Goal: Task Accomplishment & Management: Manage account settings

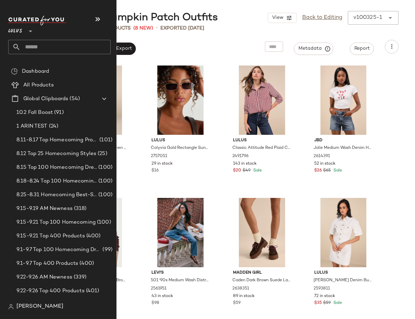
click at [37, 44] on input "text" at bounding box center [66, 47] width 90 height 14
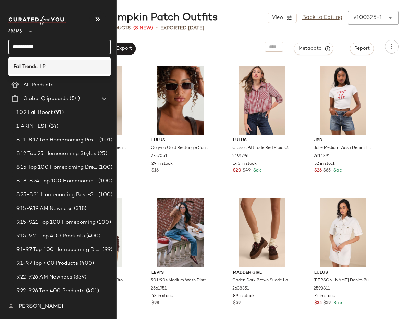
type input "**********"
click at [21, 69] on b "Fall Trend" at bounding box center [24, 66] width 21 height 7
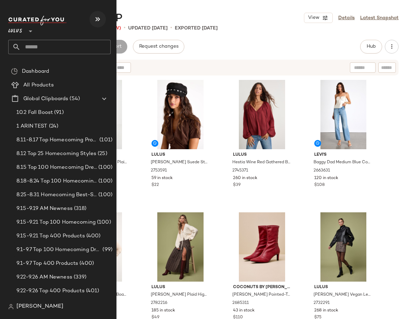
click at [97, 20] on icon "button" at bounding box center [98, 19] width 8 height 8
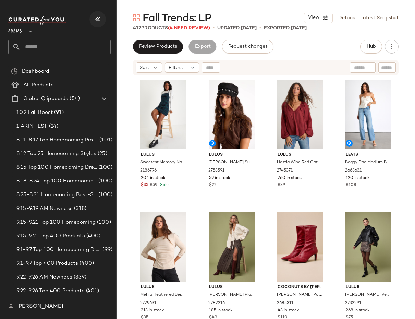
click at [97, 20] on icon "button" at bounding box center [98, 19] width 8 height 8
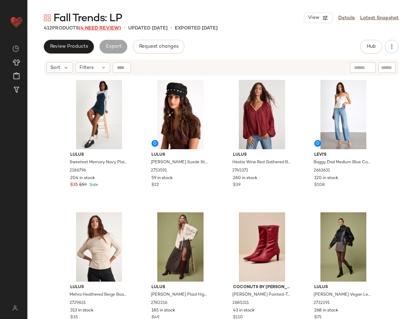
click at [103, 29] on span "(4 Need Review)" at bounding box center [100, 28] width 42 height 5
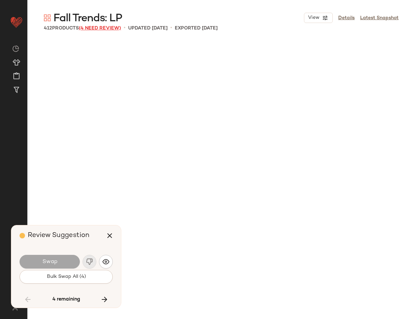
scroll to position [3969, 0]
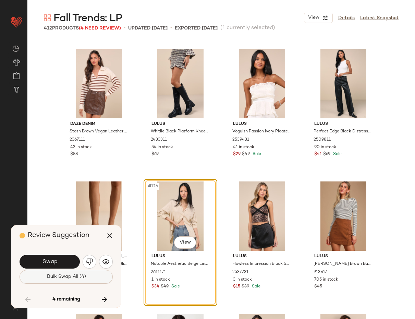
click at [86, 274] on button "Bulk Swap All (4)" at bounding box center [66, 277] width 93 height 14
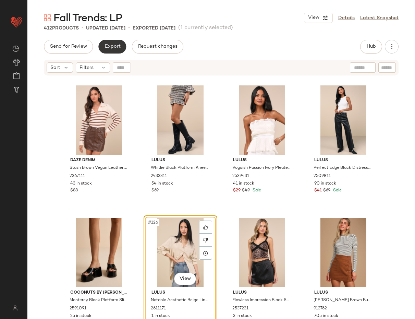
click at [112, 45] on span "Export" at bounding box center [112, 46] width 16 height 5
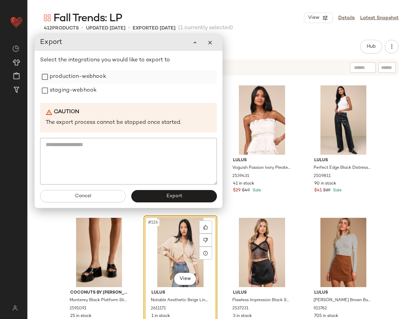
click at [87, 80] on label "production-webhook" at bounding box center [78, 77] width 57 height 14
click at [81, 93] on label "staging-webhook" at bounding box center [73, 91] width 47 height 14
click at [165, 199] on button "Export" at bounding box center [174, 196] width 86 height 12
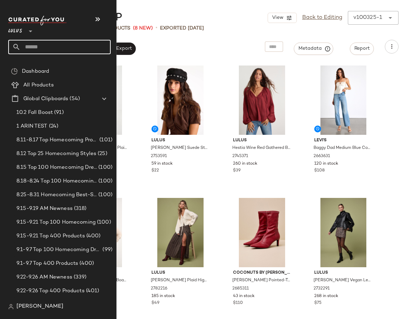
click at [47, 48] on input "text" at bounding box center [66, 47] width 90 height 14
type input "**********"
click at [30, 45] on input "text" at bounding box center [66, 47] width 90 height 14
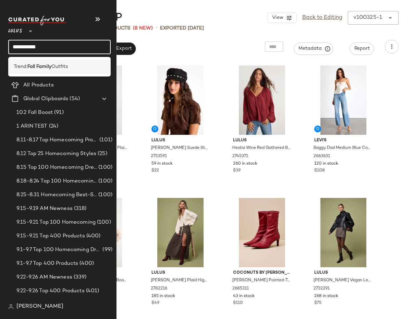
type input "**********"
click at [22, 66] on span "Trend:" at bounding box center [21, 66] width 14 height 7
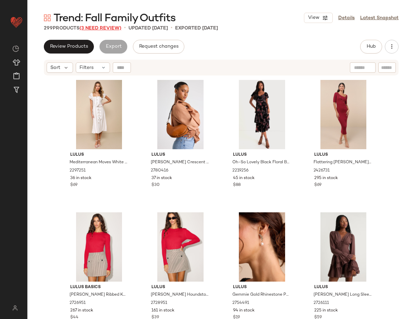
click at [107, 28] on span "(3 Need Review)" at bounding box center [101, 28] width 42 height 5
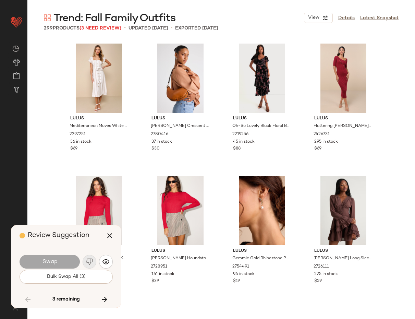
scroll to position [3439, 0]
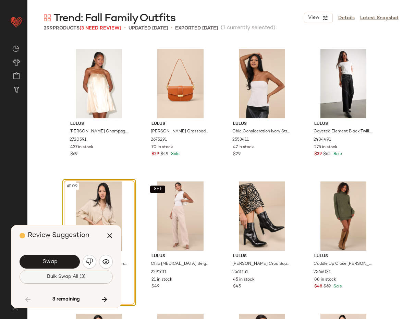
click at [83, 275] on span "Bulk Swap All (3)" at bounding box center [66, 276] width 39 height 5
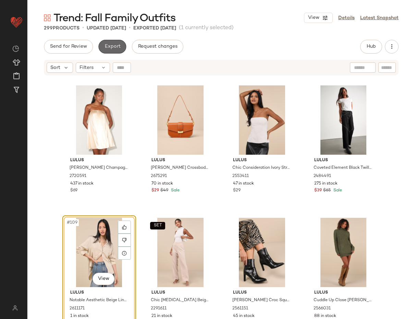
click at [114, 44] on span "Export" at bounding box center [112, 46] width 16 height 5
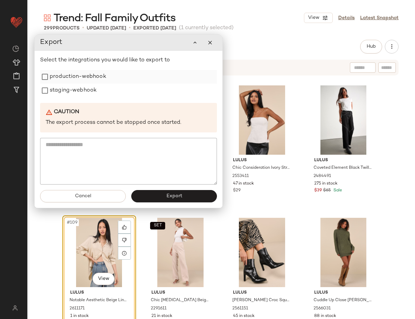
click at [80, 76] on label "production-webhook" at bounding box center [78, 77] width 57 height 14
click at [76, 94] on label "staging-webhook" at bounding box center [73, 91] width 47 height 14
click at [159, 201] on button "Export" at bounding box center [174, 196] width 86 height 12
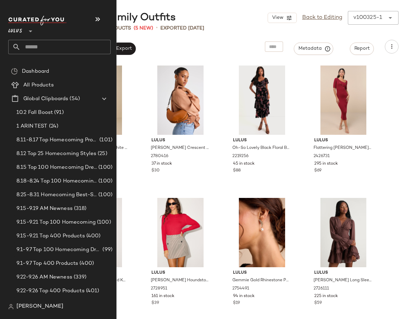
click at [45, 48] on input "text" at bounding box center [66, 47] width 90 height 14
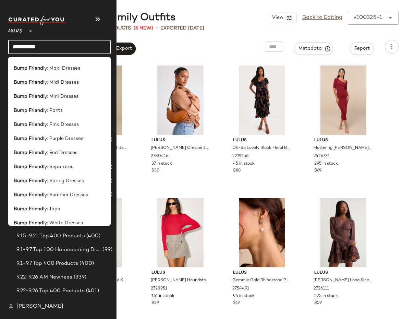
scroll to position [126, 0]
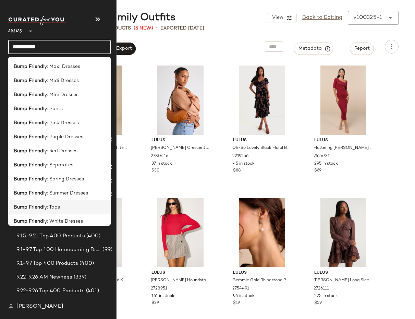
type input "**********"
click at [41, 206] on b "Bump Friend" at bounding box center [28, 207] width 29 height 7
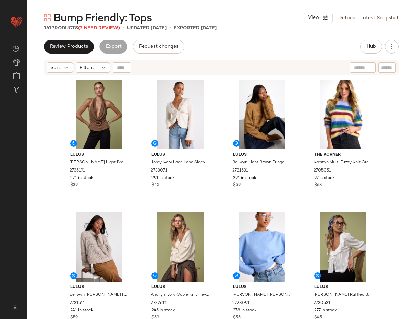
click at [103, 28] on span "(2 Need Review)" at bounding box center [99, 28] width 42 height 5
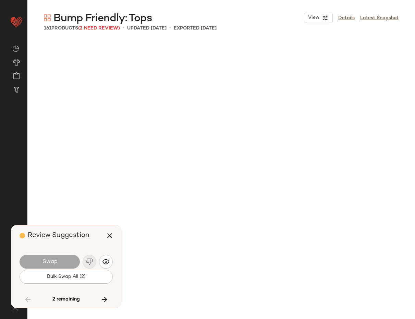
scroll to position [4630, 0]
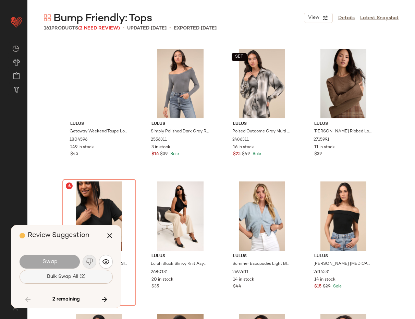
click at [66, 277] on span "Bulk Swap All (2)" at bounding box center [66, 276] width 39 height 5
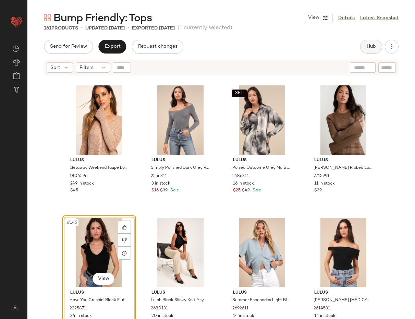
click at [369, 46] on span "Hub" at bounding box center [371, 46] width 10 height 5
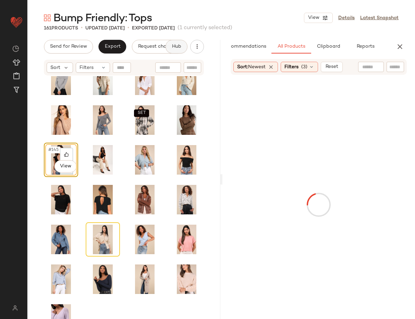
scroll to position [1372, 0]
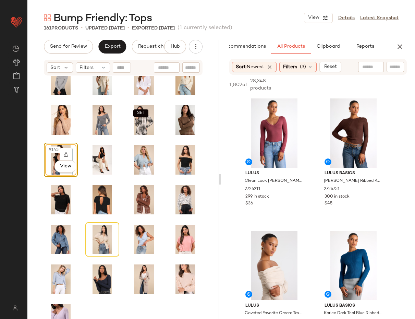
drag, startPoint x: 221, startPoint y: 180, endPoint x: 297, endPoint y: 171, distance: 76.3
click at [297, 171] on div "Bump Friendly: Tops View Details Latest Snapshot 161 Products • updated [DATE] …" at bounding box center [221, 165] width 388 height 308
drag, startPoint x: 219, startPoint y: 179, endPoint x: 285, endPoint y: 175, distance: 67.0
click at [285, 175] on div "Bump Friendly: Tops View Details Latest Snapshot 161 Products • updated [DATE] …" at bounding box center [221, 165] width 388 height 308
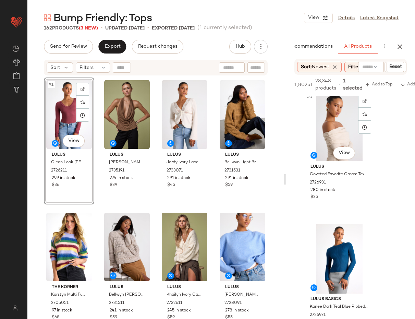
scroll to position [285, 0]
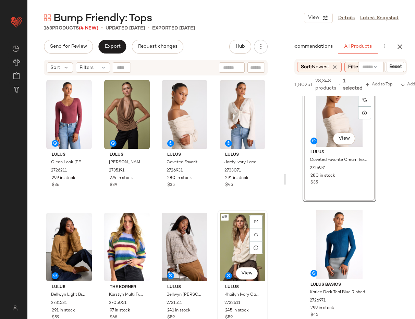
click at [228, 242] on div "#8 View" at bounding box center [243, 246] width 46 height 69
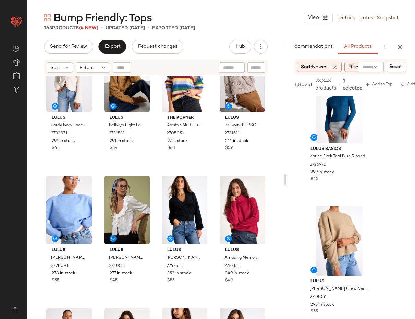
scroll to position [277, 0]
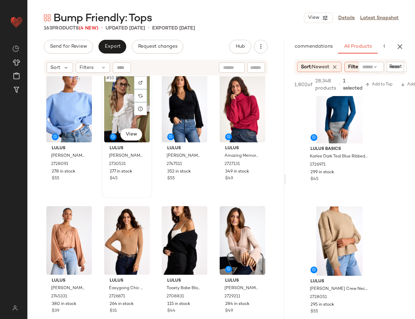
click at [113, 102] on div "#10 View" at bounding box center [127, 107] width 46 height 69
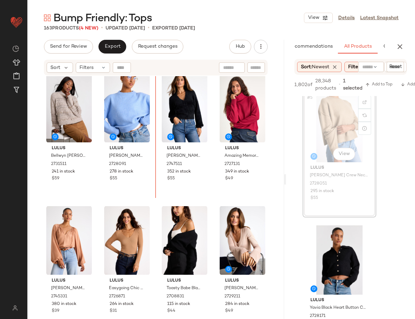
scroll to position [267, 0]
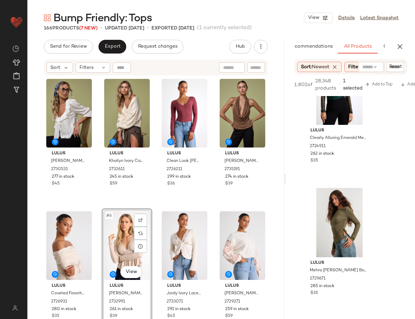
scroll to position [4228, 0]
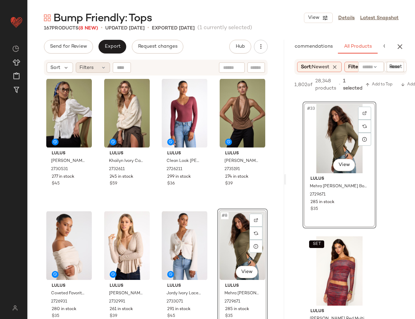
click at [98, 68] on div "Filters" at bounding box center [93, 67] width 34 height 10
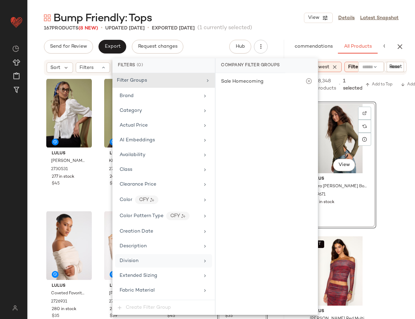
scroll to position [417, 0]
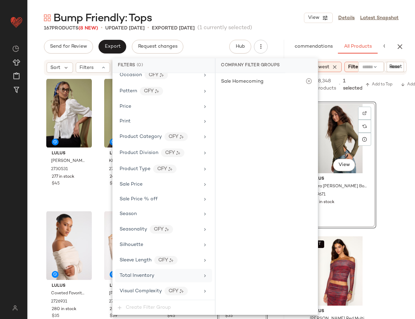
click at [154, 275] on div "Total Inventory" at bounding box center [160, 275] width 80 height 7
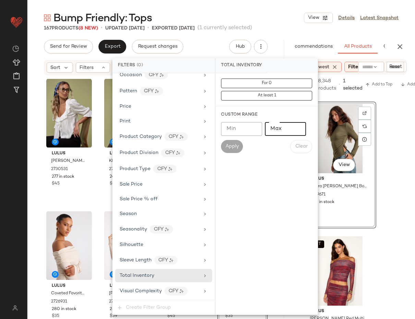
click at [281, 129] on input "Max" at bounding box center [285, 129] width 41 height 14
type input "**"
click at [233, 143] on button "Apply" at bounding box center [232, 146] width 22 height 13
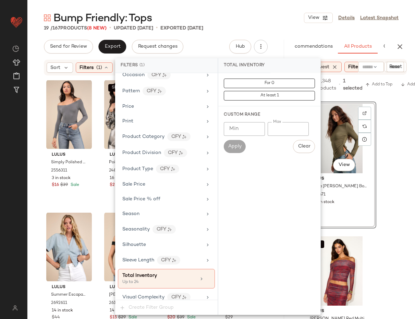
click at [245, 25] on div "19 / 167 Products (8 New) • updated [DATE] • Exported [DATE]" at bounding box center [221, 28] width 388 height 7
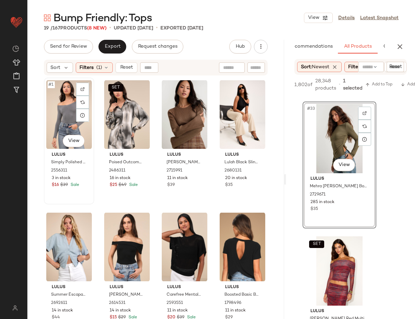
click at [65, 107] on div "#1 View" at bounding box center [69, 114] width 46 height 69
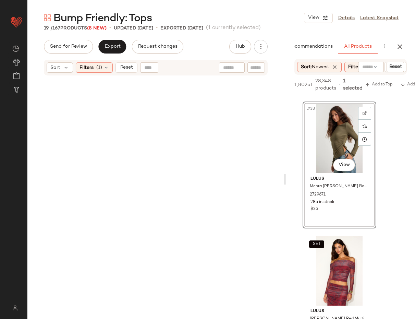
scroll to position [403, 0]
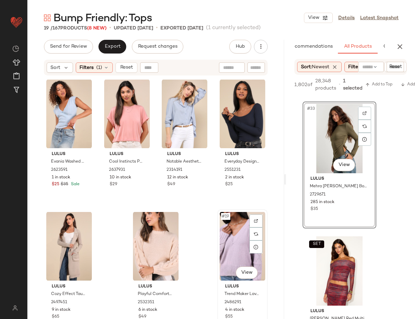
click at [228, 219] on div "#19 View" at bounding box center [243, 245] width 46 height 69
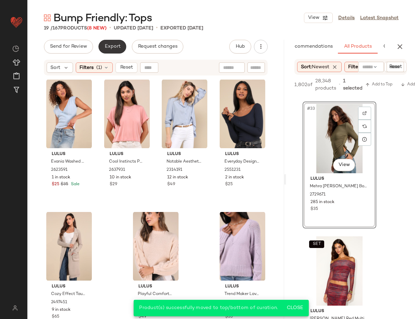
click at [107, 47] on span "Export" at bounding box center [112, 46] width 16 height 5
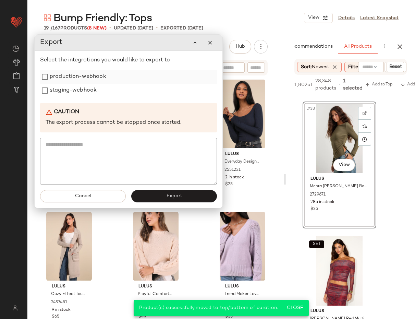
click at [74, 75] on label "production-webhook" at bounding box center [78, 77] width 57 height 14
click at [71, 90] on label "staging-webhook" at bounding box center [73, 91] width 47 height 14
click at [161, 198] on button "Export" at bounding box center [174, 196] width 86 height 12
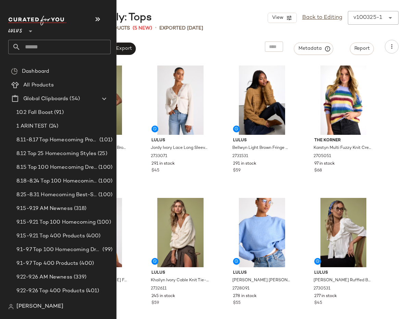
click at [32, 49] on input "text" at bounding box center [66, 47] width 90 height 14
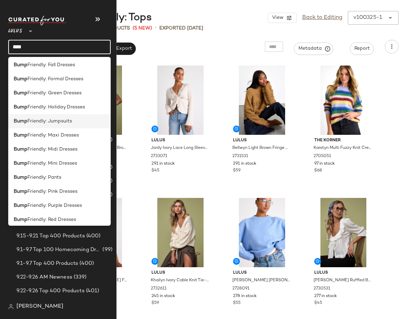
scroll to position [61, 0]
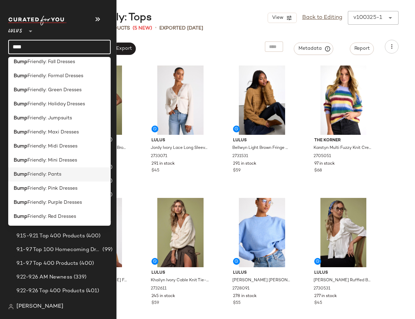
type input "****"
click at [50, 171] on span "Friendly: Pants" at bounding box center [44, 174] width 34 height 7
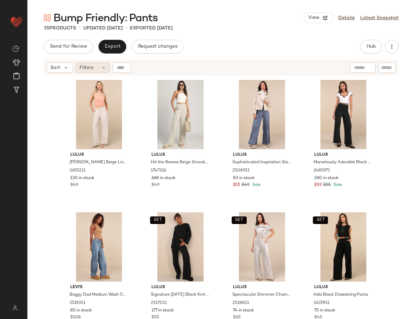
click at [104, 66] on icon at bounding box center [103, 67] width 5 height 5
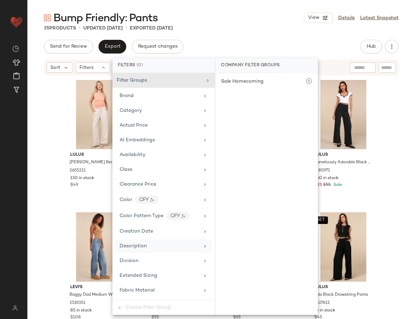
scroll to position [417, 0]
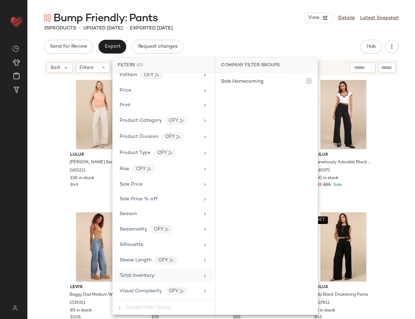
click at [147, 275] on span "Total Inventory" at bounding box center [137, 275] width 35 height 5
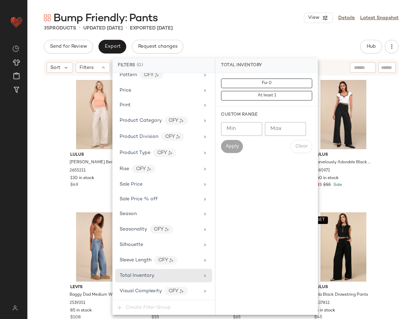
click at [277, 130] on input "Max" at bounding box center [285, 129] width 41 height 14
type input "**"
click at [234, 142] on button "Apply" at bounding box center [232, 146] width 22 height 13
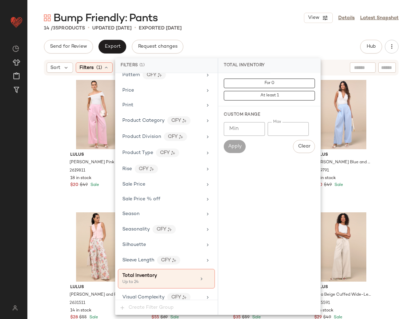
click at [254, 23] on div "Bump Friendly: Pants View Details Latest Snapshot" at bounding box center [221, 18] width 388 height 14
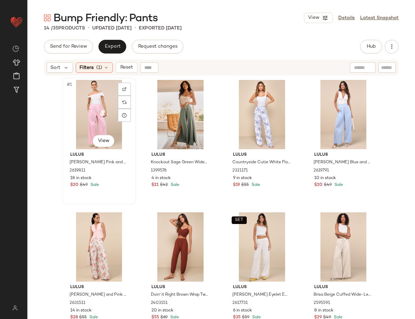
click at [96, 101] on div "#1 View" at bounding box center [99, 114] width 69 height 69
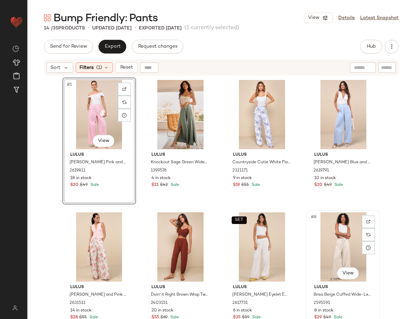
scroll to position [271, 0]
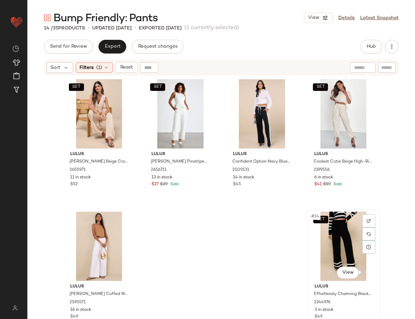
click at [346, 239] on div "SET #14 View" at bounding box center [343, 245] width 69 height 69
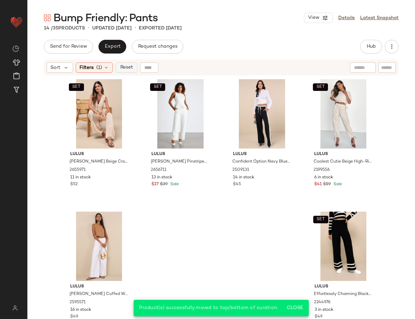
click at [126, 65] on span "Reset" at bounding box center [126, 67] width 13 height 5
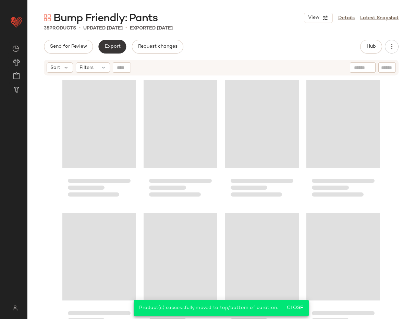
click at [113, 48] on span "Export" at bounding box center [112, 46] width 16 height 5
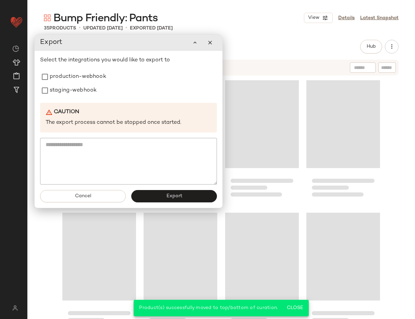
scroll to position [932, 0]
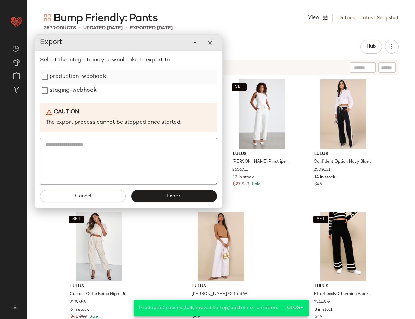
click at [68, 76] on label "production-webhook" at bounding box center [78, 77] width 57 height 14
click at [68, 90] on label "staging-webhook" at bounding box center [73, 91] width 47 height 14
click at [177, 197] on span "Export" at bounding box center [174, 195] width 16 height 5
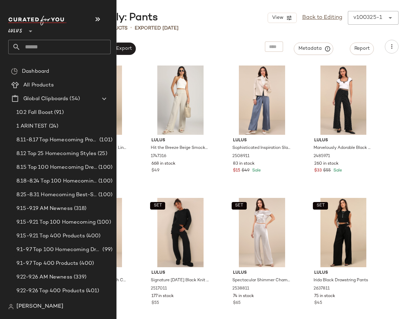
click at [40, 47] on input "text" at bounding box center [66, 47] width 90 height 14
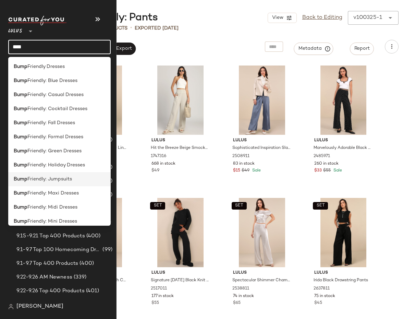
type input "****"
click at [33, 176] on span "Friendly: Jumpsuits" at bounding box center [49, 178] width 45 height 7
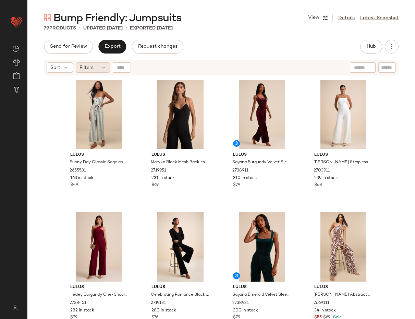
click at [100, 69] on div "Filters" at bounding box center [93, 67] width 34 height 10
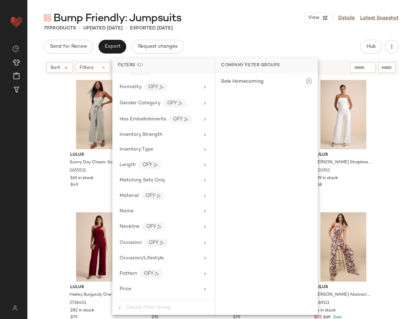
scroll to position [432, 0]
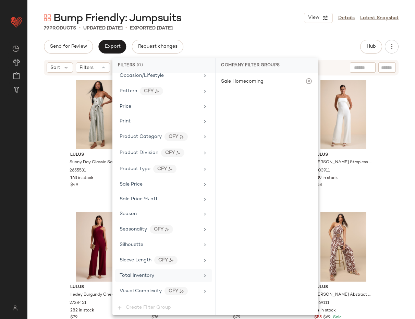
click at [146, 275] on span "Total Inventory" at bounding box center [137, 275] width 35 height 5
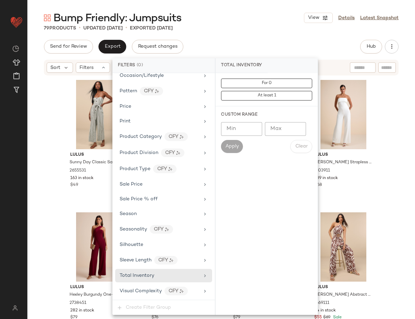
click at [279, 126] on input "Max" at bounding box center [285, 129] width 41 height 14
type input "**"
click at [238, 142] on button "Apply" at bounding box center [232, 146] width 22 height 13
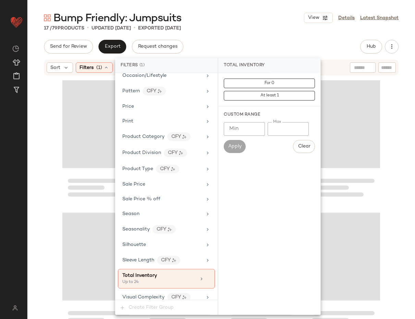
click at [260, 38] on div "Bump Friendly: Jumpsuits View Details Latest Snapshot 17 / 79 Products • update…" at bounding box center [221, 165] width 388 height 308
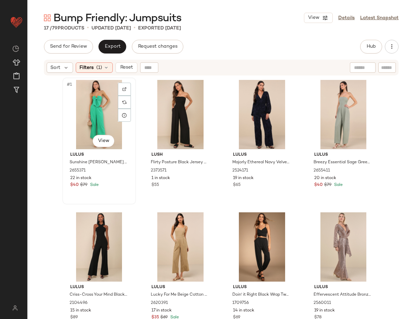
click at [86, 108] on div "#1 View" at bounding box center [99, 114] width 69 height 69
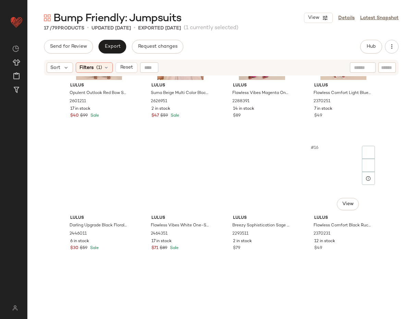
scroll to position [403, 0]
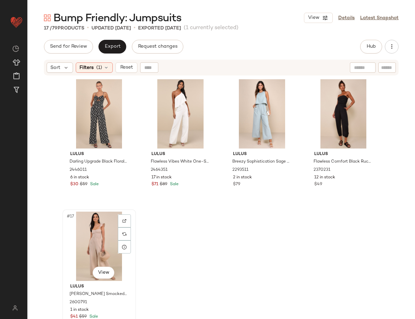
click at [86, 239] on div "#17 View" at bounding box center [99, 245] width 69 height 69
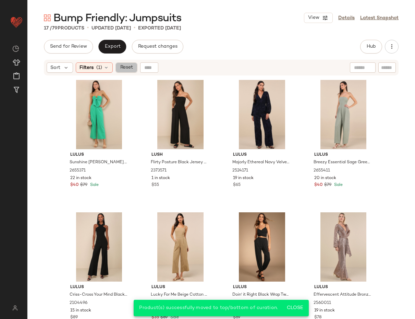
click at [126, 70] on button "Reset" at bounding box center [126, 67] width 22 height 10
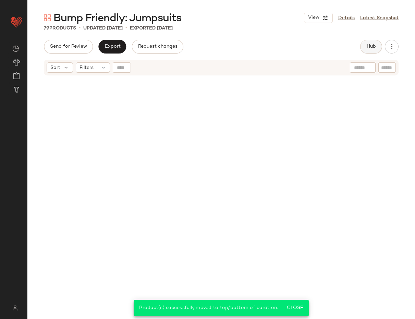
scroll to position [2387, 0]
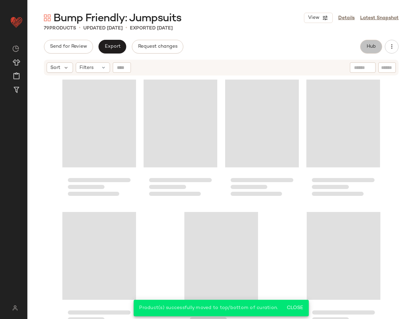
click at [372, 45] on span "Hub" at bounding box center [371, 46] width 10 height 5
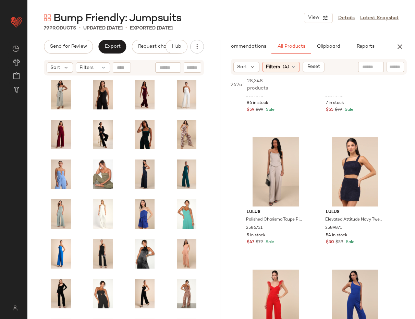
scroll to position [1548, 0]
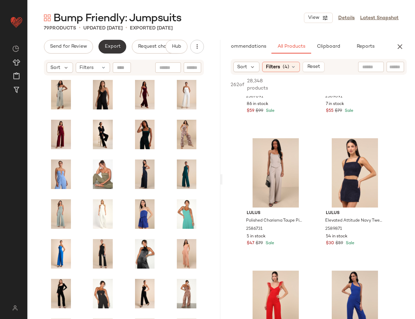
click at [108, 50] on button "Export" at bounding box center [112, 47] width 28 height 14
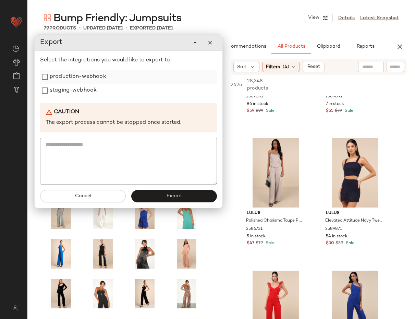
click at [85, 74] on label "production-webhook" at bounding box center [78, 77] width 57 height 14
click at [82, 89] on label "staging-webhook" at bounding box center [73, 91] width 47 height 14
click at [190, 195] on button "Export" at bounding box center [174, 196] width 86 height 12
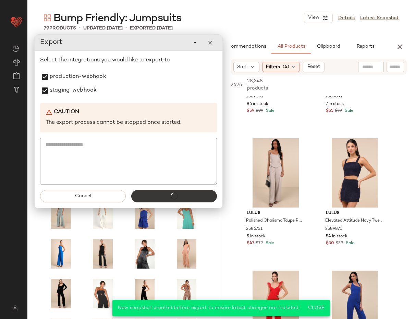
scroll to position [3003, 0]
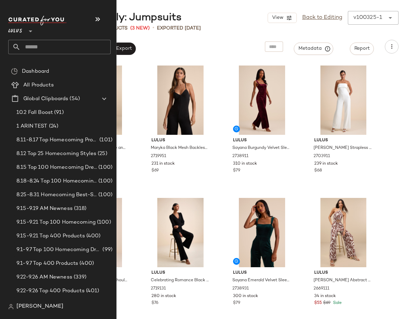
click at [37, 45] on input "text" at bounding box center [66, 47] width 90 height 14
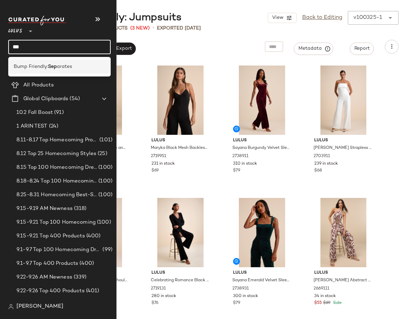
type input "***"
click at [53, 68] on b "Sep" at bounding box center [52, 66] width 9 height 7
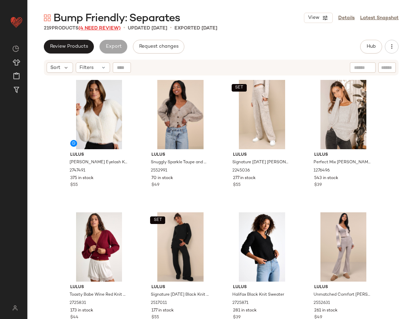
click at [112, 26] on span "(4 Need Review)" at bounding box center [99, 28] width 42 height 5
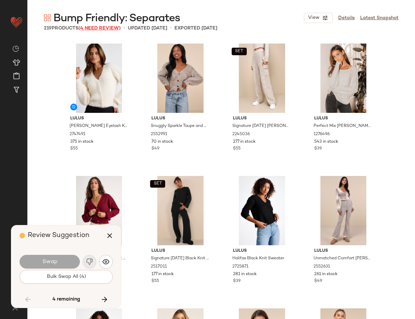
scroll to position [6085, 0]
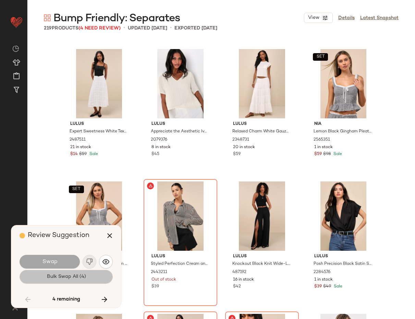
click at [78, 280] on button "Bulk Swap All (4)" at bounding box center [66, 277] width 93 height 14
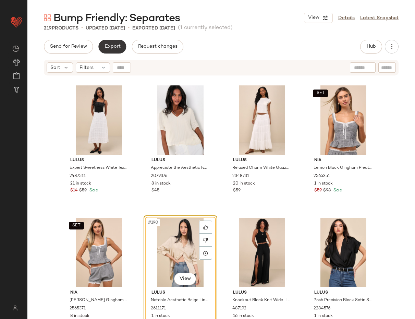
click at [113, 41] on button "Export" at bounding box center [112, 47] width 28 height 14
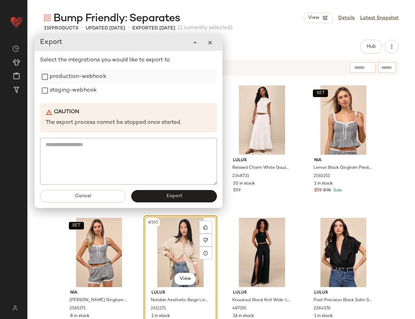
click at [91, 80] on label "production-webhook" at bounding box center [78, 77] width 57 height 14
click at [87, 92] on label "staging-webhook" at bounding box center [73, 91] width 47 height 14
click at [176, 194] on span "Export" at bounding box center [174, 195] width 16 height 5
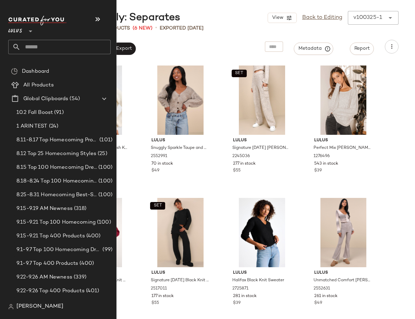
click at [25, 46] on input "text" at bounding box center [66, 47] width 90 height 14
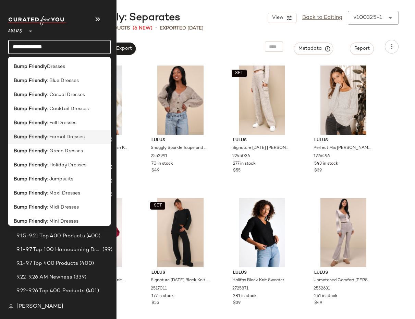
type input "**********"
click at [49, 138] on span ": Formal Dresses" at bounding box center [66, 136] width 38 height 7
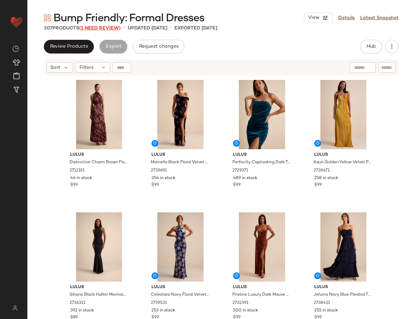
click at [105, 29] on span "(1 Need Review)" at bounding box center [99, 28] width 41 height 5
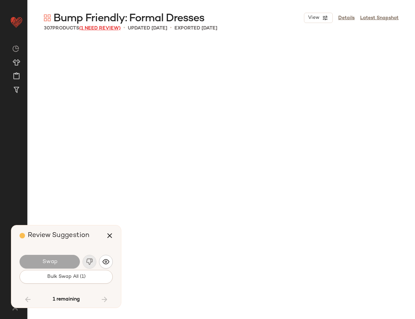
scroll to position [8996, 0]
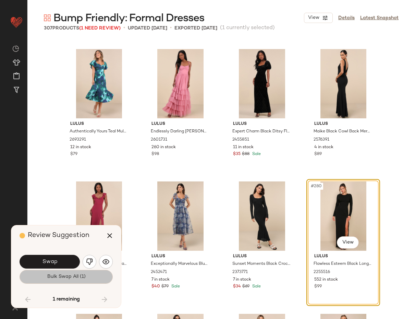
click at [75, 274] on span "Bulk Swap All (1)" at bounding box center [66, 276] width 39 height 5
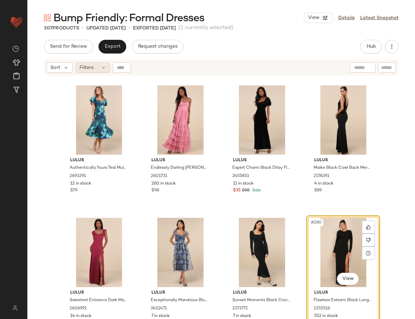
click at [95, 68] on div "Filters" at bounding box center [93, 67] width 34 height 10
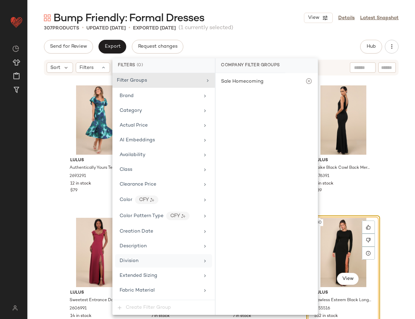
scroll to position [447, 0]
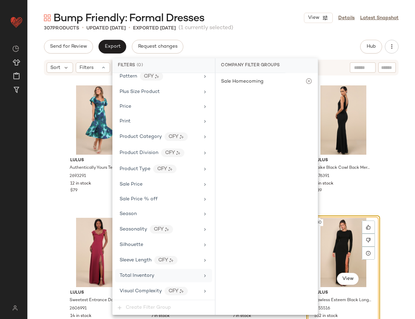
click at [156, 276] on div "Total Inventory" at bounding box center [160, 275] width 80 height 7
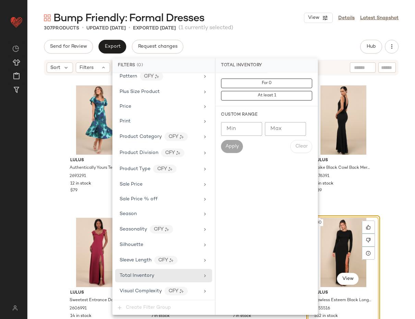
click at [280, 127] on input "Max" at bounding box center [285, 129] width 41 height 14
type input "**"
click at [227, 146] on span "Apply" at bounding box center [232, 146] width 14 height 5
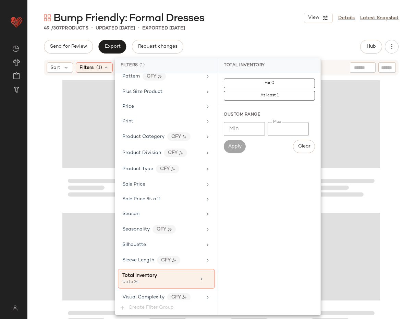
click at [279, 28] on div "49 / 307 Products • updated [DATE] • Exported [DATE]" at bounding box center [221, 28] width 388 height 7
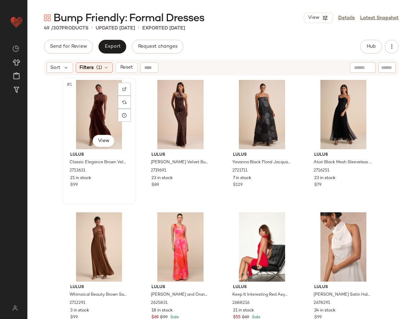
click at [87, 105] on div "#1 View" at bounding box center [99, 114] width 69 height 69
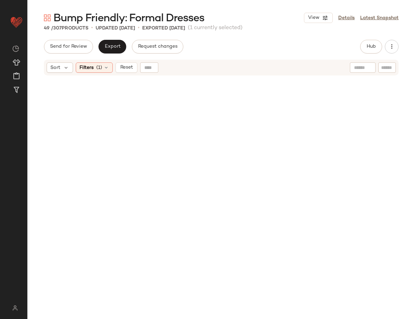
scroll to position [1461, 0]
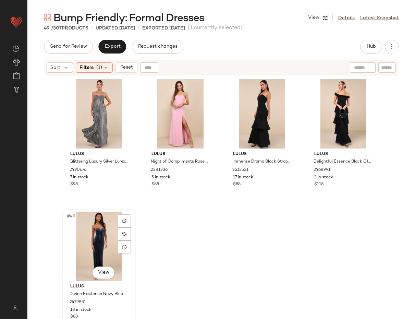
click at [101, 236] on div "#49 View" at bounding box center [99, 245] width 69 height 69
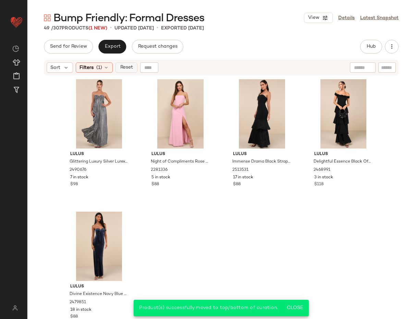
click at [129, 67] on span "Reset" at bounding box center [126, 67] width 13 height 5
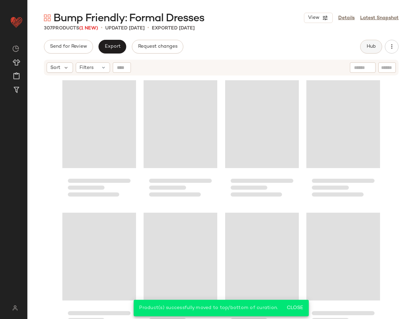
scroll to position [9928, 0]
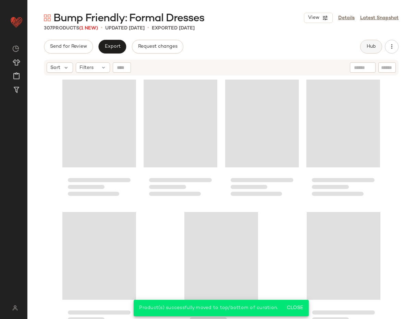
click at [372, 48] on span "Hub" at bounding box center [371, 46] width 10 height 5
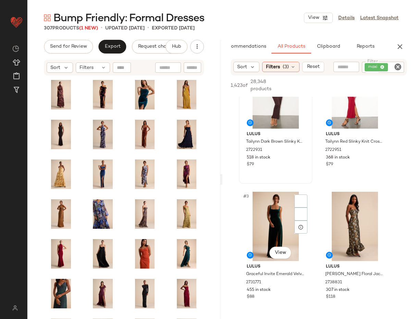
scroll to position [85, 0]
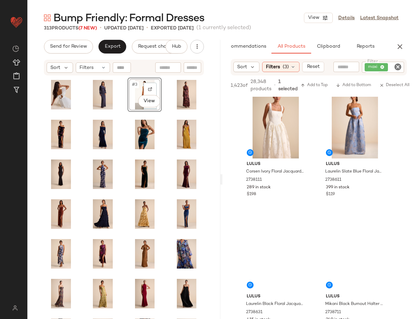
scroll to position [938, 0]
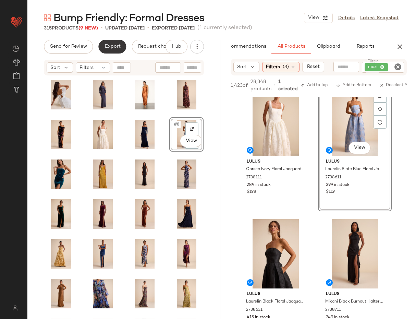
click at [100, 43] on button "Export" at bounding box center [112, 47] width 28 height 14
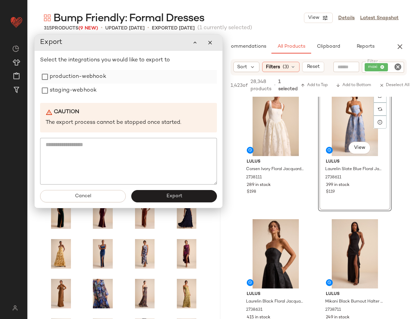
click at [64, 72] on label "production-webhook" at bounding box center [78, 77] width 57 height 14
click at [65, 89] on label "staging-webhook" at bounding box center [73, 91] width 47 height 14
click at [192, 196] on button "Export" at bounding box center [175, 196] width 86 height 12
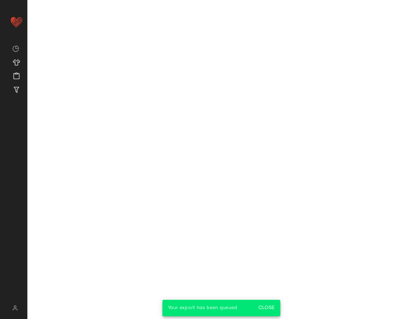
scroll to position [1864, 0]
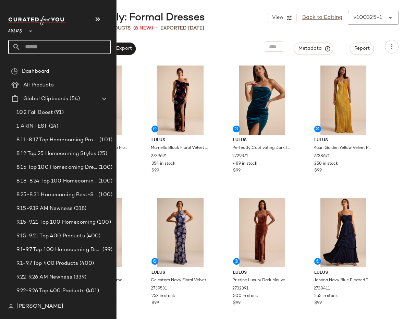
click at [30, 47] on input "text" at bounding box center [66, 47] width 90 height 14
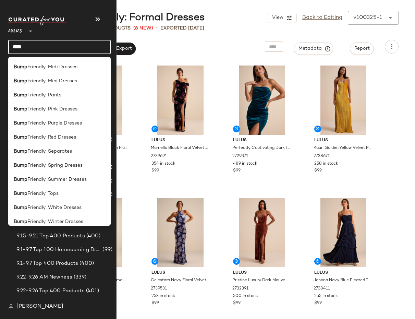
scroll to position [174, 0]
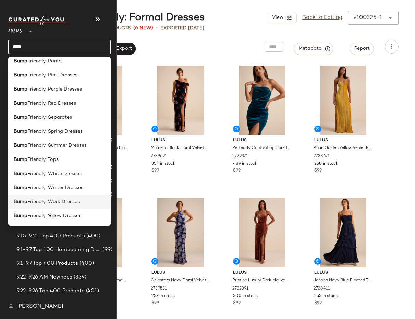
type input "****"
click at [74, 202] on span "Friendly: Work Dresses" at bounding box center [53, 201] width 52 height 7
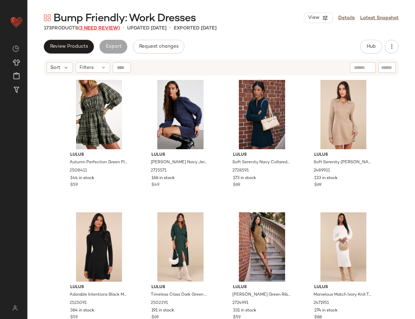
click at [98, 27] on span "(3 Need Review)" at bounding box center [99, 28] width 42 height 5
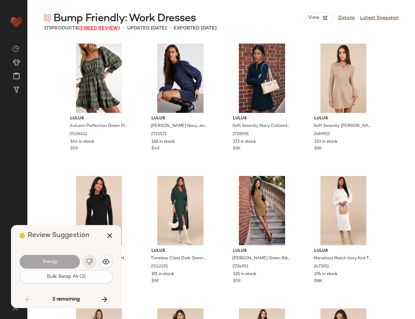
scroll to position [4895, 0]
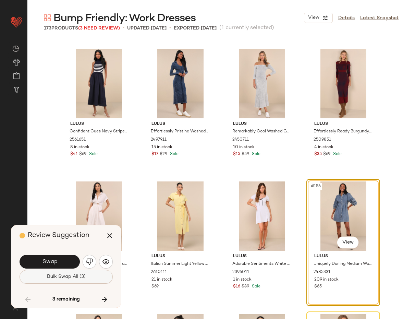
click at [71, 276] on span "Bulk Swap All (3)" at bounding box center [66, 276] width 39 height 5
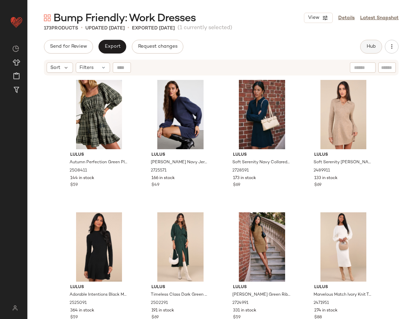
click at [370, 49] on span "Hub" at bounding box center [371, 46] width 10 height 5
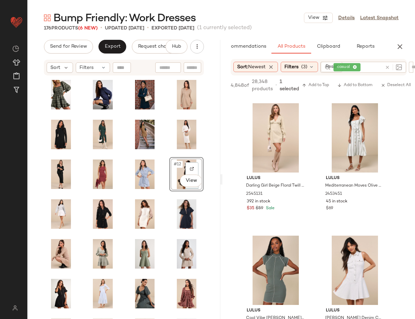
scroll to position [1846, 0]
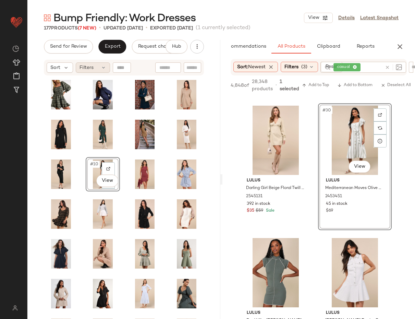
click at [87, 69] on span "Filters" at bounding box center [87, 67] width 14 height 7
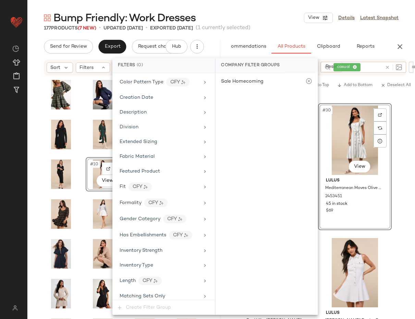
scroll to position [448, 0]
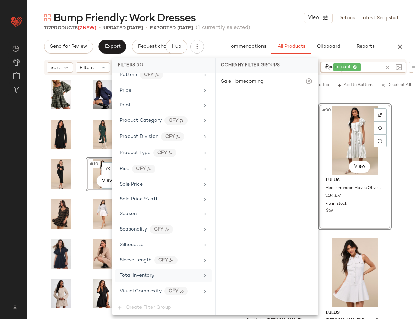
click at [158, 274] on div "Total Inventory" at bounding box center [160, 275] width 80 height 7
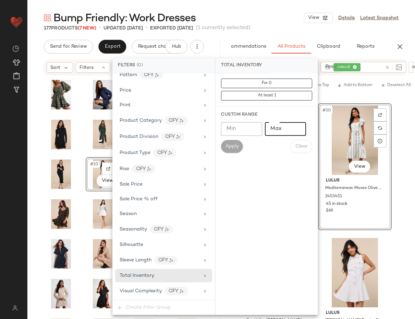
click at [281, 127] on input "Max" at bounding box center [285, 129] width 41 height 14
type input "**"
click at [227, 153] on button "Apply" at bounding box center [232, 146] width 22 height 13
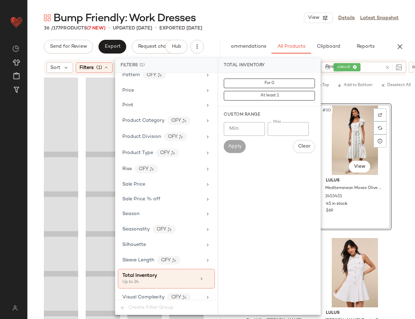
click at [253, 16] on div "Bump Friendly: Work Dresses View Details Latest Snapshot" at bounding box center [221, 18] width 388 height 14
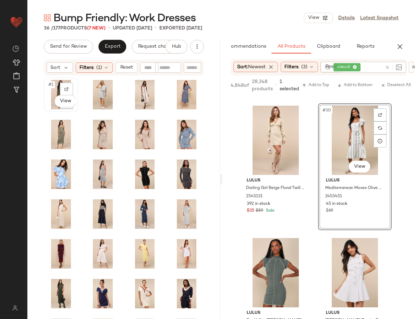
click at [50, 91] on div "#1 View" at bounding box center [60, 94] width 29 height 29
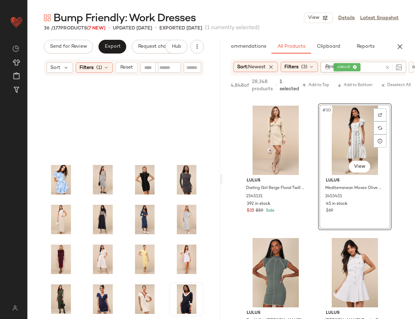
scroll to position [99, 0]
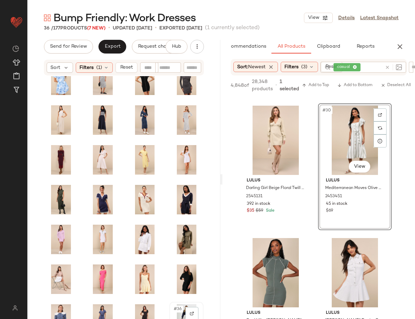
click at [172, 315] on div "#36 View" at bounding box center [186, 318] width 29 height 29
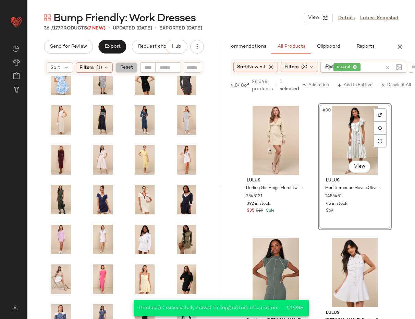
click at [127, 69] on span "Reset" at bounding box center [126, 67] width 13 height 5
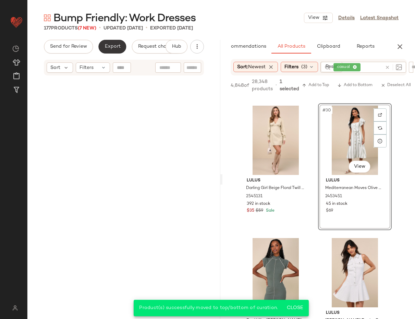
scroll to position [1613, 0]
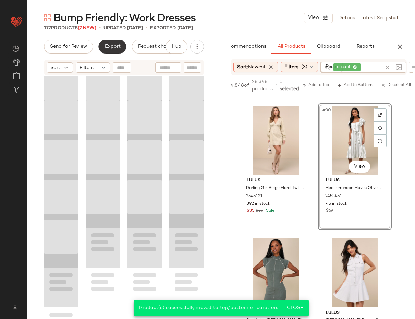
click at [110, 45] on span "Export" at bounding box center [112, 46] width 16 height 5
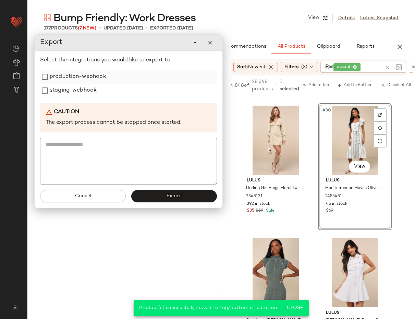
scroll to position [1531, 0]
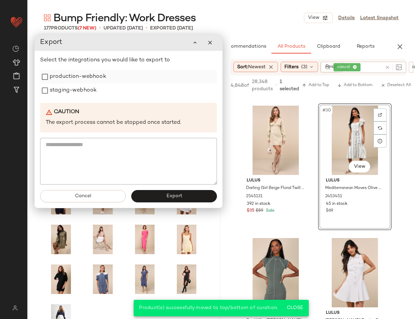
click at [80, 78] on label "production-webhook" at bounding box center [78, 77] width 57 height 14
click at [87, 90] on label "staging-webhook" at bounding box center [73, 91] width 47 height 14
click at [198, 195] on button "Export" at bounding box center [174, 196] width 86 height 12
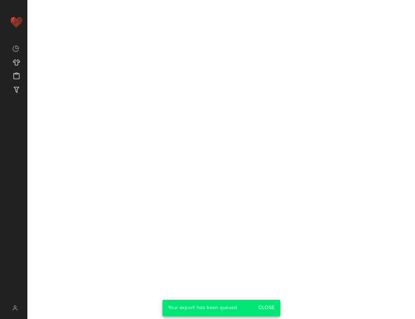
scroll to position [3565, 0]
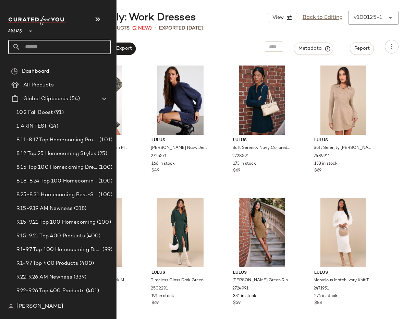
click at [41, 52] on input "text" at bounding box center [66, 47] width 90 height 14
type input "****"
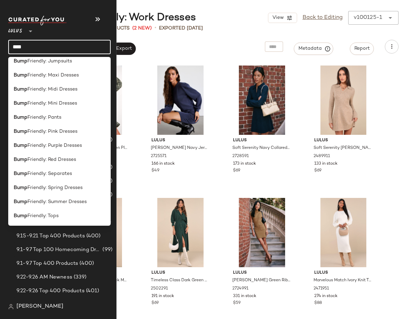
scroll to position [174, 0]
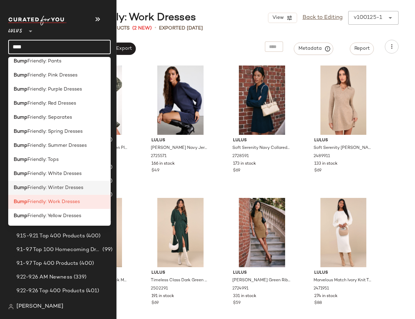
click at [47, 193] on div "Bump Friendly: Winter Dresses" at bounding box center [59, 188] width 102 height 14
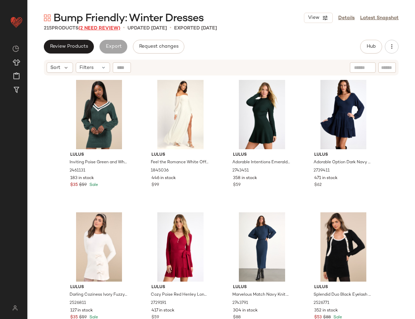
click at [109, 30] on span "(2 Need Review)" at bounding box center [99, 28] width 42 height 5
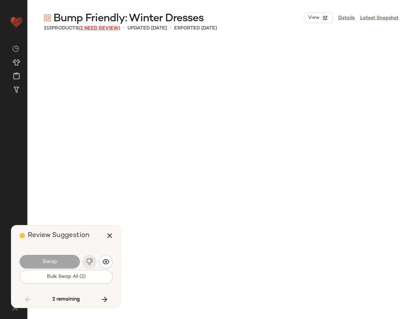
scroll to position [5688, 0]
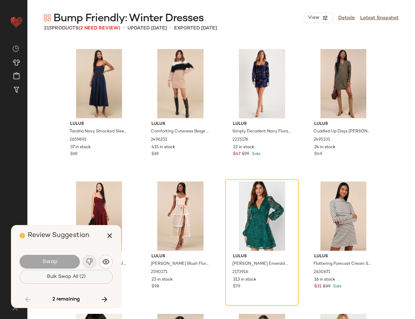
click at [73, 278] on span "Bulk Swap All (2)" at bounding box center [66, 276] width 39 height 5
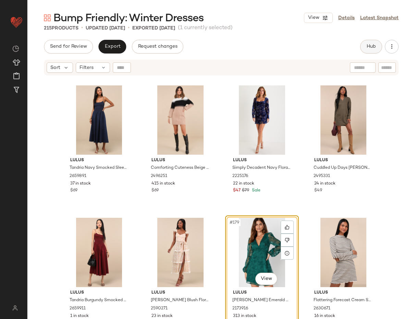
click at [374, 47] on span "Hub" at bounding box center [371, 46] width 10 height 5
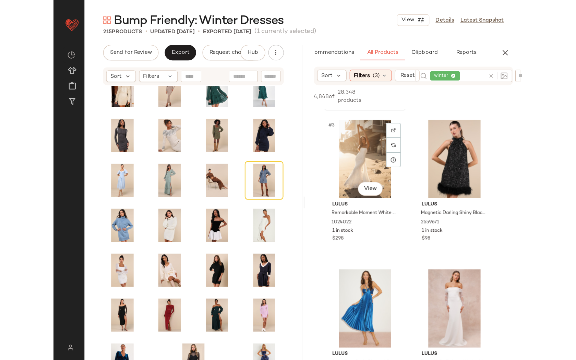
scroll to position [125, 0]
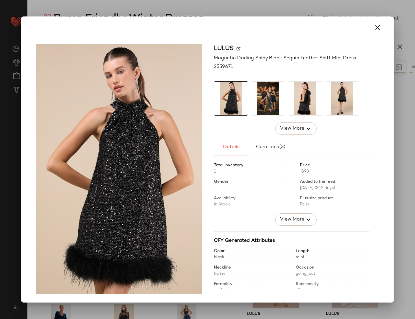
drag, startPoint x: 354, startPoint y: 159, endPoint x: 200, endPoint y: 224, distance: 166.6
click at [380, 26] on icon "button" at bounding box center [378, 27] width 8 height 8
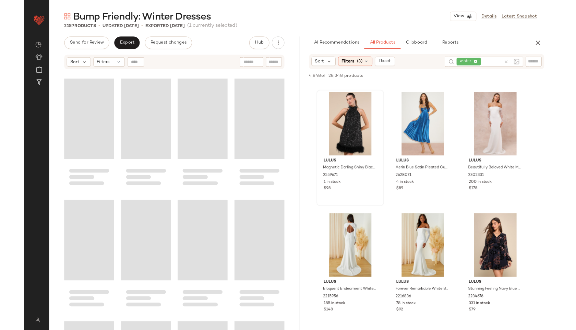
scroll to position [1720, 0]
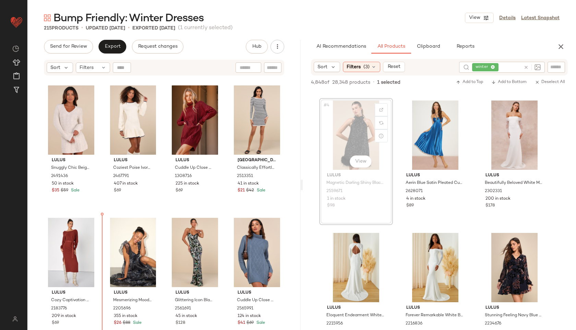
drag, startPoint x: 347, startPoint y: 130, endPoint x: 342, endPoint y: 131, distance: 4.8
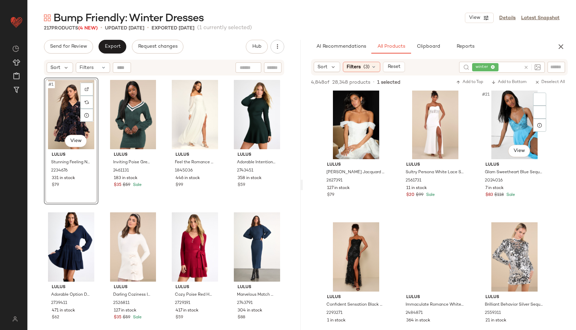
scroll to position [813, 0]
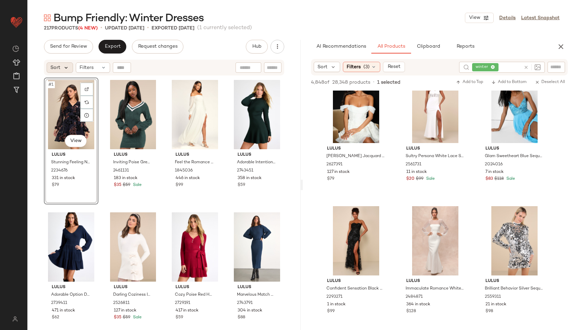
click at [65, 68] on icon at bounding box center [66, 67] width 6 height 6
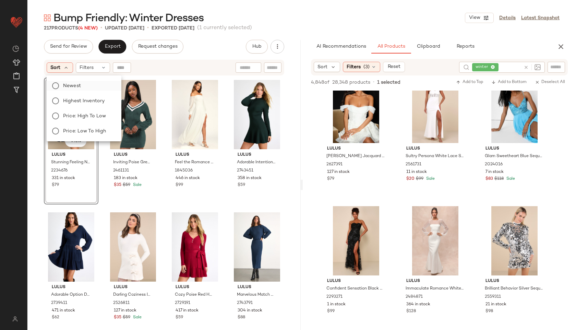
click at [69, 83] on span "Newest" at bounding box center [72, 85] width 18 height 7
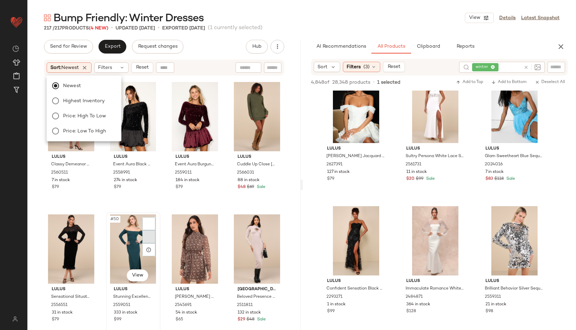
scroll to position [1464, 0]
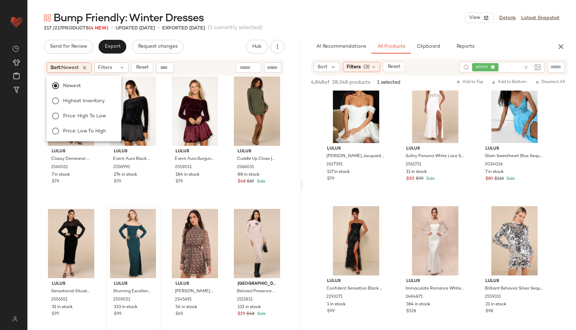
click at [202, 37] on div "Bump Friendly: Winter Dresses View Details Latest Snapshot 217 / 217 Products (…" at bounding box center [301, 170] width 548 height 319
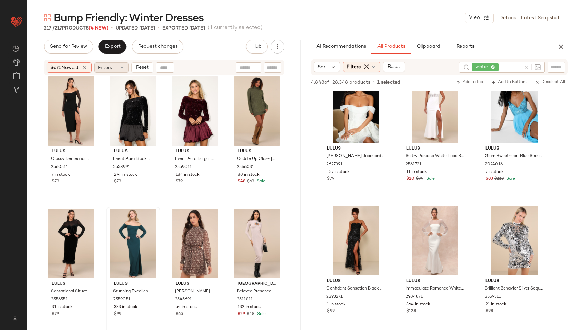
click at [107, 68] on span "Filters" at bounding box center [105, 67] width 14 height 7
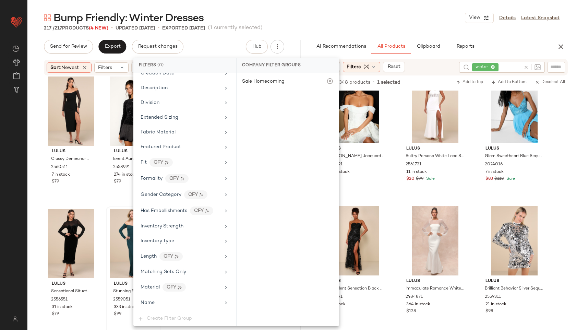
scroll to position [436, 0]
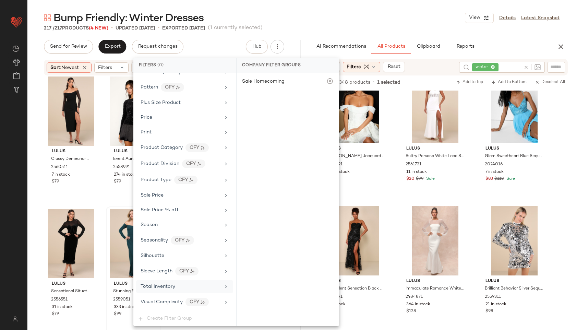
click at [169, 285] on span "Total Inventory" at bounding box center [158, 286] width 35 height 5
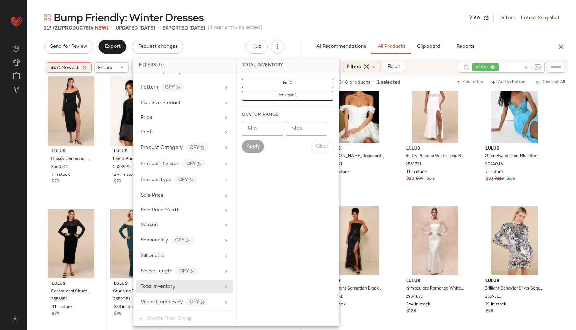
click at [307, 128] on input "Max" at bounding box center [306, 129] width 41 height 14
type input "**"
click at [258, 143] on button "Apply" at bounding box center [253, 146] width 22 height 13
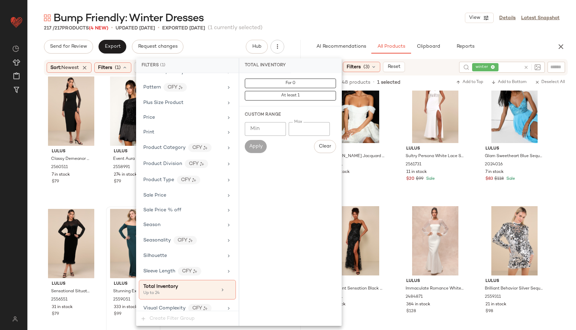
click at [305, 19] on div "Bump Friendly: Winter Dresses View Details Latest Snapshot" at bounding box center [301, 18] width 548 height 14
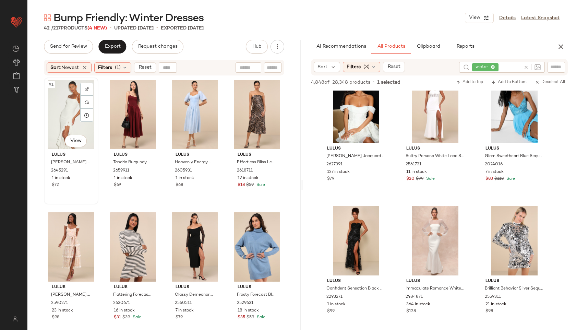
click at [62, 104] on div "#1 View" at bounding box center [71, 114] width 50 height 69
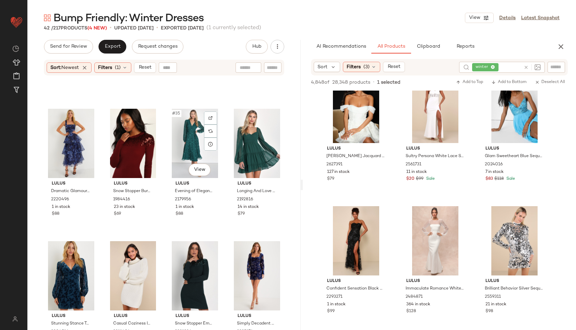
scroll to position [1186, 0]
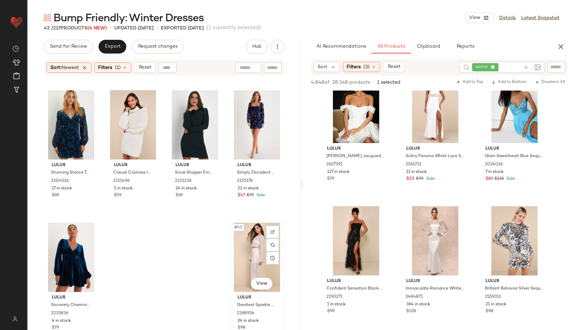
click at [248, 258] on div "#42 View" at bounding box center [257, 256] width 50 height 69
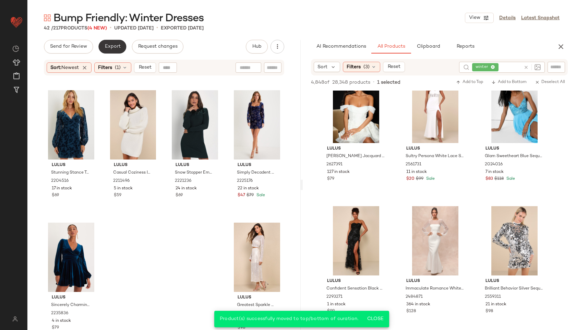
click at [110, 48] on span "Export" at bounding box center [112, 46] width 16 height 5
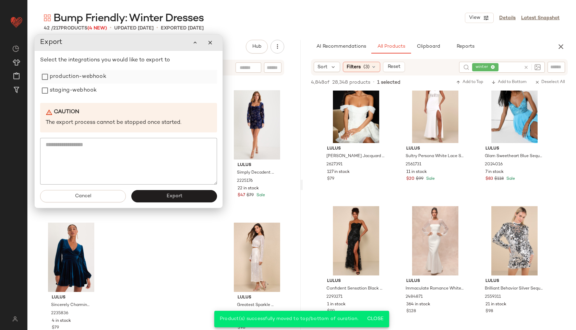
click at [55, 77] on label "production-webhook" at bounding box center [78, 77] width 57 height 14
click at [54, 91] on label "staging-webhook" at bounding box center [73, 91] width 47 height 14
click at [164, 196] on button "Export" at bounding box center [174, 196] width 86 height 12
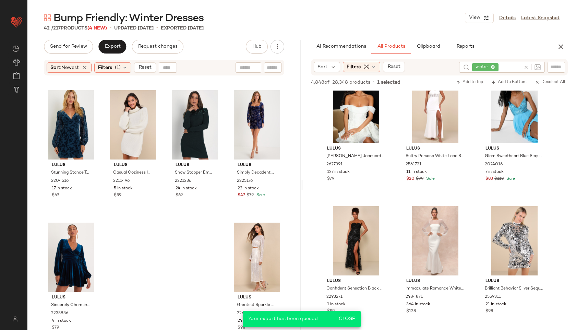
scroll to position [1210, 0]
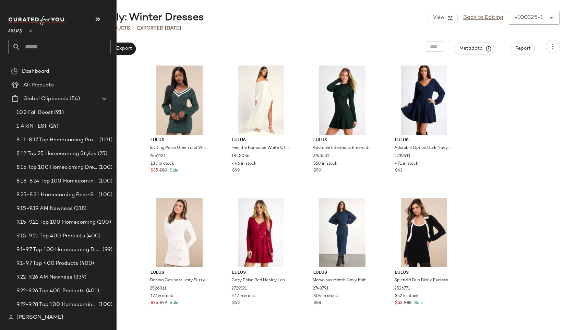
click at [46, 41] on input "text" at bounding box center [66, 47] width 90 height 14
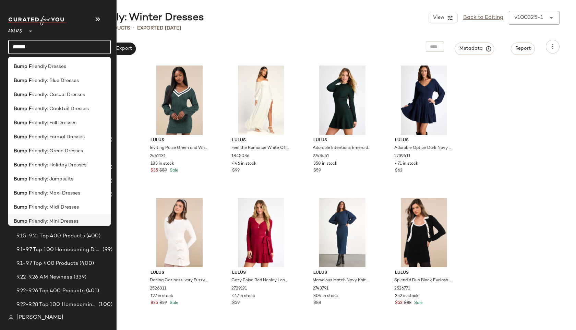
type input "******"
click at [51, 219] on span "riendly: Mini Dresses" at bounding box center [55, 221] width 47 height 7
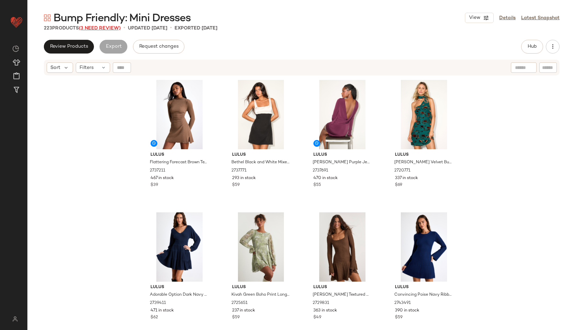
click at [100, 27] on span "(3 Need Review)" at bounding box center [100, 28] width 42 height 5
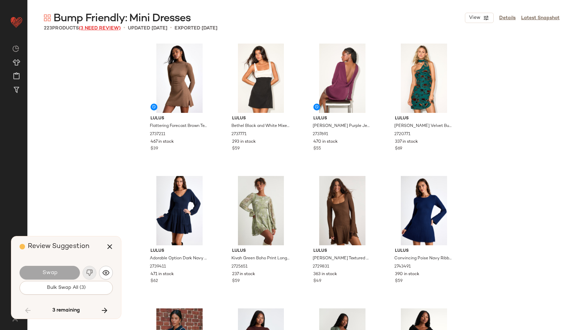
scroll to position [5821, 0]
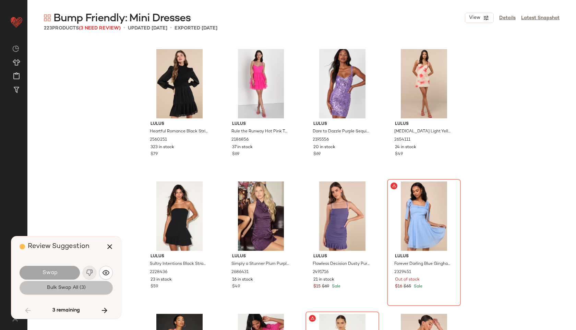
click at [76, 286] on span "Bulk Swap All (3)" at bounding box center [66, 287] width 39 height 5
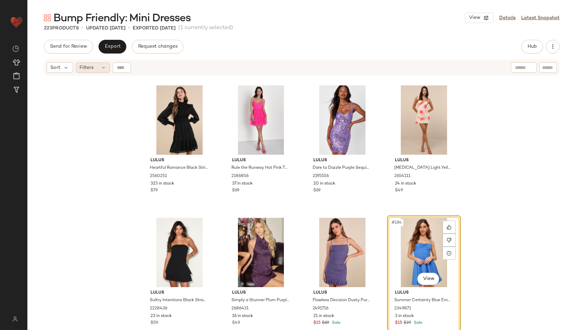
click at [103, 68] on icon at bounding box center [103, 67] width 5 height 5
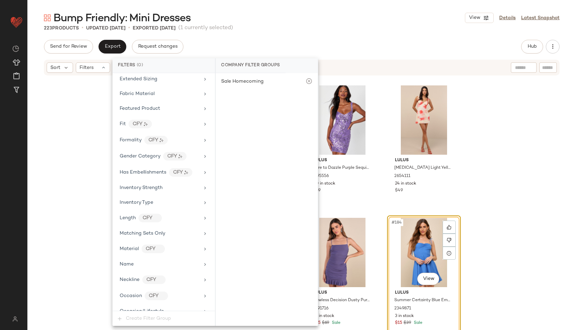
scroll to position [421, 0]
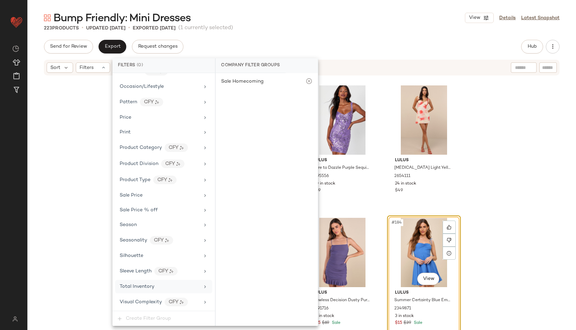
click at [156, 291] on div "Total Inventory" at bounding box center [163, 286] width 97 height 13
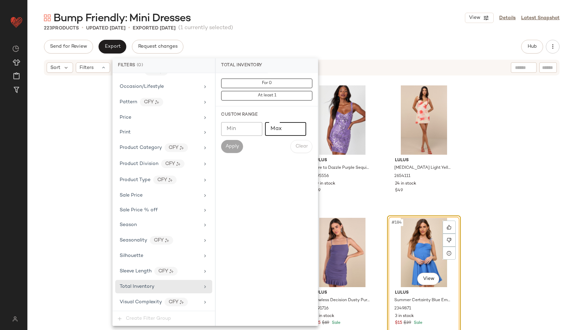
click at [284, 134] on input "Max" at bounding box center [285, 129] width 41 height 14
type input "**"
click at [232, 147] on span "Apply" at bounding box center [232, 146] width 14 height 5
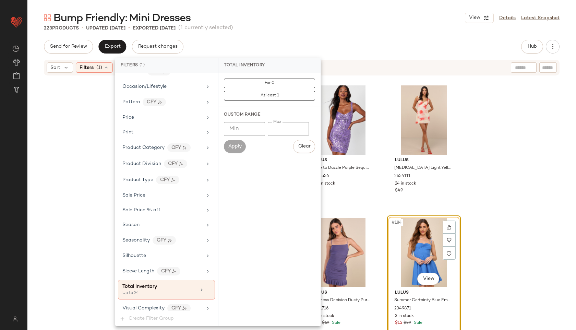
click at [272, 36] on div "Bump Friendly: Mini Dresses View Details Latest Snapshot 223 Products • updated…" at bounding box center [301, 170] width 548 height 319
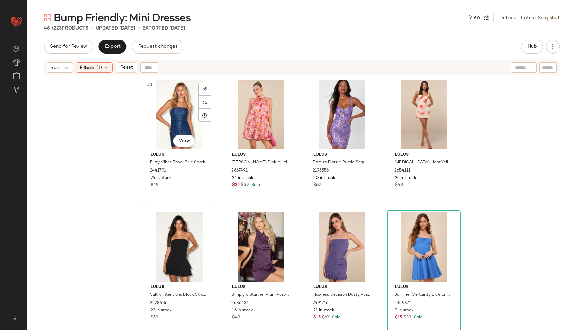
click at [157, 113] on div "#1 View" at bounding box center [179, 114] width 69 height 69
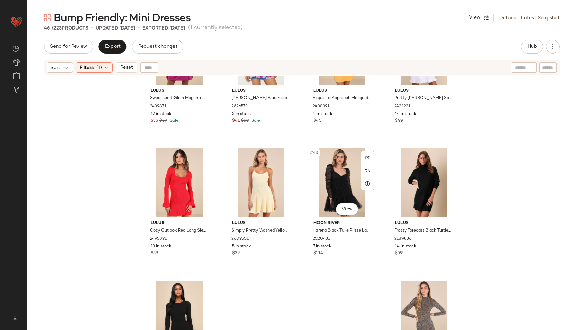
scroll to position [1318, 0]
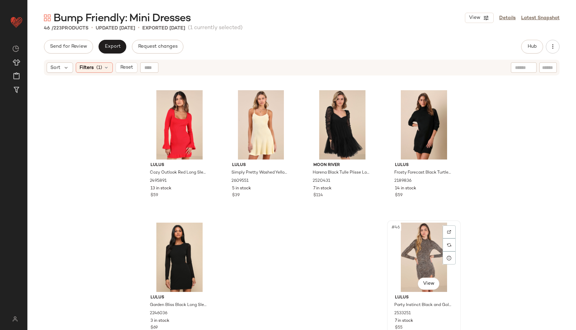
click at [402, 249] on div "#46 View" at bounding box center [423, 256] width 69 height 69
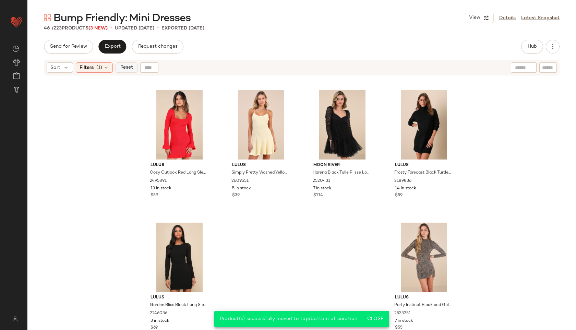
click at [128, 69] on span "Reset" at bounding box center [126, 67] width 13 height 5
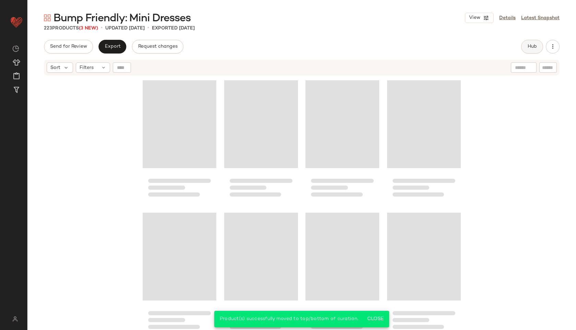
scroll to position [7139, 0]
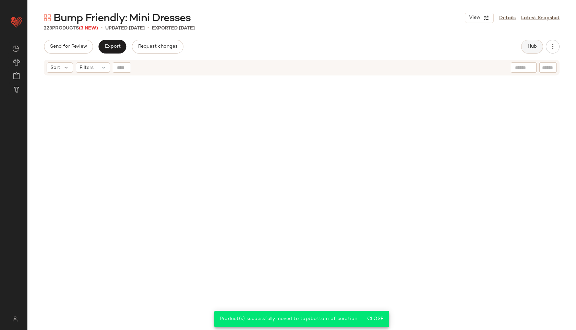
click at [415, 48] on span "Hub" at bounding box center [532, 46] width 10 height 5
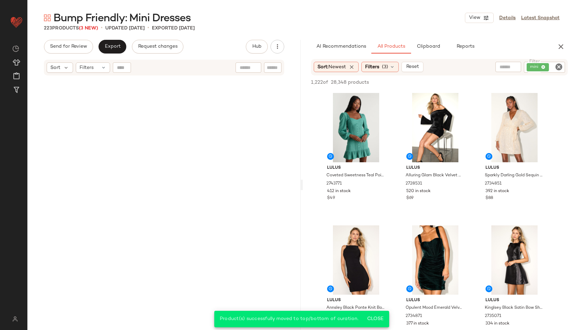
scroll to position [0, 0]
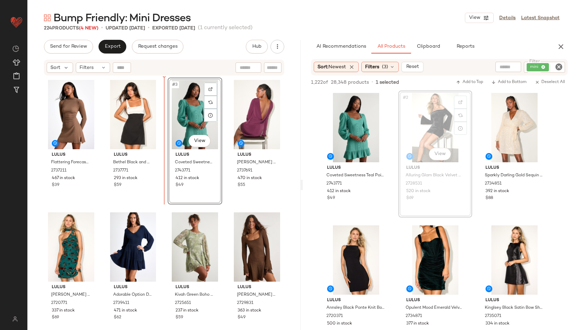
drag, startPoint x: 429, startPoint y: 127, endPoint x: 416, endPoint y: 127, distance: 12.7
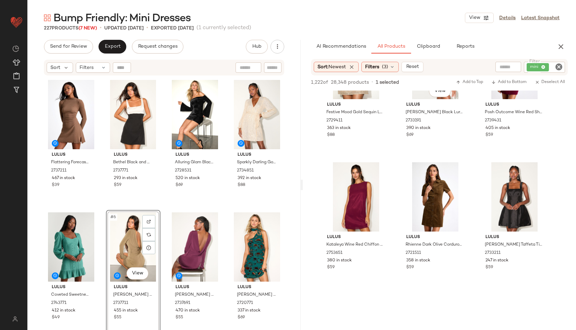
scroll to position [593, 0]
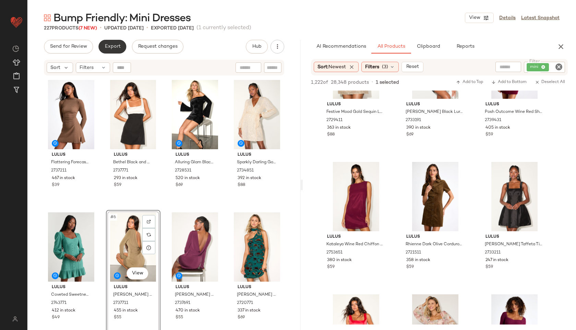
click at [112, 40] on button "Export" at bounding box center [112, 47] width 28 height 14
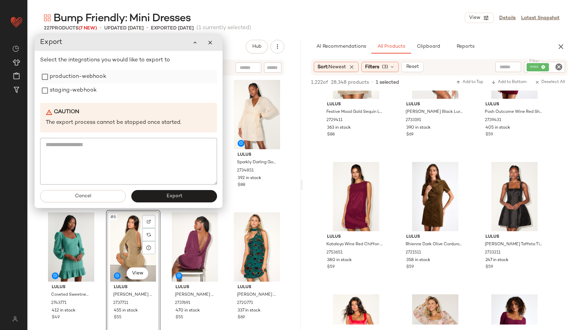
click at [98, 77] on label "production-webhook" at bounding box center [78, 77] width 57 height 14
click at [86, 89] on label "staging-webhook" at bounding box center [73, 91] width 47 height 14
click at [172, 193] on span "Export" at bounding box center [174, 195] width 16 height 5
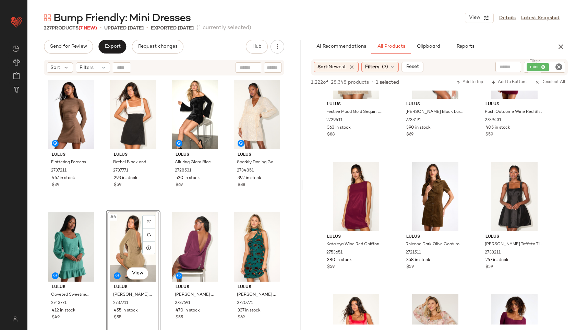
scroll to position [857, 0]
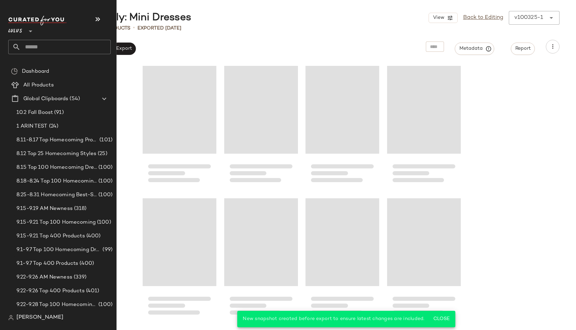
click at [40, 45] on input "text" at bounding box center [66, 47] width 90 height 14
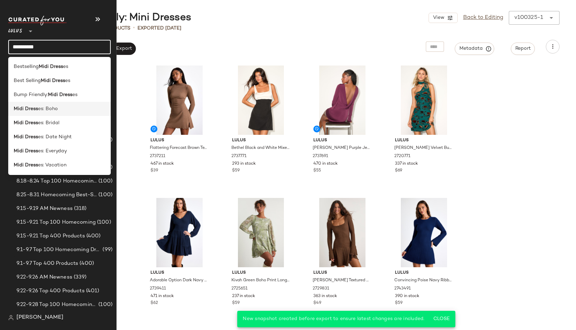
type input "**********"
click at [32, 112] on b "Midi Dress" at bounding box center [26, 108] width 24 height 7
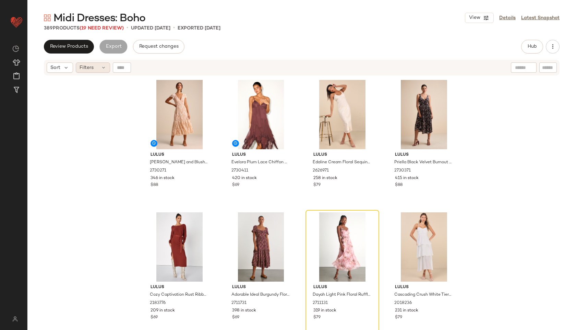
click at [92, 65] on span "Filters" at bounding box center [87, 67] width 14 height 7
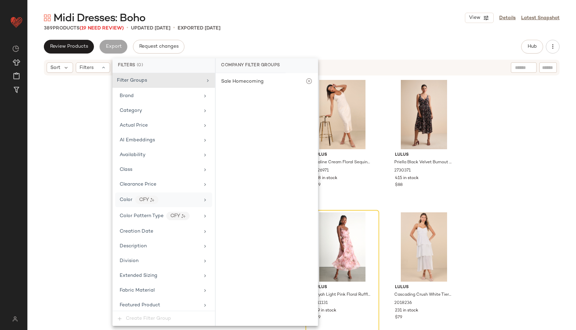
scroll to position [436, 0]
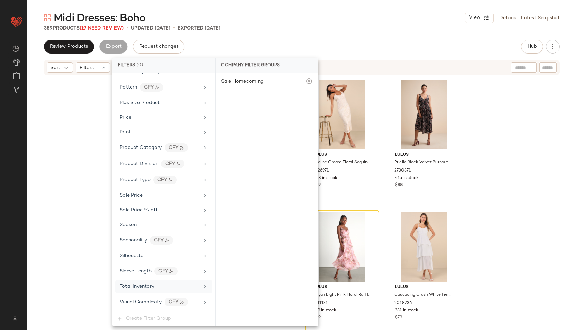
click at [147, 283] on div "Total Inventory" at bounding box center [137, 286] width 35 height 7
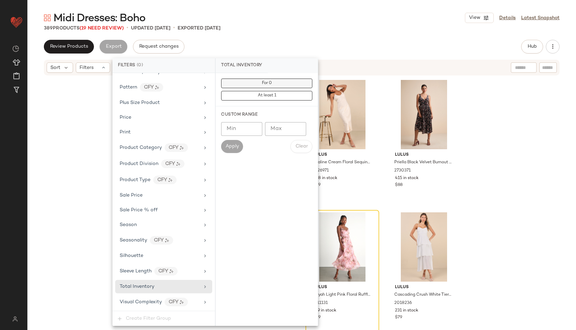
click at [272, 84] on button "For 0" at bounding box center [266, 83] width 91 height 10
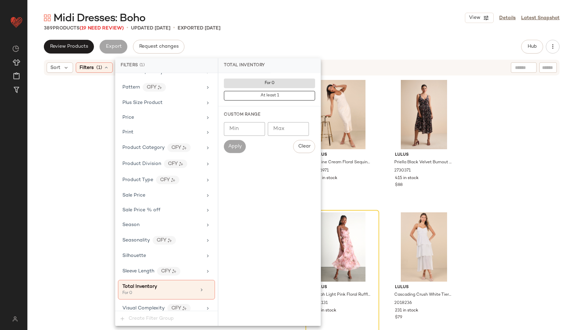
click at [310, 24] on div "Midi Dresses: Boho View Details Latest Snapshot" at bounding box center [301, 18] width 548 height 14
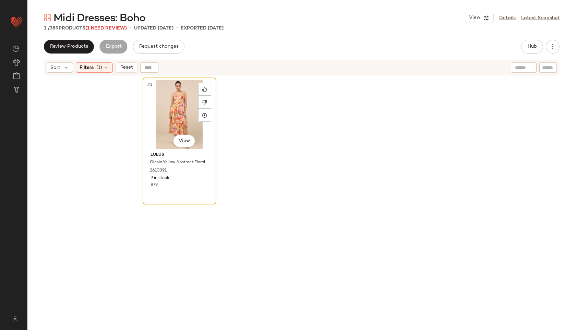
click at [170, 112] on div "#1 View" at bounding box center [179, 114] width 69 height 69
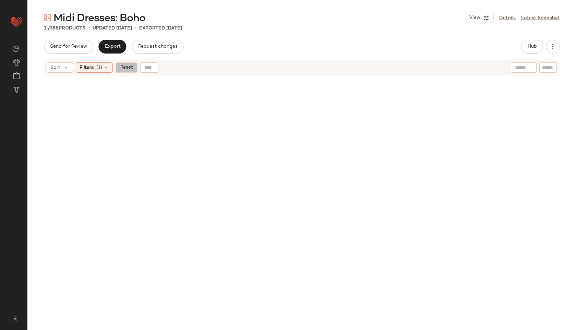
click at [130, 71] on button "Reset" at bounding box center [126, 67] width 22 height 10
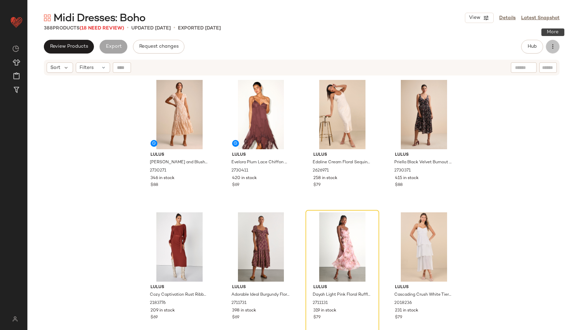
click at [415, 45] on button "button" at bounding box center [553, 47] width 14 height 14
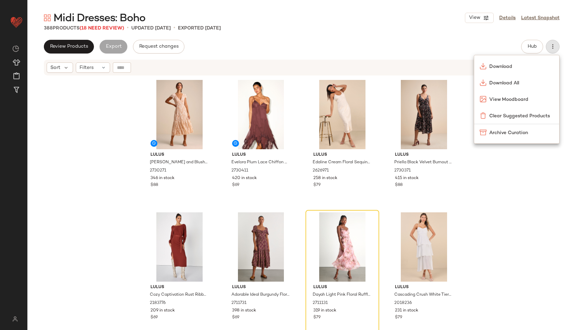
click at [415, 28] on div "388 Products (18 Need Review) • updated [DATE] • Exported [DATE]" at bounding box center [301, 28] width 548 height 7
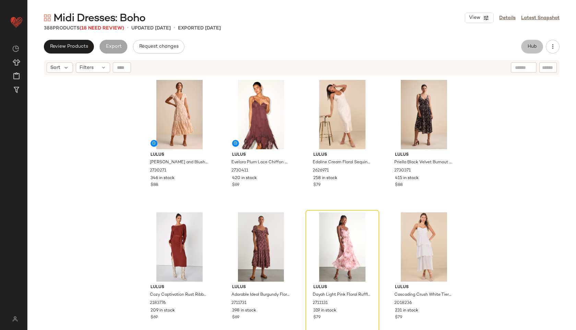
click at [415, 49] on button "Hub" at bounding box center [532, 47] width 22 height 14
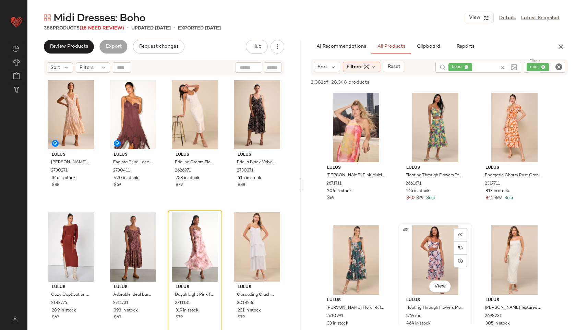
scroll to position [139, 0]
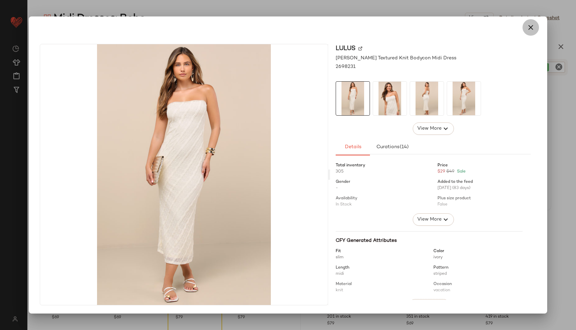
click at [415, 28] on icon "button" at bounding box center [530, 27] width 8 height 8
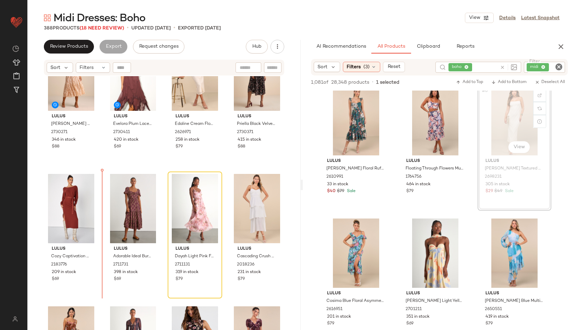
scroll to position [48, 0]
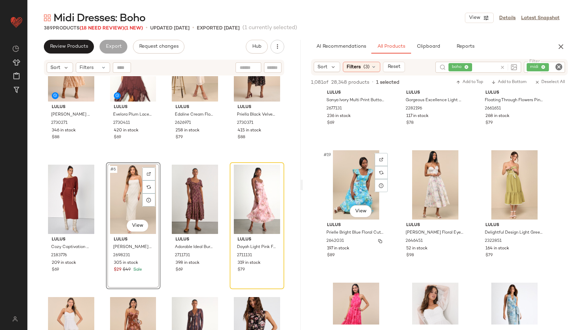
scroll to position [736, 0]
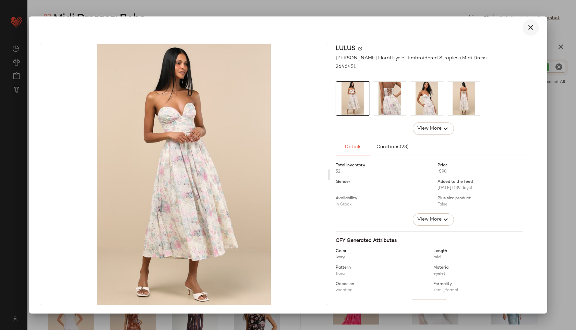
click at [415, 26] on icon "button" at bounding box center [530, 27] width 8 height 8
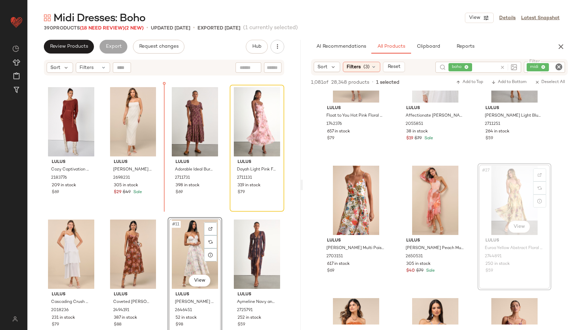
scroll to position [0, 0]
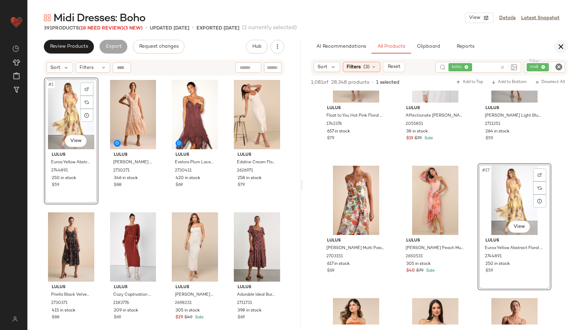
click at [415, 48] on icon "button" at bounding box center [561, 46] width 8 height 8
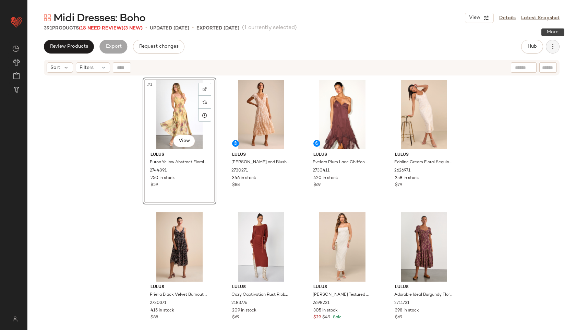
click at [415, 49] on icon "button" at bounding box center [552, 46] width 7 height 7
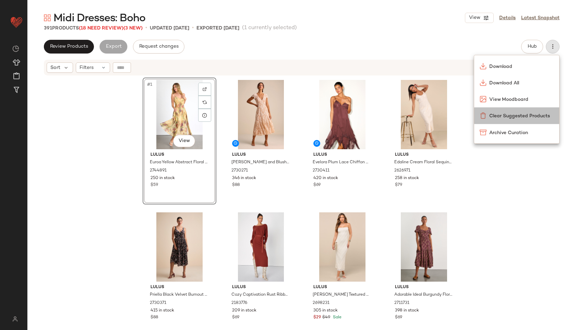
click at [415, 115] on span "Clear Suggested Products" at bounding box center [521, 115] width 64 height 7
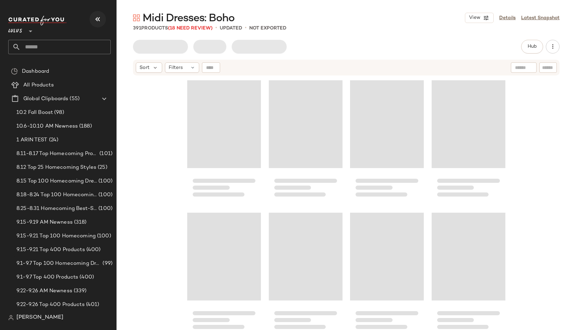
click at [98, 20] on icon "button" at bounding box center [98, 19] width 8 height 8
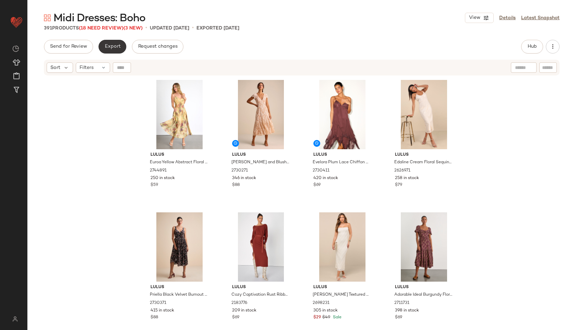
click at [113, 43] on button "Export" at bounding box center [112, 47] width 28 height 14
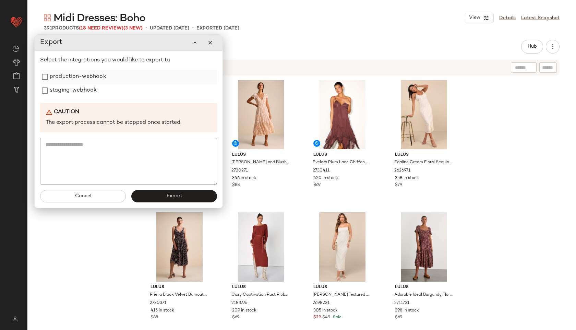
click at [95, 78] on label "production-webhook" at bounding box center [78, 77] width 57 height 14
click at [87, 93] on label "staging-webhook" at bounding box center [73, 91] width 47 height 14
click at [156, 195] on button "Export" at bounding box center [174, 196] width 86 height 12
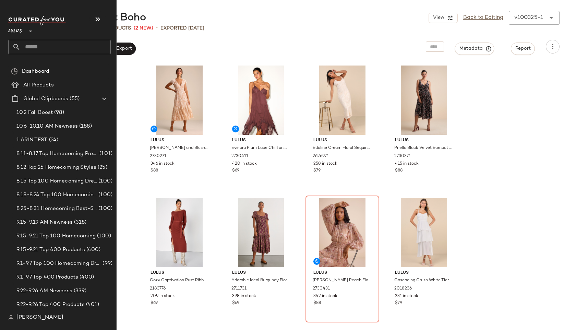
click at [32, 47] on input "text" at bounding box center [66, 47] width 90 height 14
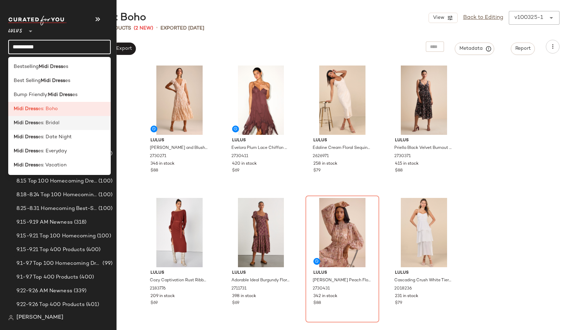
type input "**********"
click at [28, 120] on b "Midi Dress" at bounding box center [26, 122] width 24 height 7
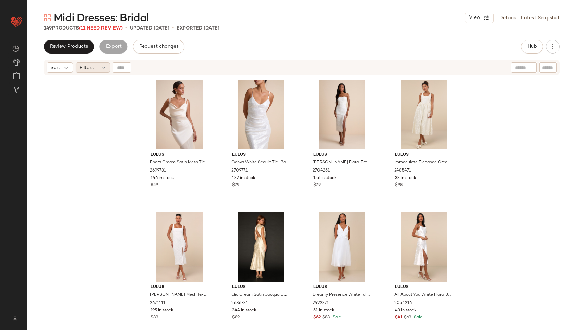
click at [95, 66] on div "Filters" at bounding box center [93, 67] width 34 height 10
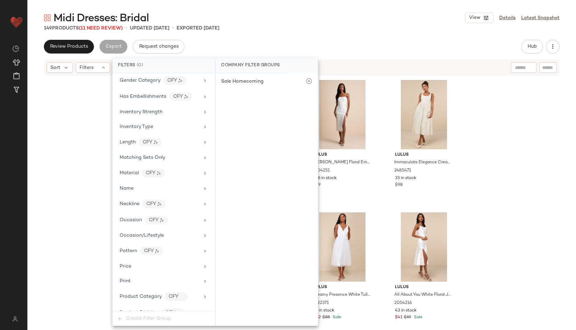
scroll to position [421, 0]
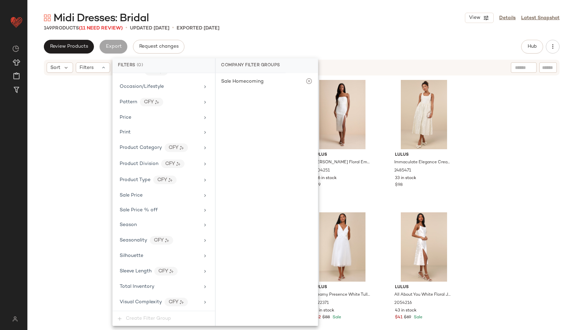
click at [141, 294] on div "Filter Groups Brand Category Actual Price AI Embeddings Availability Class Clea…" at bounding box center [163, 191] width 102 height 237
click at [143, 288] on span "Total Inventory" at bounding box center [137, 286] width 35 height 5
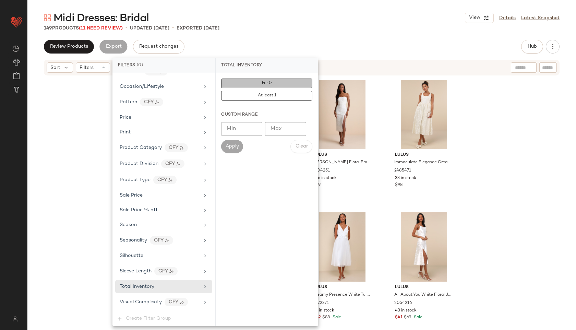
click at [271, 85] on span "For 0" at bounding box center [266, 83] width 10 height 5
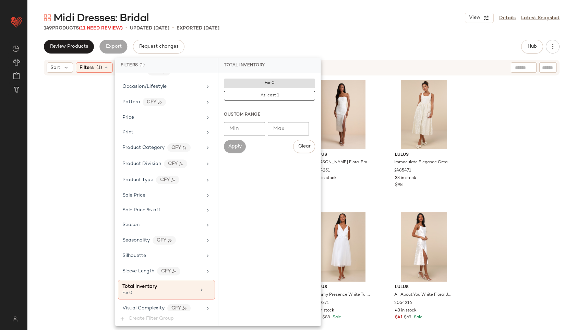
click at [293, 30] on div "149 Products (11 Need Review) • updated Oct 3rd • Exported Oct 3rd" at bounding box center [301, 28] width 548 height 7
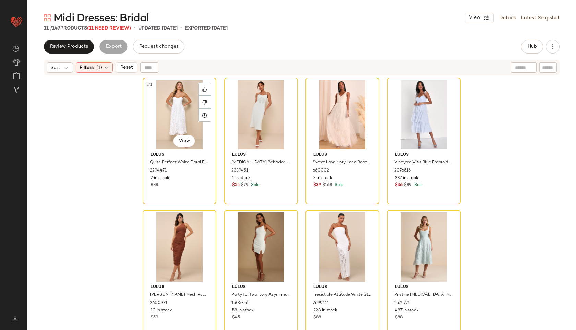
click at [166, 111] on div "#1 View" at bounding box center [179, 114] width 69 height 69
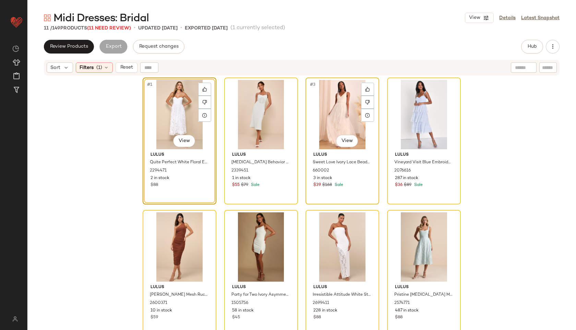
scroll to position [122, 0]
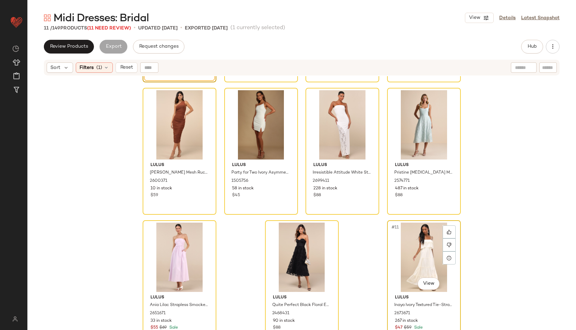
click at [394, 262] on div "#11 View" at bounding box center [423, 256] width 69 height 69
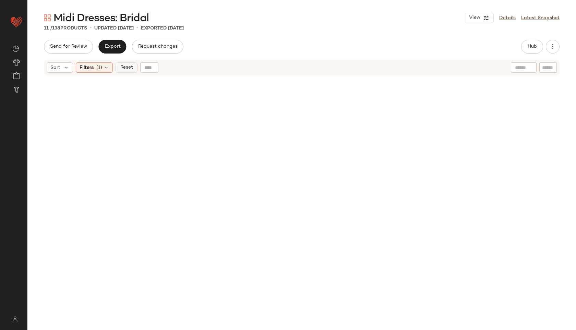
click at [126, 66] on span "Reset" at bounding box center [126, 67] width 13 height 5
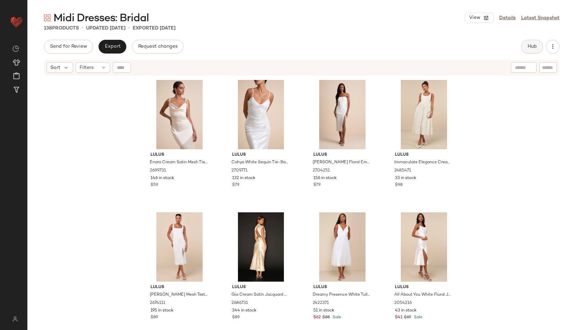
click at [524, 46] on button "Hub" at bounding box center [532, 47] width 22 height 14
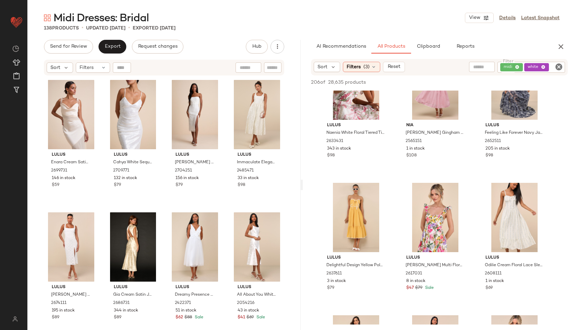
scroll to position [987, 0]
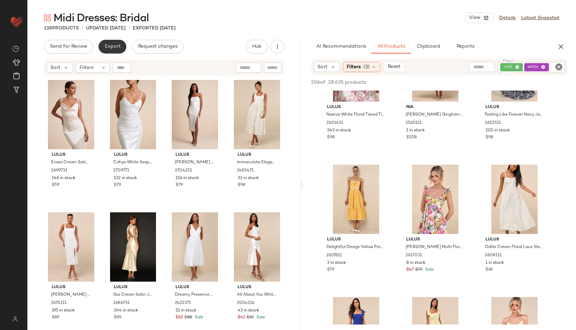
click at [109, 44] on span "Export" at bounding box center [112, 46] width 16 height 5
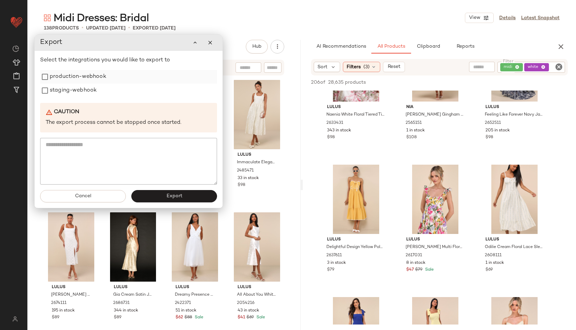
click at [80, 74] on label "production-webhook" at bounding box center [78, 77] width 57 height 14
click at [75, 89] on label "staging-webhook" at bounding box center [73, 91] width 47 height 14
click at [156, 194] on button "Export" at bounding box center [174, 196] width 86 height 12
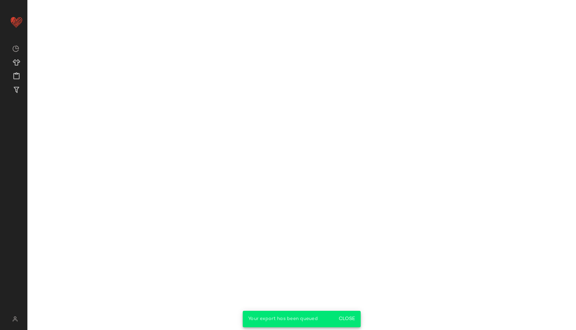
scroll to position [1384, 0]
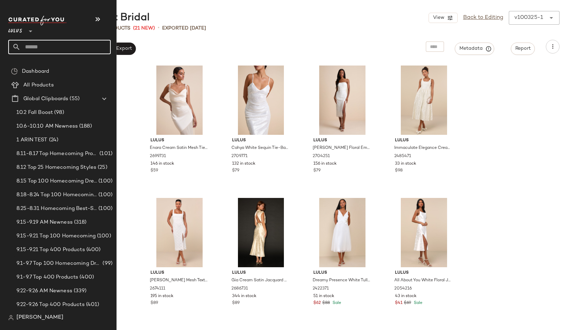
click at [35, 43] on input "text" at bounding box center [66, 47] width 90 height 14
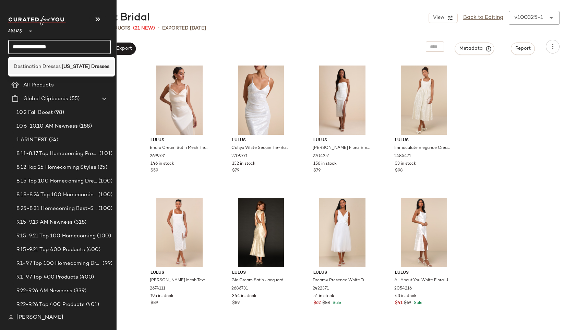
type input "**********"
click at [35, 65] on span "Destination Dresses:" at bounding box center [38, 66] width 48 height 7
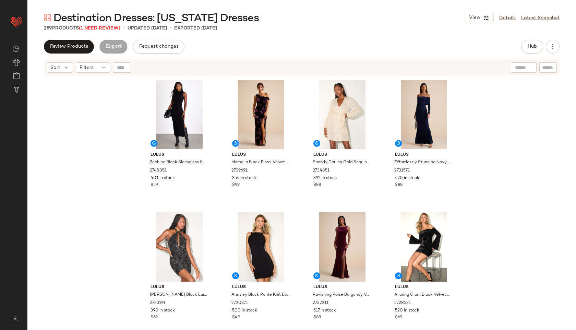
click at [104, 26] on span "(1 Need Review)" at bounding box center [99, 28] width 41 height 5
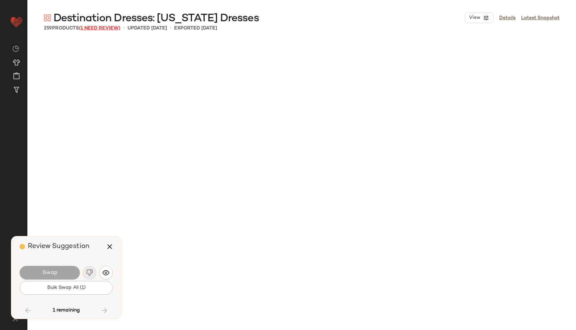
scroll to position [7540, 0]
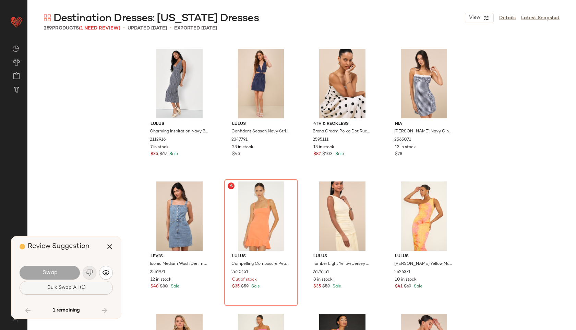
click at [80, 283] on button "Bulk Swap All (1)" at bounding box center [66, 288] width 93 height 14
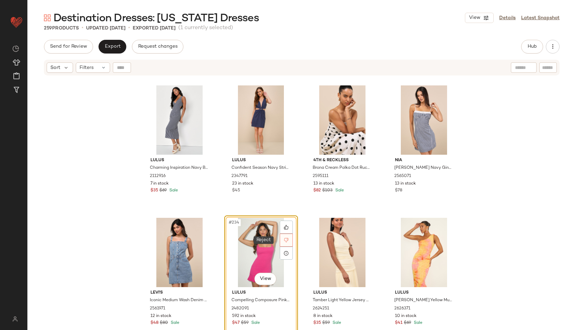
click at [285, 240] on icon at bounding box center [286, 239] width 5 height 5
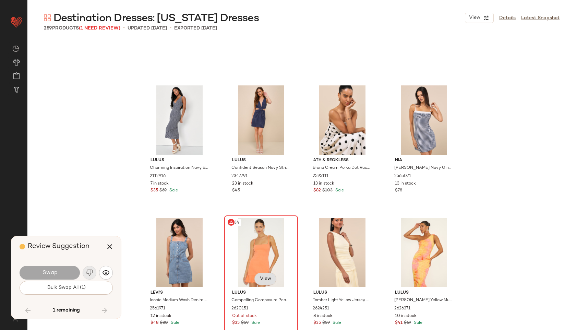
click at [0, 0] on div "Filters (1) Reset" at bounding box center [0, 0] width 0 height 0
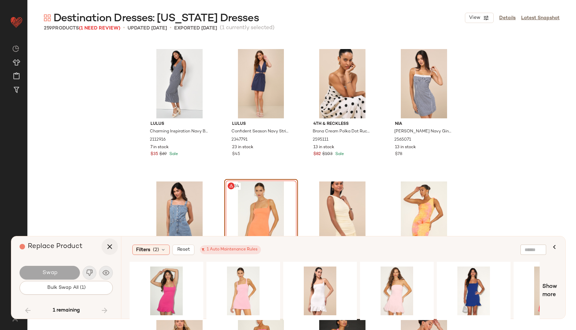
click at [109, 245] on icon "button" at bounding box center [110, 246] width 8 height 8
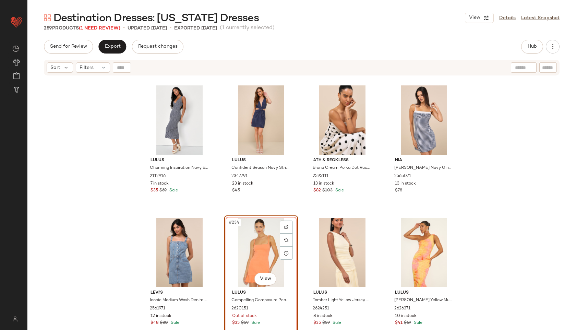
click at [265, 239] on div "#234 View" at bounding box center [261, 252] width 69 height 69
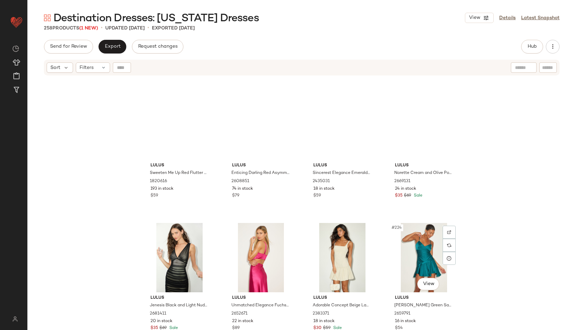
scroll to position [7109, 0]
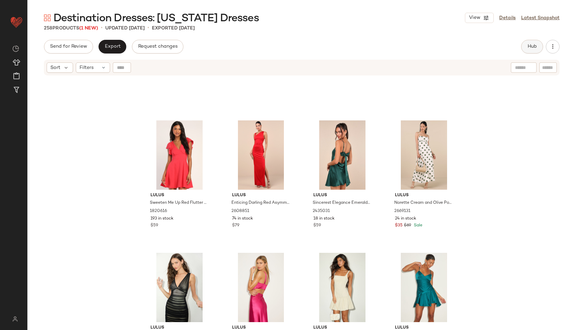
click at [529, 45] on span "Hub" at bounding box center [532, 46] width 10 height 5
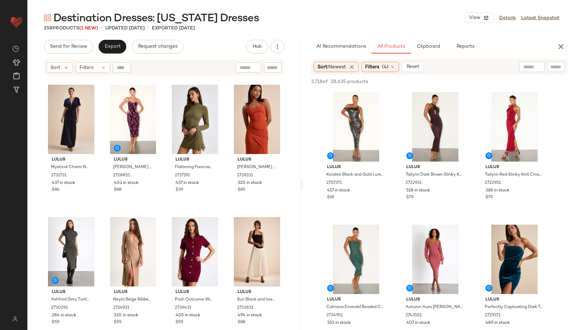
scroll to position [0, 0]
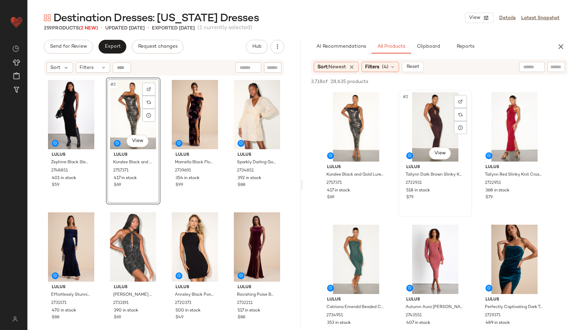
click at [439, 134] on div "#2 View" at bounding box center [435, 126] width 69 height 69
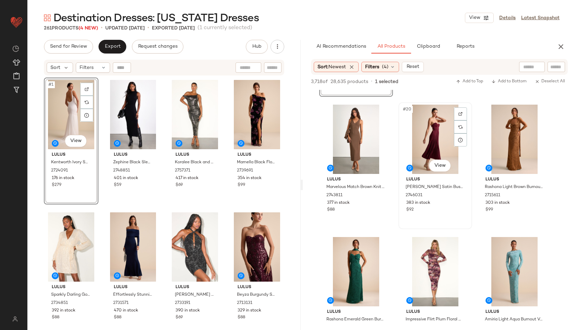
scroll to position [784, 0]
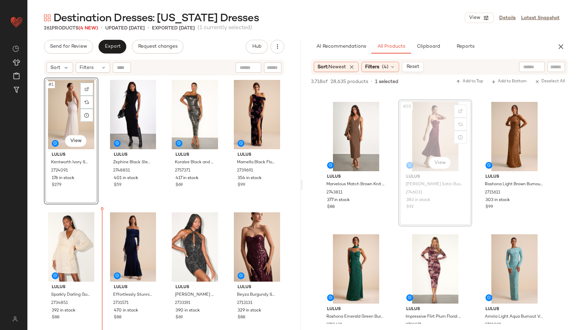
drag, startPoint x: 427, startPoint y: 135, endPoint x: 421, endPoint y: 139, distance: 7.4
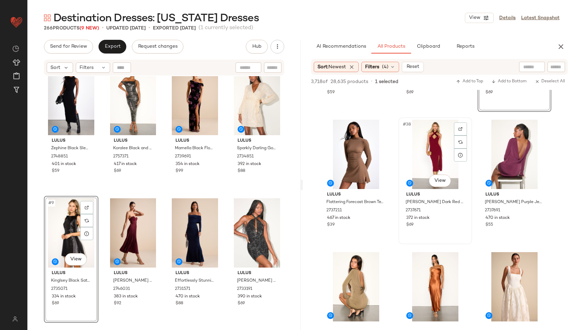
scroll to position [1564, 0]
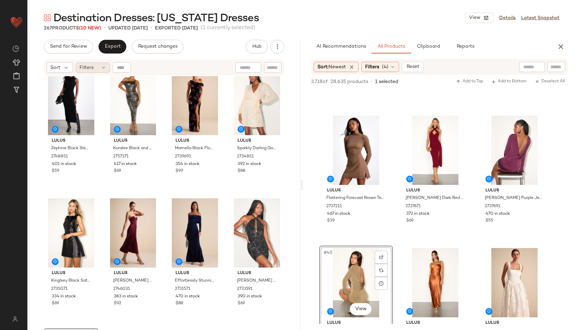
click at [90, 70] on span "Filters" at bounding box center [87, 67] width 14 height 7
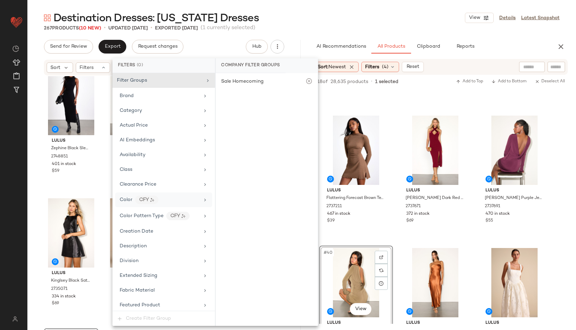
scroll to position [436, 0]
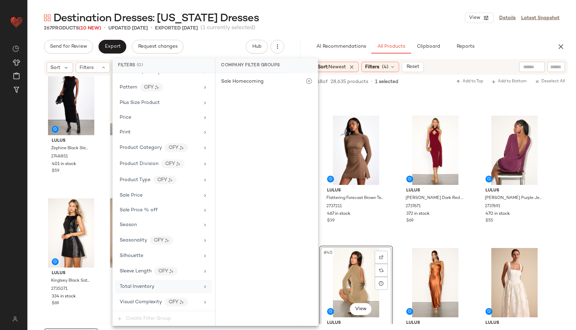
click at [158, 284] on div "Total Inventory" at bounding box center [160, 286] width 80 height 7
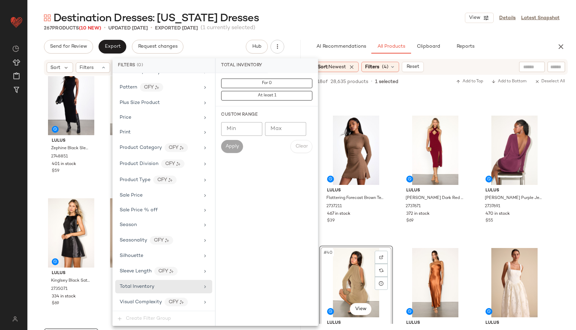
click at [285, 125] on input "Max" at bounding box center [285, 129] width 41 height 14
type input "**"
click at [233, 141] on button "Apply" at bounding box center [232, 146] width 22 height 13
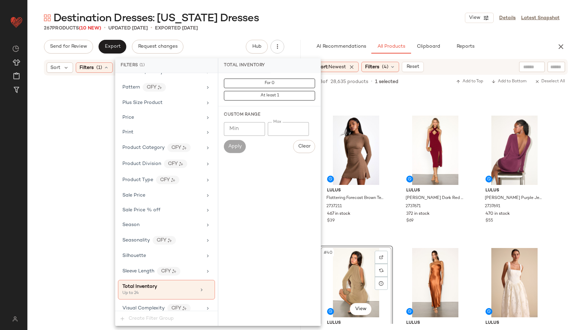
click at [298, 13] on div "Destination Dresses: New York Dresses View Details Latest Snapshot" at bounding box center [301, 18] width 548 height 14
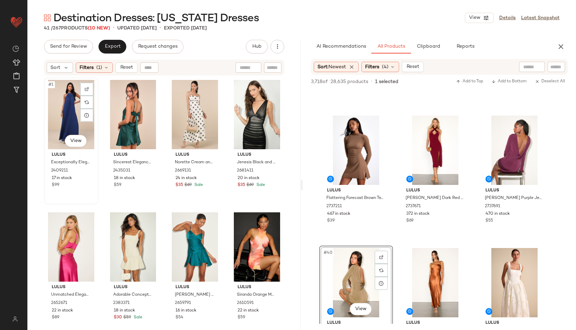
click at [64, 104] on div "#1 View" at bounding box center [71, 114] width 50 height 69
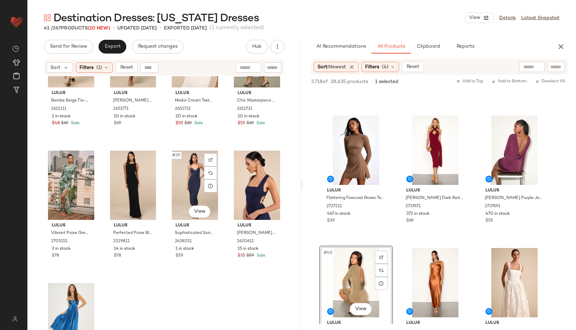
scroll to position [1186, 0]
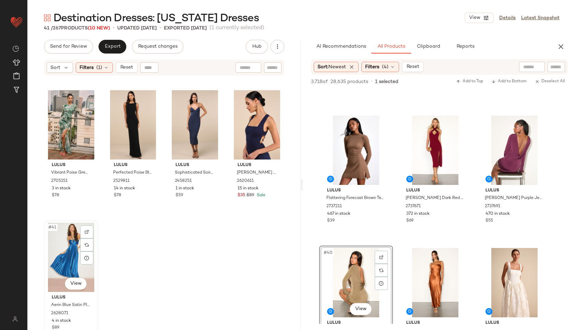
click at [58, 256] on div "#41 View" at bounding box center [71, 256] width 50 height 69
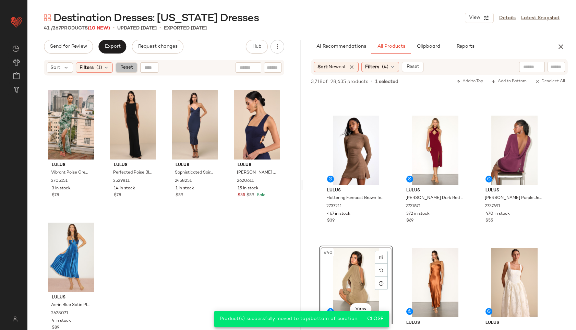
click at [127, 66] on span "Reset" at bounding box center [126, 67] width 13 height 5
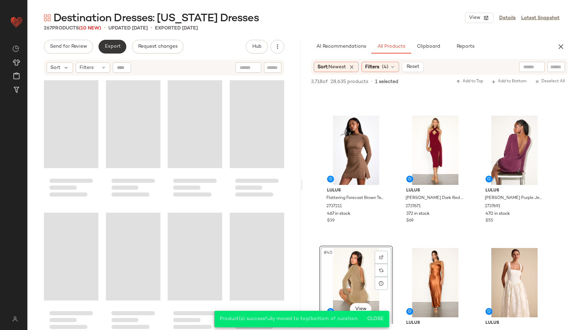
click at [111, 48] on span "Export" at bounding box center [112, 46] width 16 height 5
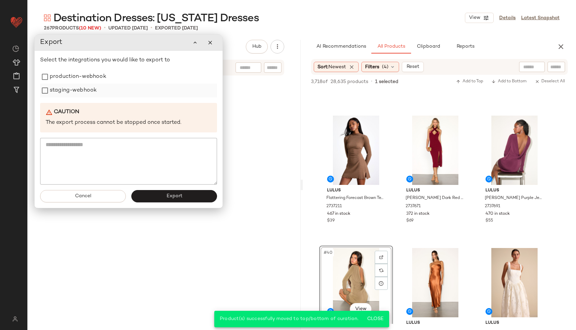
scroll to position [8594, 0]
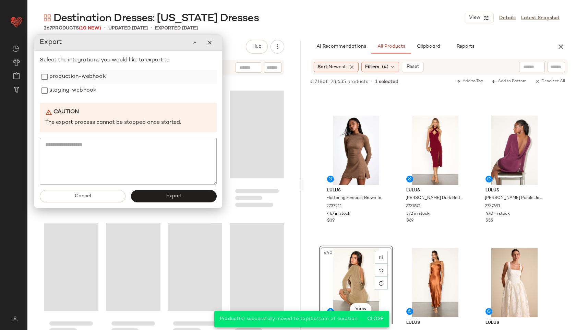
click at [64, 80] on label "production-webhook" at bounding box center [77, 77] width 57 height 14
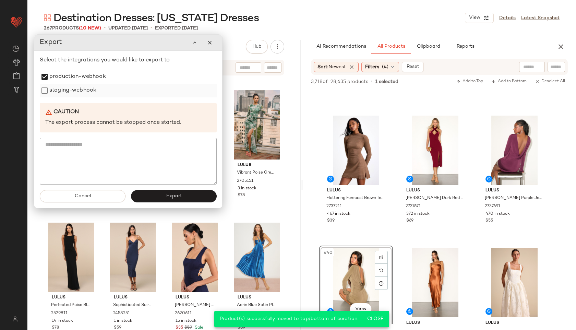
click at [70, 94] on label "staging-webhook" at bounding box center [72, 91] width 47 height 14
click at [190, 192] on button "Export" at bounding box center [174, 196] width 86 height 12
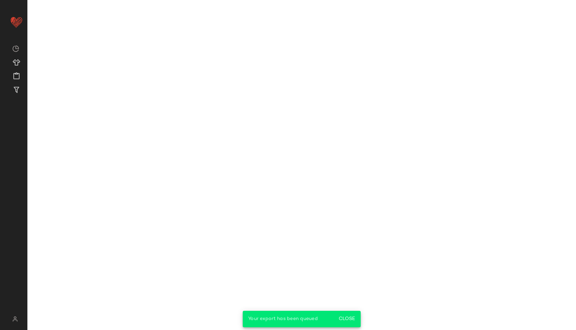
scroll to position [2226, 0]
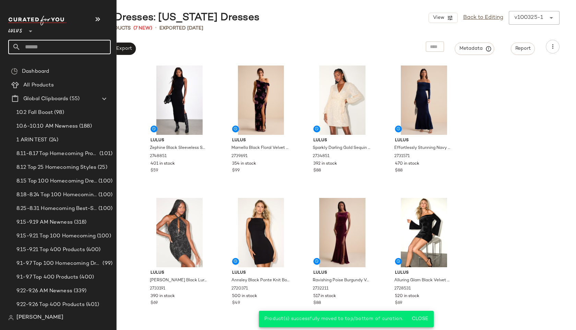
click at [45, 45] on input "text" at bounding box center [66, 47] width 90 height 14
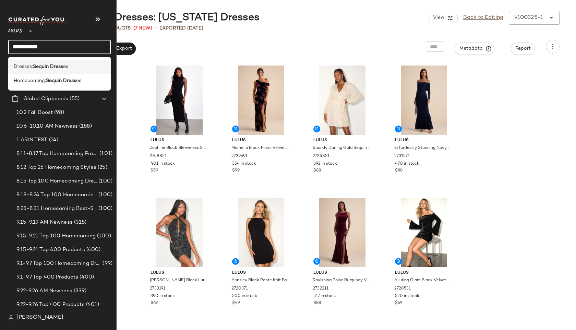
type input "**********"
click at [53, 68] on b "Sequin Dress" at bounding box center [48, 66] width 30 height 7
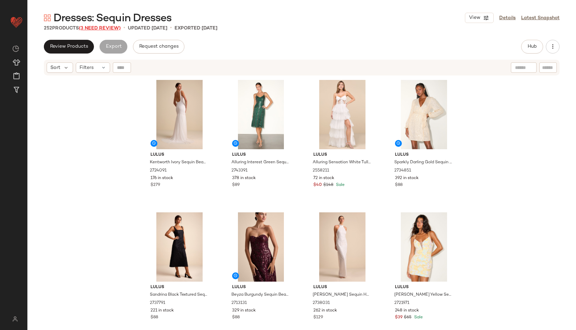
click at [95, 30] on span "(3 Need Review)" at bounding box center [100, 28] width 42 height 5
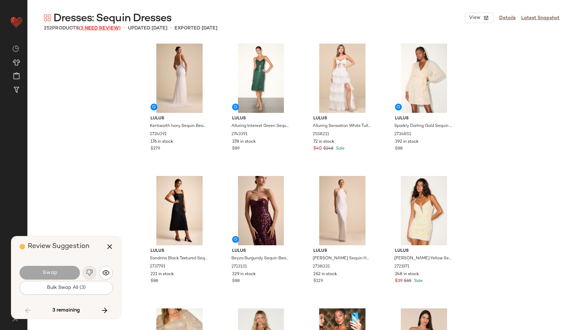
scroll to position [7276, 0]
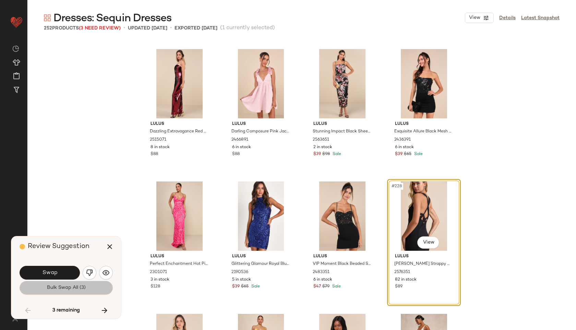
click at [75, 284] on button "Bulk Swap All (3)" at bounding box center [66, 288] width 93 height 14
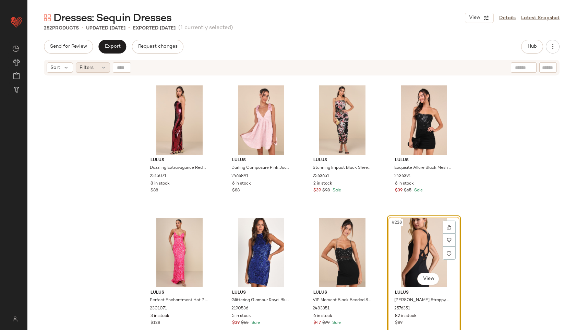
click at [92, 65] on span "Filters" at bounding box center [87, 67] width 14 height 7
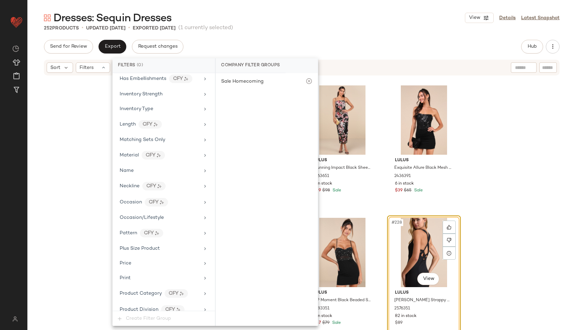
scroll to position [436, 0]
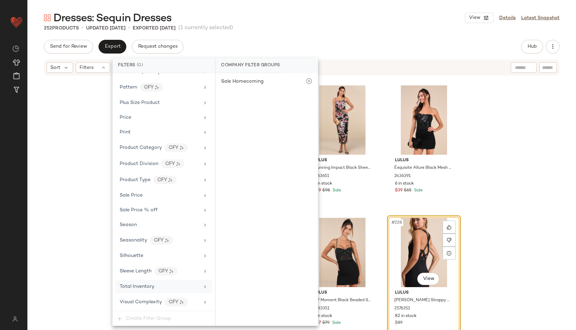
click at [150, 282] on div "Total Inventory" at bounding box center [163, 286] width 97 height 13
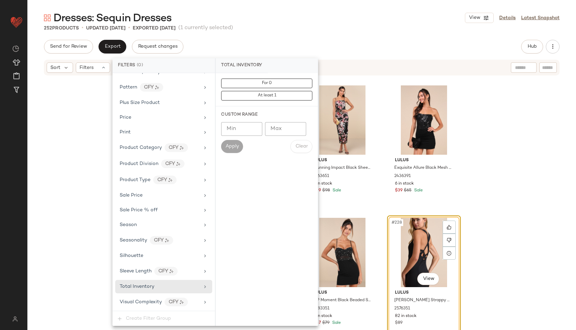
click at [282, 125] on input "Max" at bounding box center [285, 129] width 41 height 14
type input "**"
click at [230, 147] on span "Apply" at bounding box center [232, 146] width 14 height 5
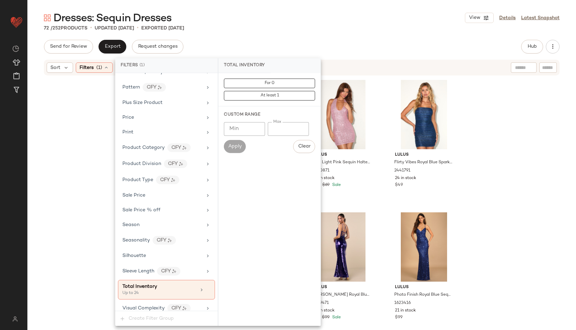
click at [310, 25] on div "72 / 252 Products • updated Oct 3rd • Exported Oct 3rd" at bounding box center [301, 28] width 548 height 7
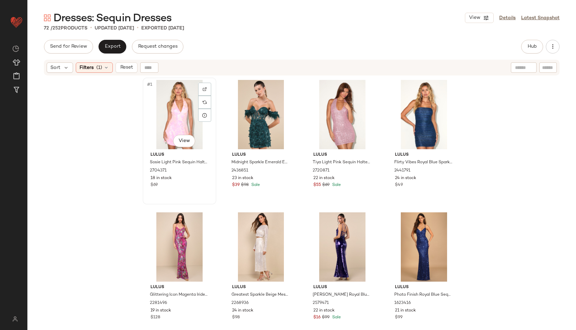
click at [180, 97] on div "#1 View" at bounding box center [179, 114] width 69 height 69
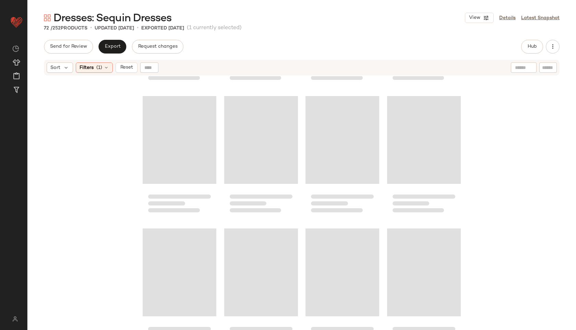
scroll to position [2112, 0]
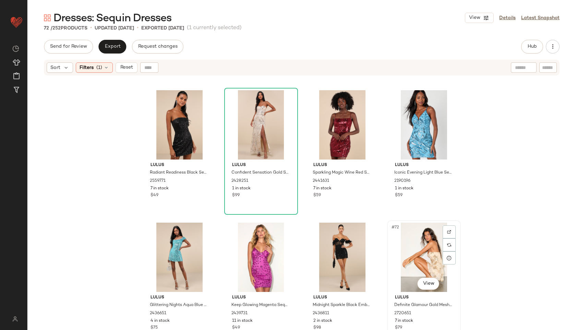
click at [415, 249] on div "#72 View" at bounding box center [423, 256] width 69 height 69
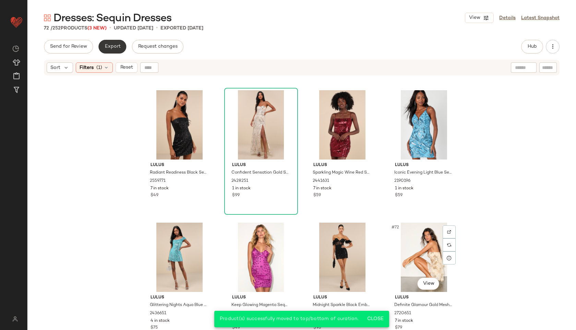
click at [112, 46] on span "Export" at bounding box center [112, 46] width 16 height 5
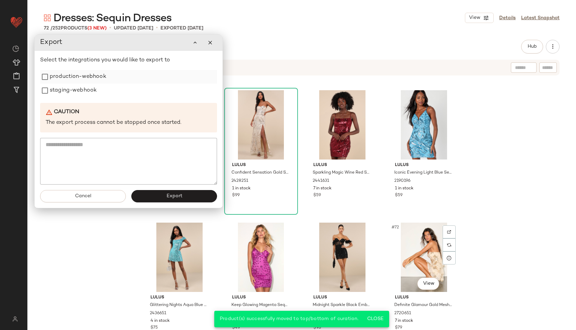
click at [71, 78] on label "production-webhook" at bounding box center [78, 77] width 57 height 14
click at [74, 97] on label "staging-webhook" at bounding box center [73, 91] width 47 height 14
click at [185, 192] on button "Export" at bounding box center [174, 196] width 86 height 12
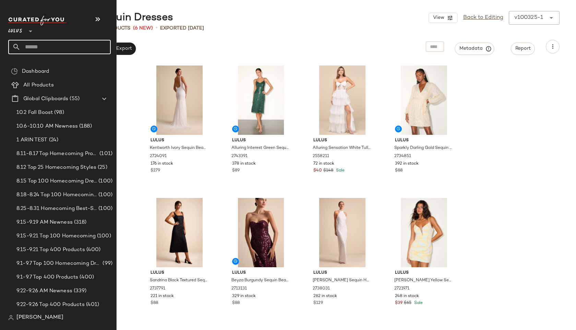
click at [24, 48] on input "text" at bounding box center [66, 47] width 90 height 14
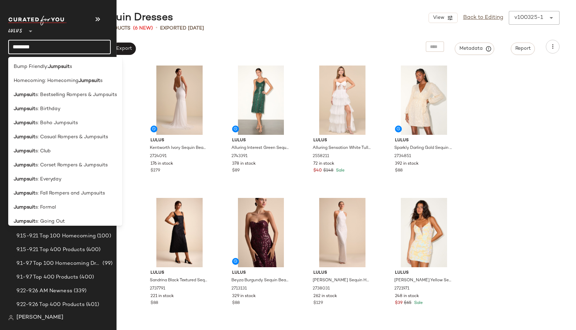
click at [44, 42] on input "********" at bounding box center [59, 47] width 102 height 14
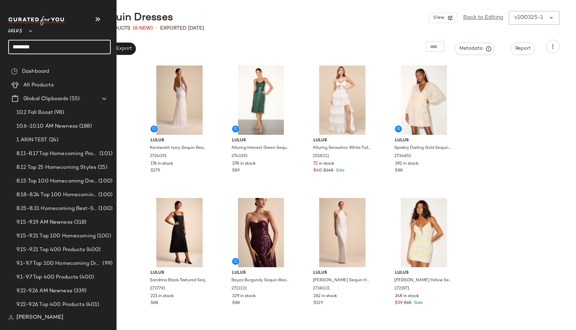
click at [46, 46] on input "********" at bounding box center [59, 47] width 102 height 14
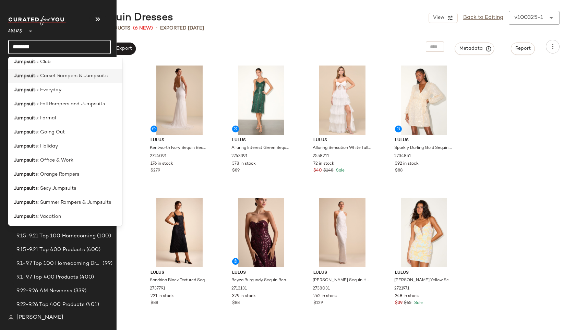
scroll to position [89, 0]
type input "********"
click at [69, 160] on span "s: Office & Work" at bounding box center [54, 159] width 38 height 7
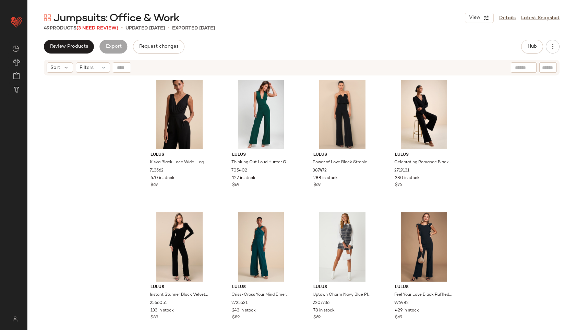
click at [105, 27] on span "(3 Need Review)" at bounding box center [97, 28] width 42 height 5
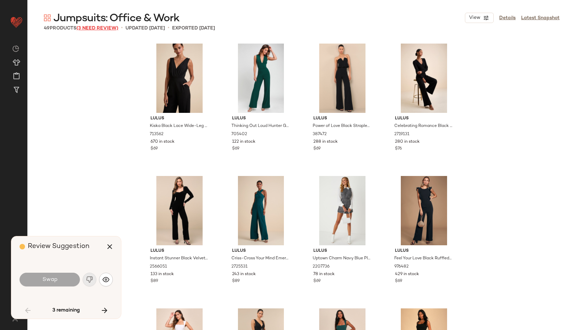
scroll to position [1191, 0]
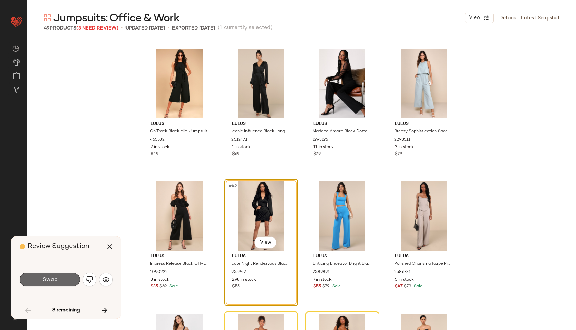
click at [45, 275] on button "Swap" at bounding box center [50, 279] width 60 height 14
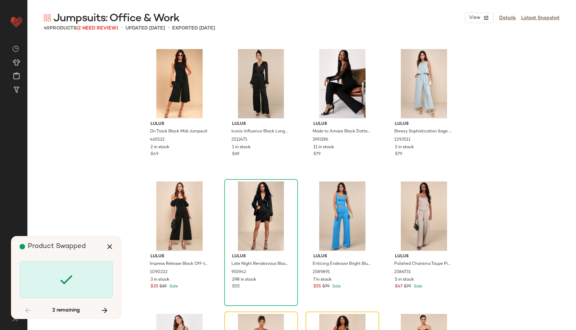
scroll to position [1323, 0]
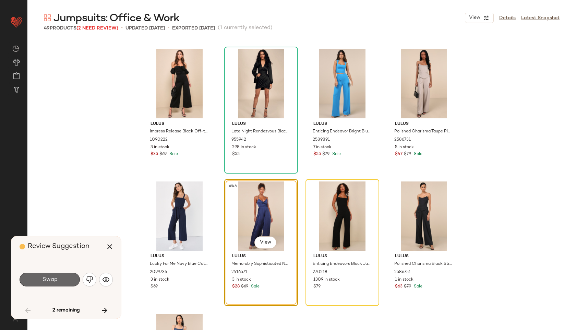
click at [57, 277] on span "Swap" at bounding box center [49, 279] width 15 height 7
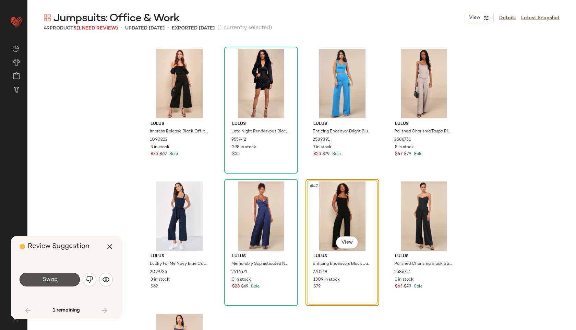
click at [57, 277] on span "Swap" at bounding box center [49, 279] width 15 height 7
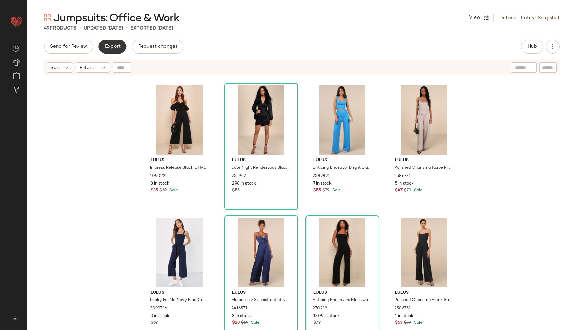
click at [113, 40] on button "Export" at bounding box center [112, 47] width 28 height 14
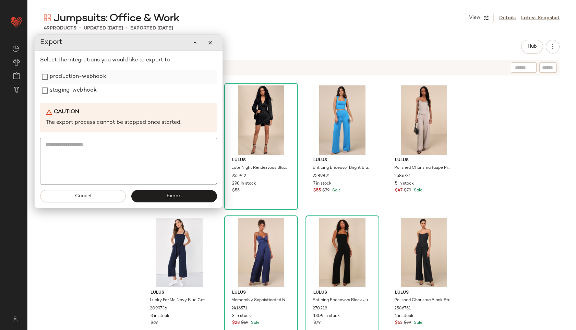
click at [74, 71] on label "production-webhook" at bounding box center [78, 77] width 57 height 14
click at [74, 92] on label "staging-webhook" at bounding box center [73, 91] width 47 height 14
click at [177, 197] on span "Export" at bounding box center [174, 196] width 16 height 5
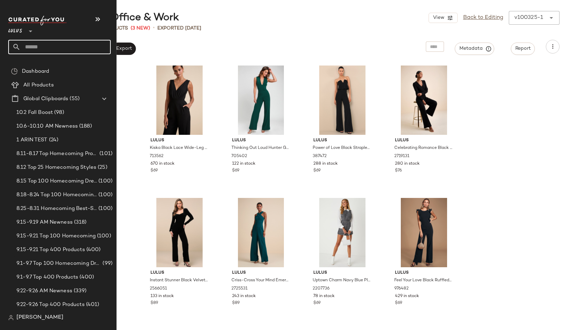
click at [40, 48] on input "text" at bounding box center [66, 47] width 90 height 14
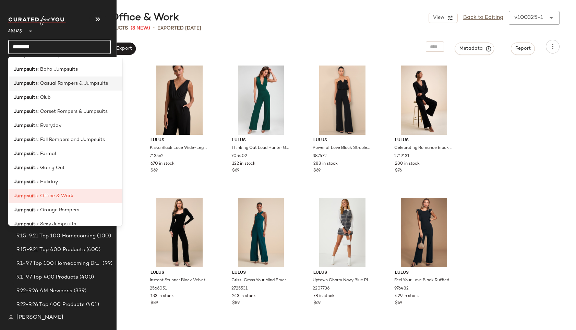
scroll to position [90, 0]
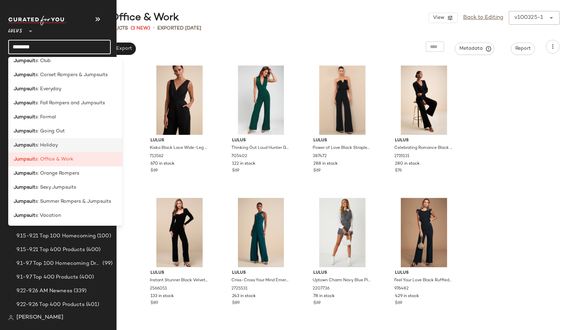
type input "********"
click at [53, 142] on span "s: Holiday" at bounding box center [46, 145] width 23 height 7
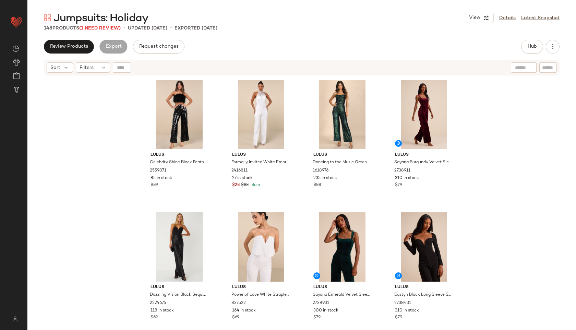
click at [112, 28] on span "(1 Need Review)" at bounding box center [99, 28] width 41 height 5
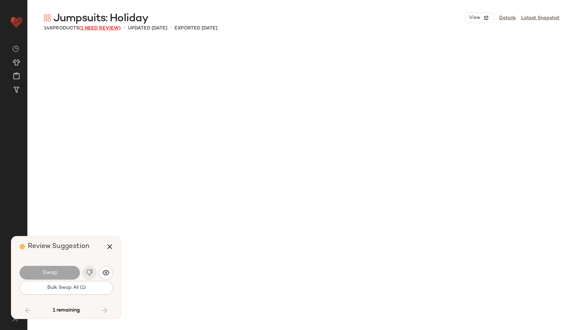
scroll to position [4498, 0]
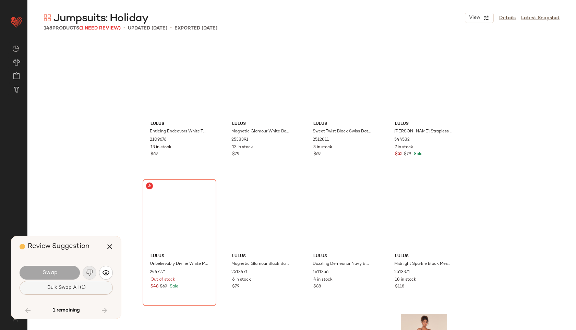
click at [74, 292] on button "Bulk Swap All (1)" at bounding box center [66, 288] width 93 height 14
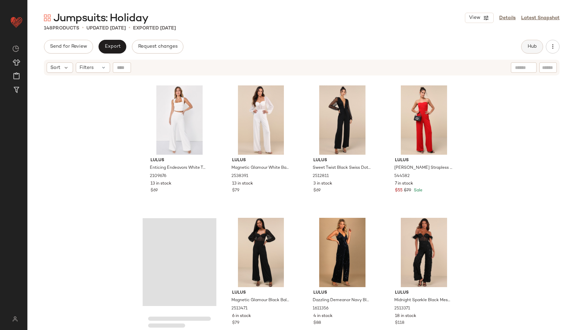
click at [529, 49] on button "Hub" at bounding box center [532, 47] width 22 height 14
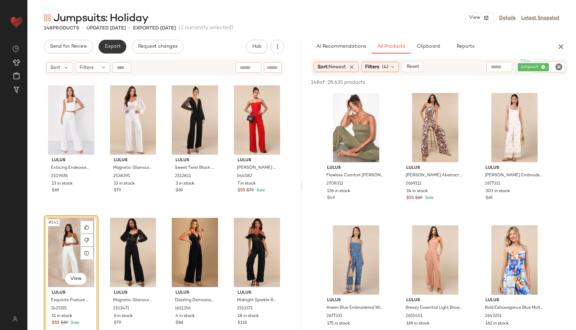
click at [109, 42] on button "Export" at bounding box center [112, 47] width 28 height 14
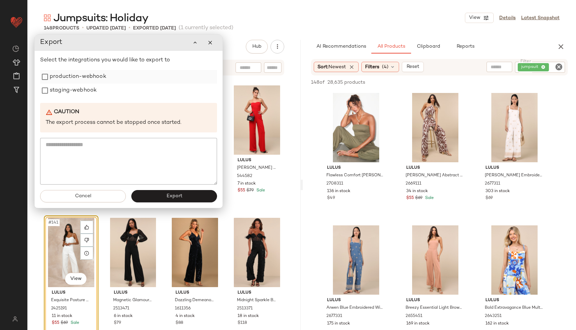
click at [88, 76] on label "production-webhook" at bounding box center [78, 77] width 57 height 14
click at [87, 91] on label "staging-webhook" at bounding box center [73, 91] width 47 height 14
click at [146, 196] on button "Export" at bounding box center [174, 196] width 86 height 12
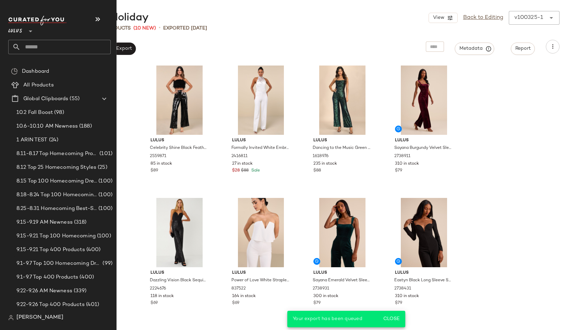
click at [39, 46] on input "text" at bounding box center [66, 47] width 90 height 14
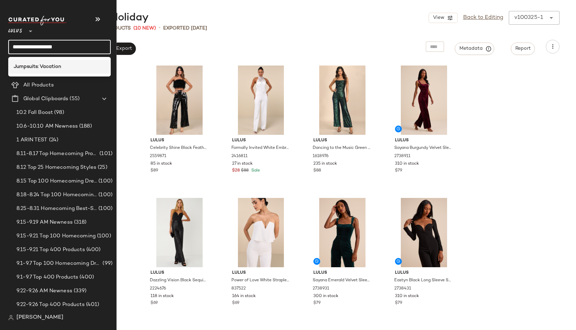
type input "**********"
click at [33, 65] on b "Jumpsuits: Vacation" at bounding box center [37, 66] width 47 height 7
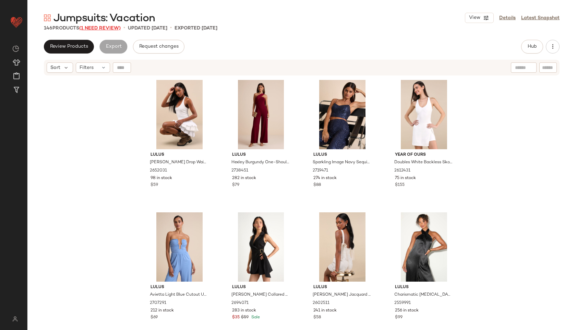
click at [107, 26] on span "(1 Need Review)" at bounding box center [99, 28] width 41 height 5
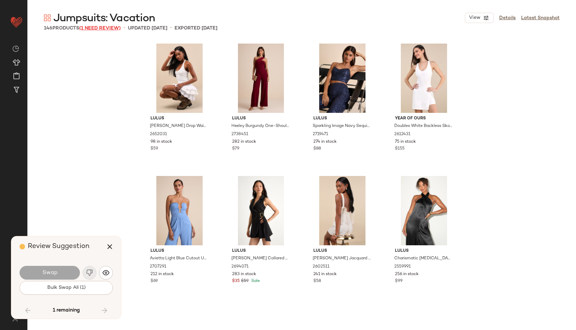
scroll to position [4365, 0]
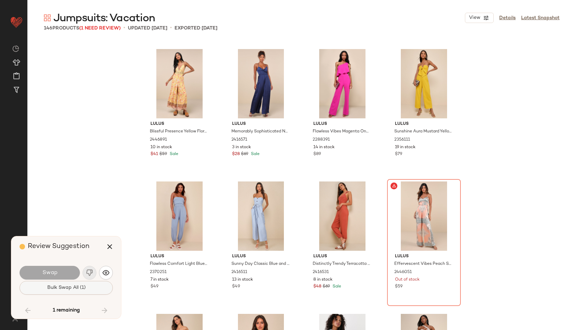
click at [65, 286] on span "Bulk Swap All (1)" at bounding box center [66, 287] width 39 height 5
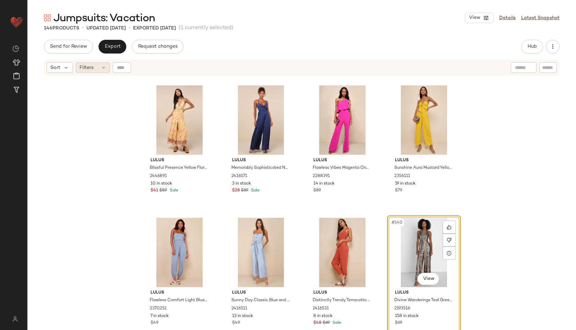
click at [91, 64] on span "Filters" at bounding box center [87, 67] width 14 height 7
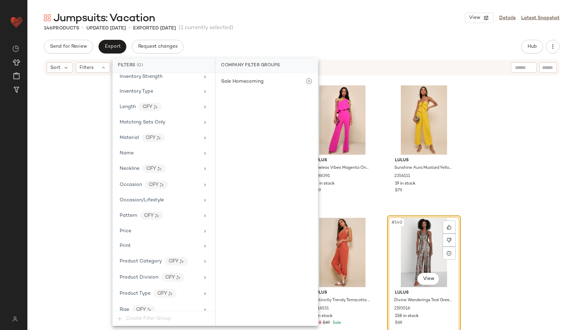
scroll to position [437, 0]
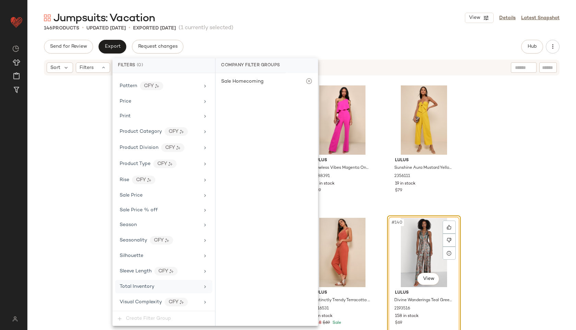
click at [147, 286] on span "Total Inventory" at bounding box center [137, 286] width 35 height 5
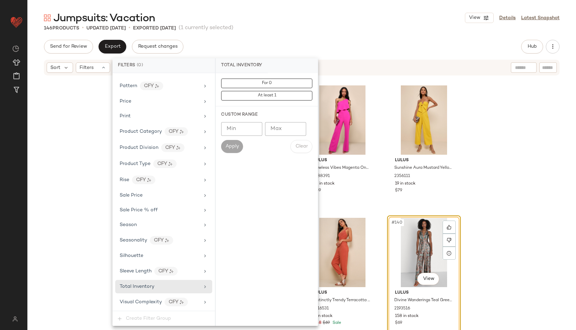
click at [280, 133] on input "Max" at bounding box center [285, 129] width 41 height 14
type input "**"
click at [231, 144] on span "Apply" at bounding box center [232, 146] width 14 height 5
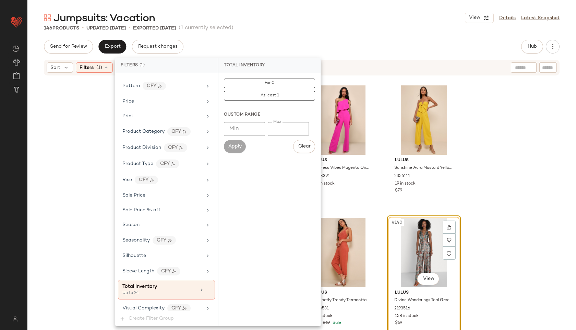
click at [314, 19] on div "Jumpsuits: Vacation View Details Latest Snapshot" at bounding box center [301, 18] width 548 height 14
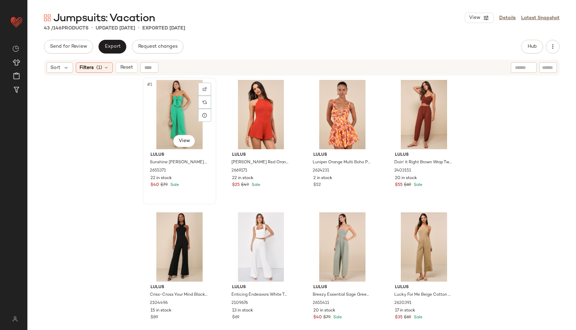
click at [170, 106] on div "#1 View" at bounding box center [179, 114] width 69 height 69
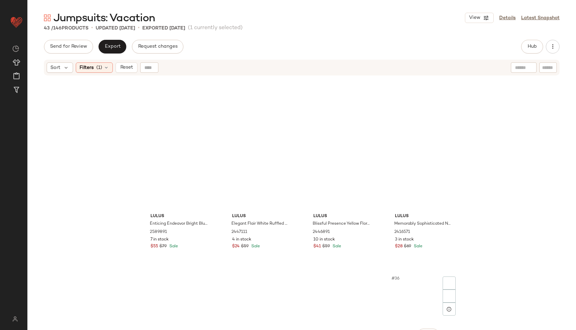
scroll to position [1186, 0]
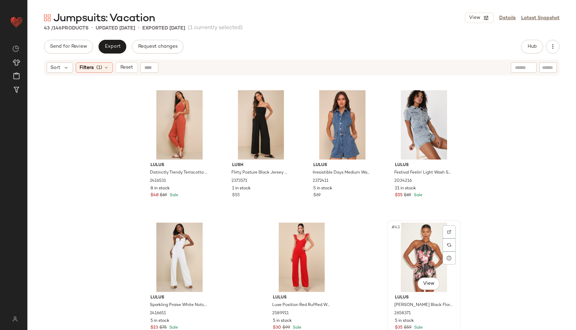
click at [427, 273] on div "#43 View" at bounding box center [423, 256] width 69 height 69
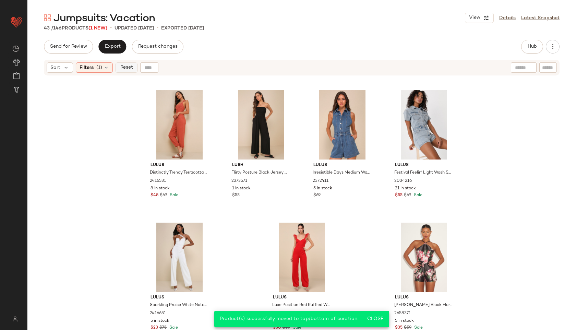
click at [122, 69] on span "Reset" at bounding box center [126, 67] width 13 height 5
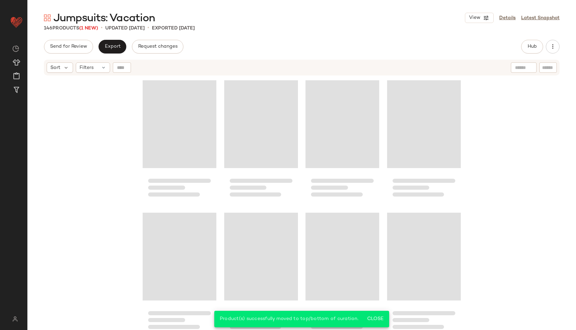
scroll to position [4625, 0]
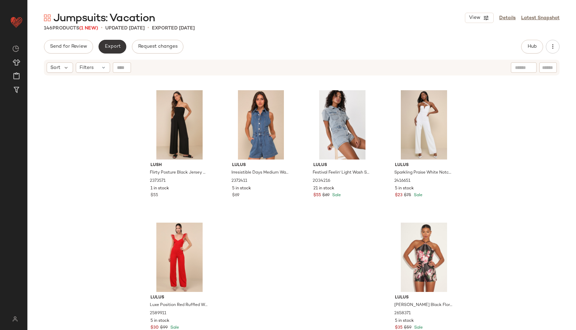
click at [114, 46] on span "Export" at bounding box center [112, 46] width 16 height 5
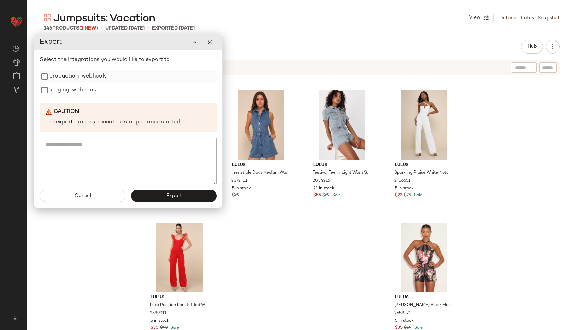
click at [87, 80] on label "production-webhook" at bounding box center [77, 77] width 57 height 14
click at [82, 90] on label "staging-webhook" at bounding box center [72, 90] width 47 height 14
click at [158, 196] on button "Export" at bounding box center [174, 196] width 86 height 12
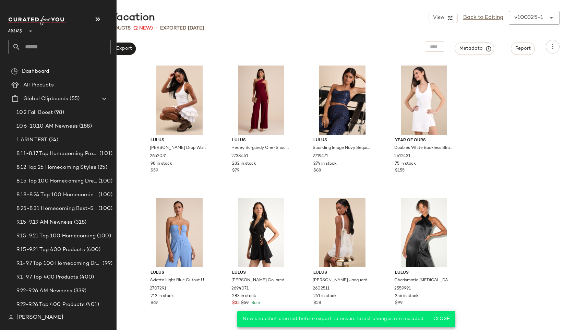
click at [34, 48] on input "text" at bounding box center [66, 47] width 90 height 14
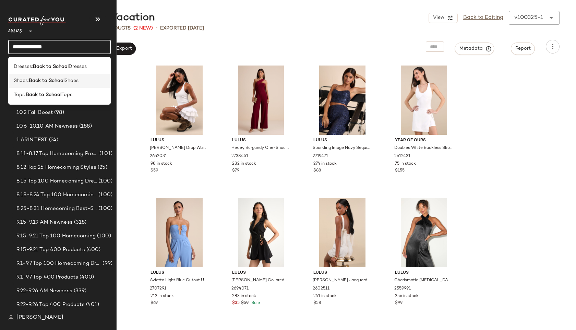
type input "**********"
click at [30, 79] on b "Back to School" at bounding box center [47, 80] width 36 height 7
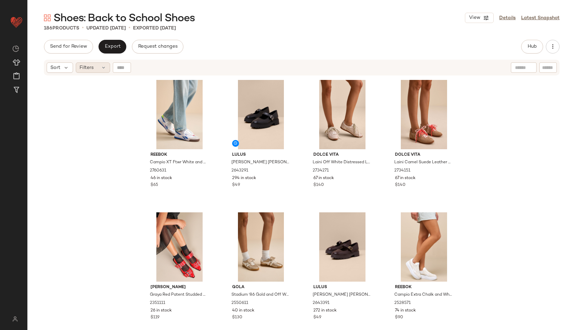
click at [94, 68] on div "Filters" at bounding box center [93, 67] width 34 height 10
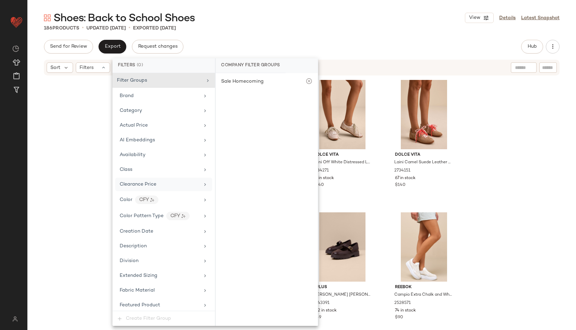
scroll to position [358, 0]
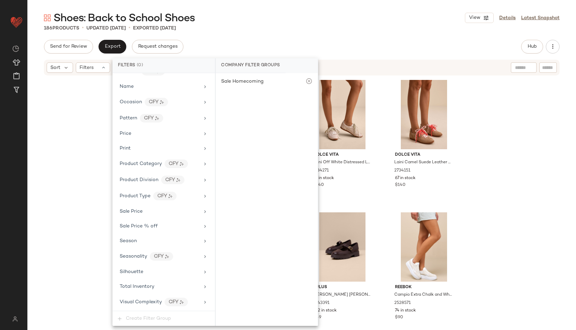
click at [314, 31] on div "186 Products • updated Oct 3rd • Exported Oct 3rd" at bounding box center [301, 28] width 548 height 7
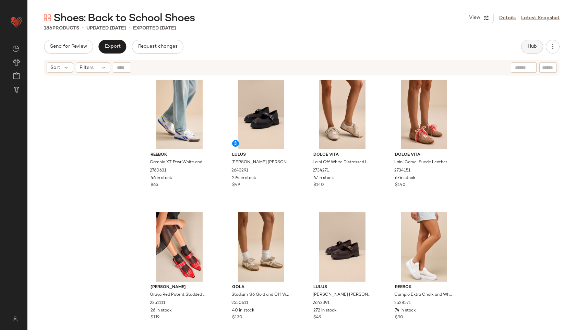
click at [540, 42] on button "Hub" at bounding box center [532, 47] width 22 height 14
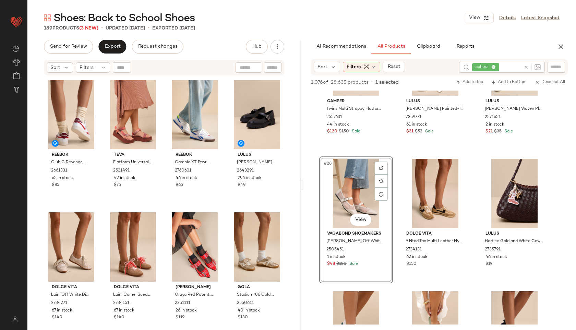
scroll to position [145, 0]
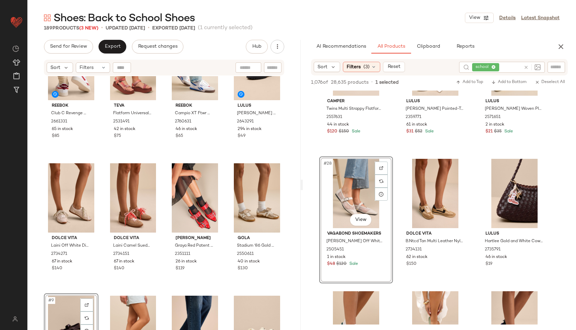
scroll to position [49, 0]
click at [126, 101] on div "Reebok Club C Revenge White and Energy Red Leather Sneakers 2661331 65 in stock…" at bounding box center [164, 162] width 240 height 269
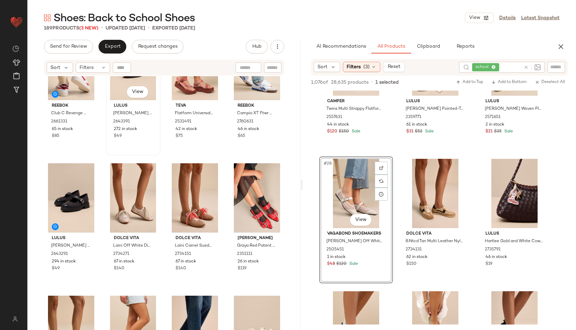
scroll to position [0, 0]
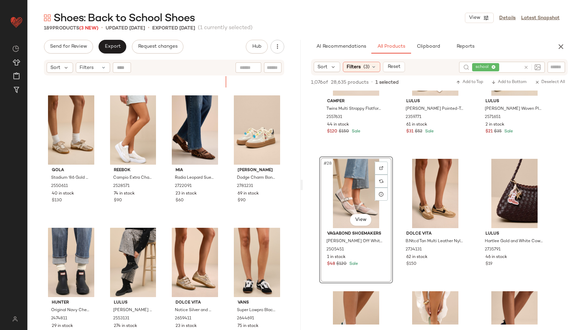
scroll to position [263, 0]
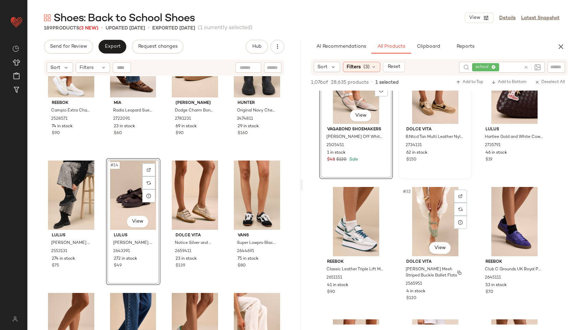
scroll to position [1269, 0]
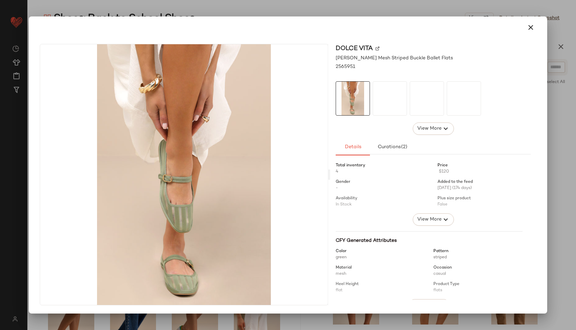
drag, startPoint x: 431, startPoint y: 203, endPoint x: 296, endPoint y: 205, distance: 135.7
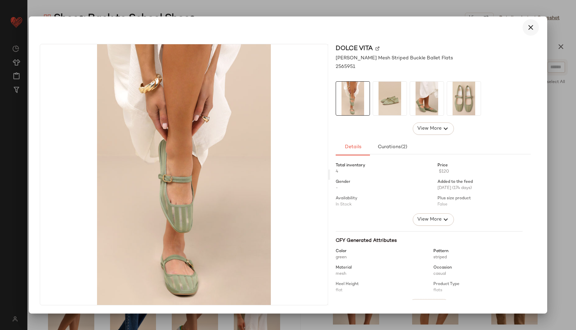
click at [528, 28] on icon "button" at bounding box center [530, 27] width 8 height 8
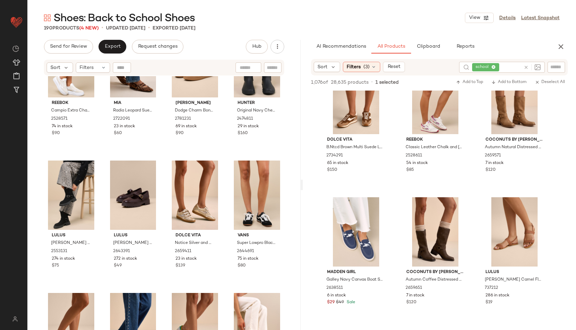
scroll to position [1484, 0]
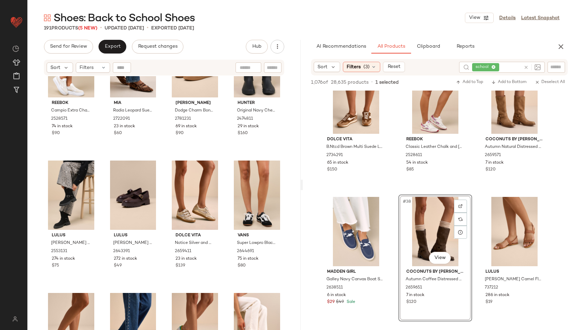
click at [96, 74] on div "Sort Filters" at bounding box center [164, 68] width 240 height 16
click at [94, 69] on div "Filters" at bounding box center [93, 67] width 34 height 10
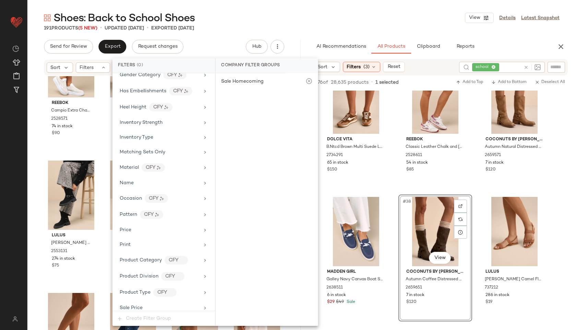
scroll to position [358, 0]
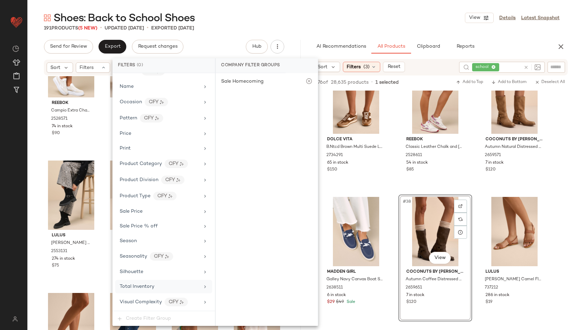
click at [153, 282] on div "Total Inventory" at bounding box center [163, 286] width 97 height 13
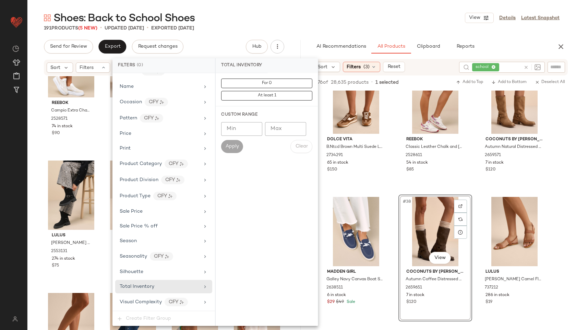
click at [285, 129] on input "Max" at bounding box center [285, 129] width 41 height 14
type input "**"
click at [224, 147] on button "Apply" at bounding box center [232, 146] width 22 height 13
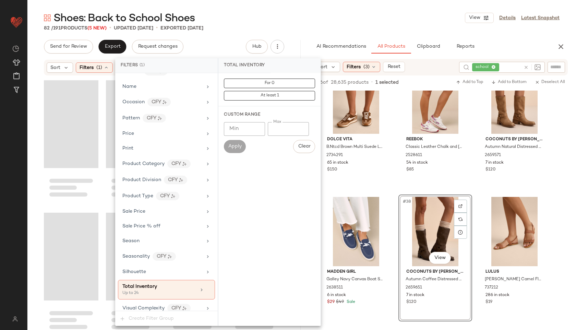
click at [312, 23] on div "Shoes: Back to School Shoes View Details Latest Snapshot" at bounding box center [301, 18] width 548 height 14
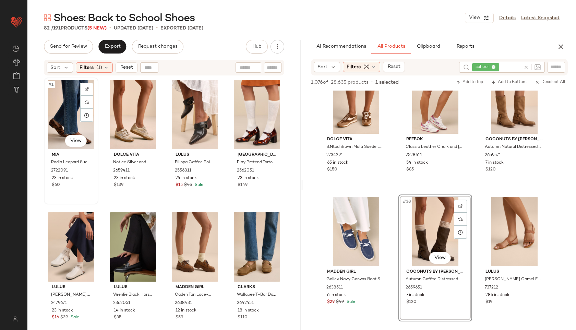
click at [54, 103] on div "#1 View" at bounding box center [71, 114] width 50 height 69
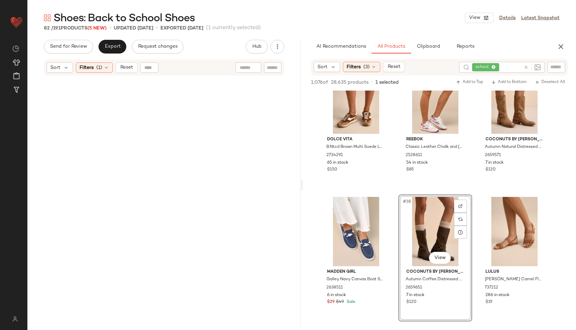
scroll to position [2509, 0]
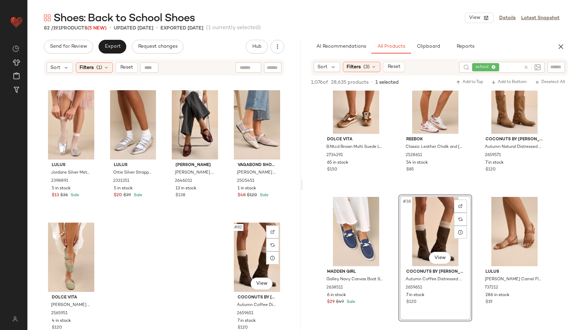
click at [250, 248] on div "#82 View" at bounding box center [257, 256] width 50 height 69
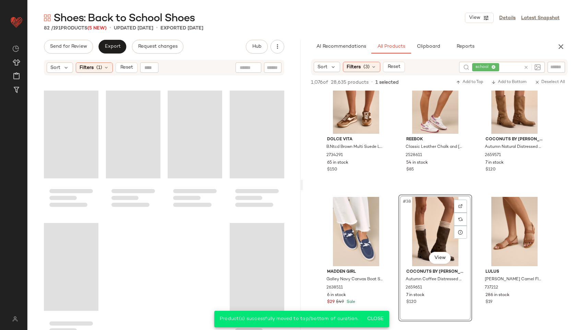
click at [110, 37] on div "Shoes: Back to School Shoes View Details Latest Snapshot 82 / 191 Products (5 N…" at bounding box center [301, 170] width 548 height 319
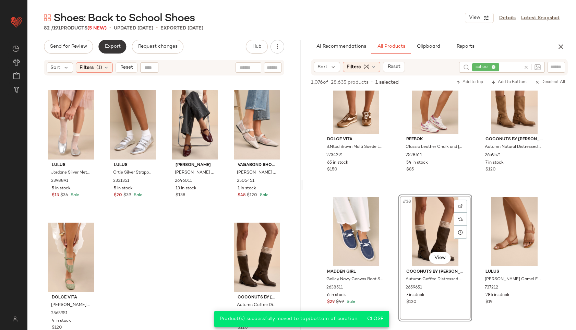
click at [111, 43] on button "Export" at bounding box center [112, 47] width 28 height 14
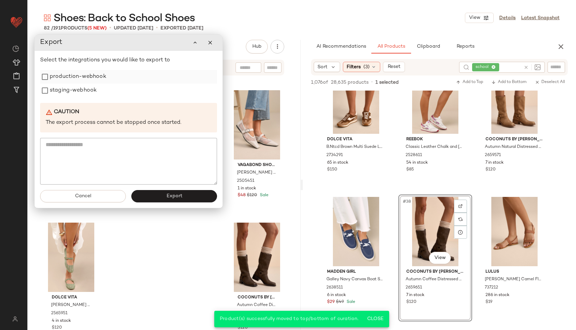
click at [93, 74] on label "production-webhook" at bounding box center [78, 77] width 57 height 14
click at [83, 90] on label "staging-webhook" at bounding box center [73, 91] width 47 height 14
click at [171, 195] on span "Export" at bounding box center [174, 195] width 16 height 5
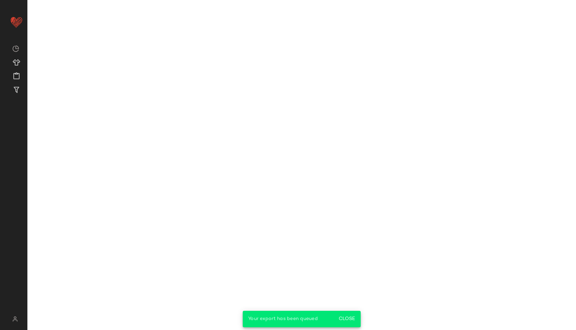
scroll to position [2145, 0]
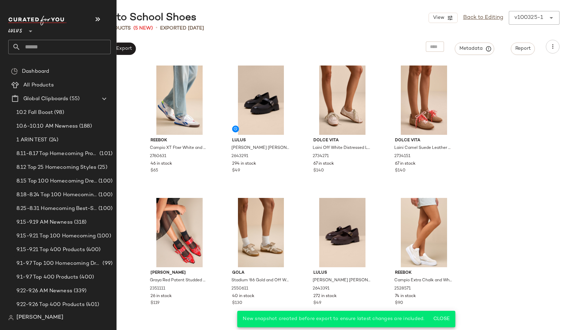
click at [39, 49] on input "text" at bounding box center [66, 47] width 90 height 14
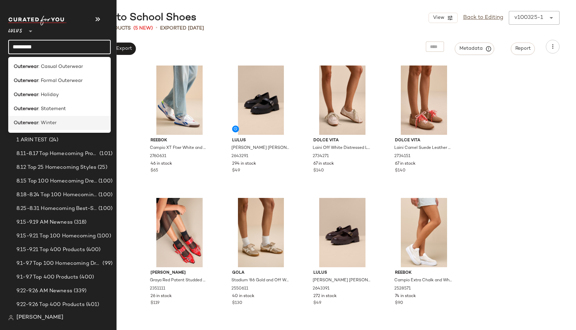
type input "*********"
click at [31, 119] on b "Outerwear" at bounding box center [26, 122] width 25 height 7
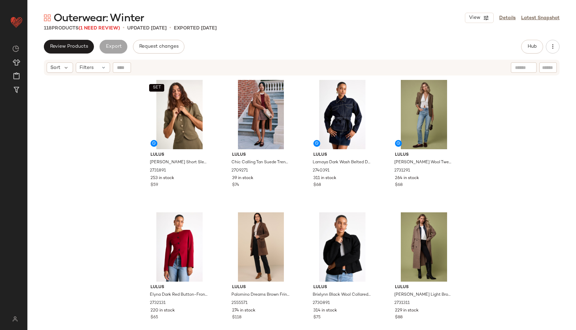
click at [106, 25] on span "Outerwear: Winter" at bounding box center [98, 19] width 90 height 14
click at [101, 26] on span "(1 Need Review)" at bounding box center [98, 28] width 41 height 5
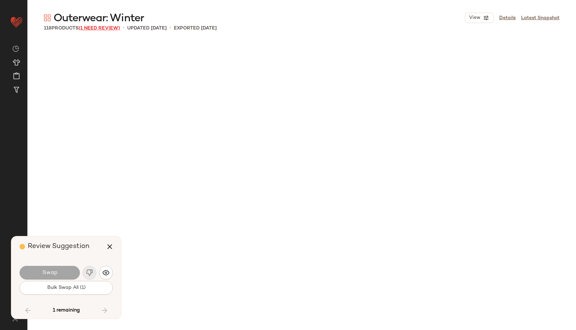
scroll to position [3043, 0]
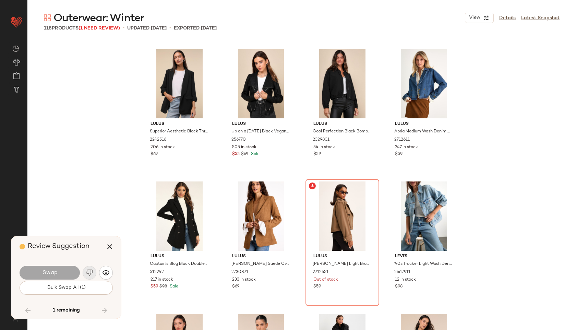
click at [80, 297] on div "Swap Bulk Swap All (1)" at bounding box center [66, 279] width 93 height 37
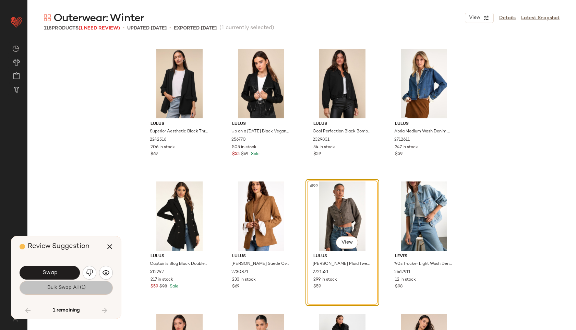
click at [71, 286] on span "Bulk Swap All (1)" at bounding box center [66, 287] width 39 height 5
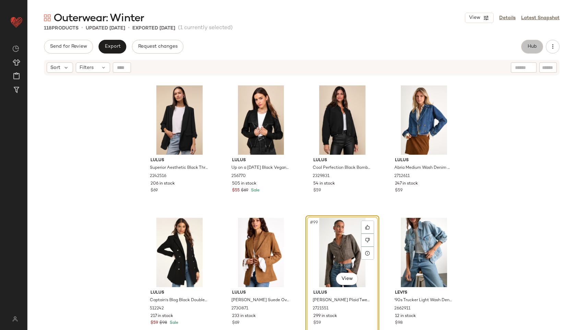
click at [530, 45] on span "Hub" at bounding box center [532, 46] width 10 height 5
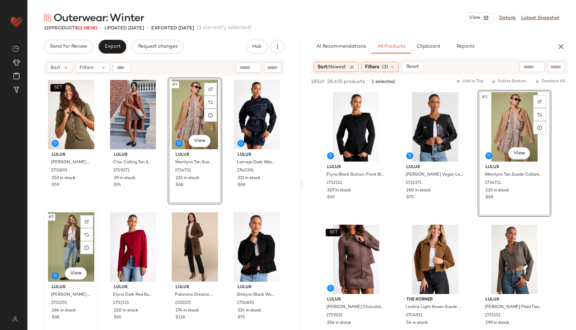
click at [64, 230] on div "#5 View" at bounding box center [71, 246] width 50 height 69
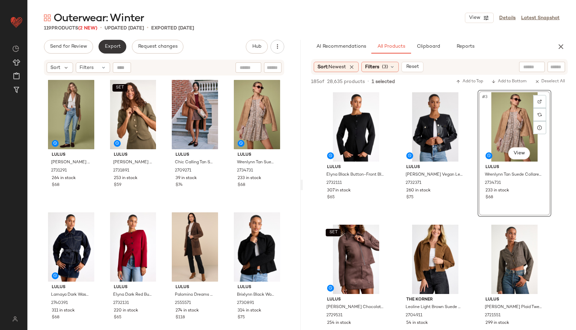
click at [110, 47] on span "Export" at bounding box center [112, 46] width 16 height 5
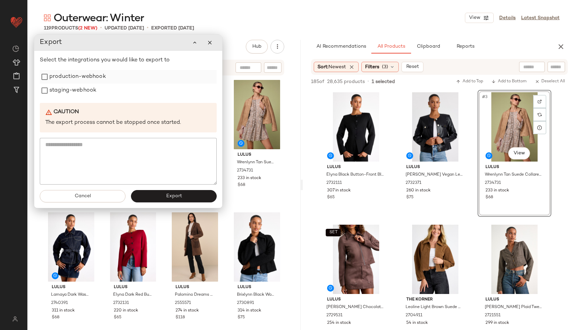
click at [93, 73] on label "production-webhook" at bounding box center [77, 77] width 57 height 14
click at [80, 94] on label "staging-webhook" at bounding box center [72, 91] width 47 height 14
click at [183, 195] on button "Export" at bounding box center [174, 196] width 86 height 12
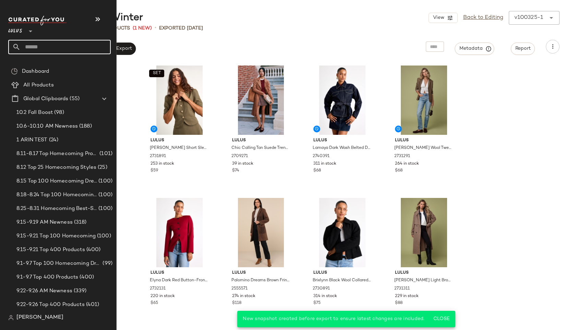
click at [38, 48] on input "text" at bounding box center [66, 47] width 90 height 14
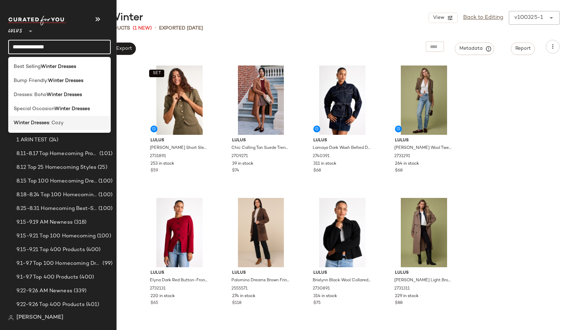
type input "**********"
click at [46, 118] on div "Winter Dresses : Cozy" at bounding box center [59, 123] width 102 height 14
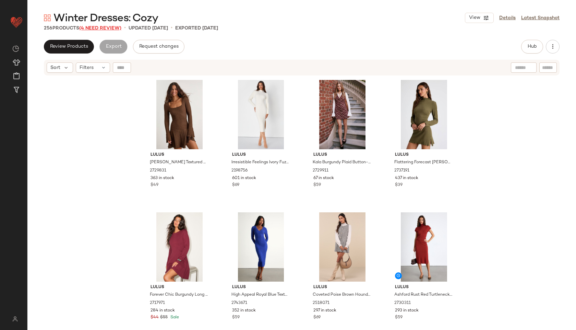
click at [109, 26] on span "(4 Need Review)" at bounding box center [100, 28] width 42 height 5
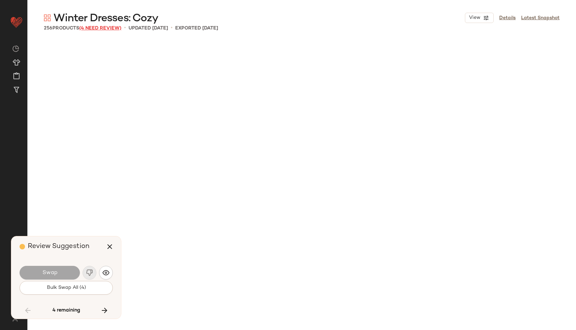
scroll to position [7144, 0]
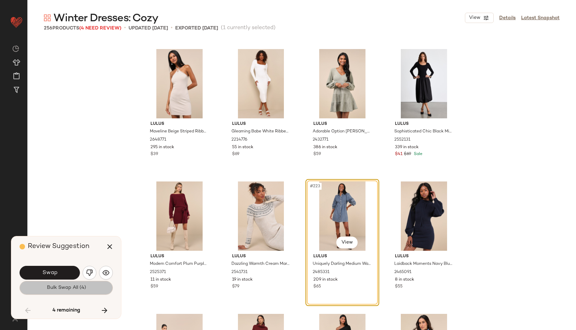
click at [78, 287] on span "Bulk Swap All (4)" at bounding box center [65, 287] width 39 height 5
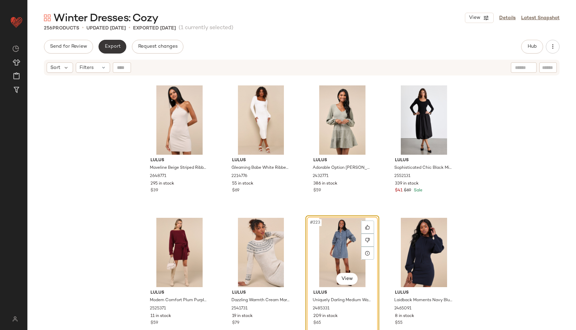
click at [115, 49] on span "Export" at bounding box center [112, 46] width 16 height 5
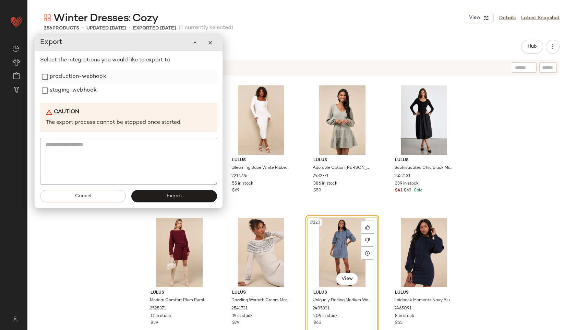
click at [95, 75] on label "production-webhook" at bounding box center [78, 77] width 57 height 14
click at [82, 93] on label "staging-webhook" at bounding box center [73, 91] width 47 height 14
click at [167, 202] on button "Export" at bounding box center [174, 196] width 86 height 12
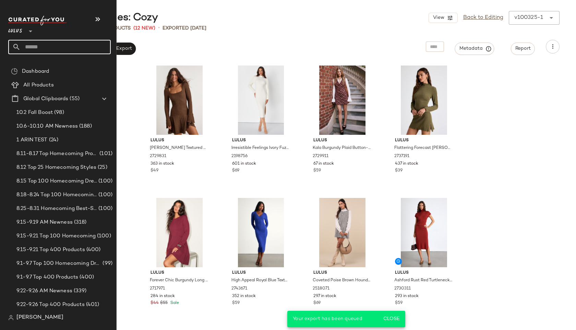
click at [41, 45] on input "text" at bounding box center [66, 47] width 90 height 14
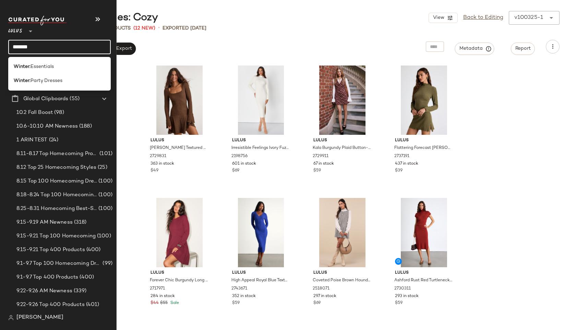
type input "*******"
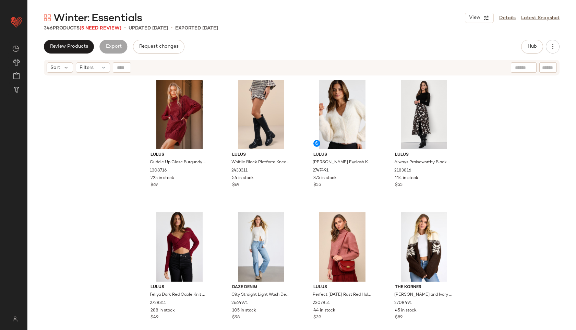
click at [117, 30] on span "(5 Need Review)" at bounding box center [101, 28] width 42 height 5
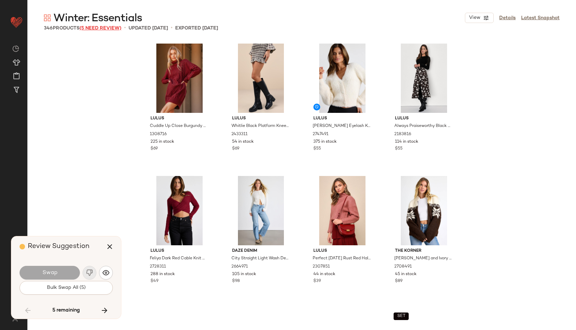
scroll to position [8334, 0]
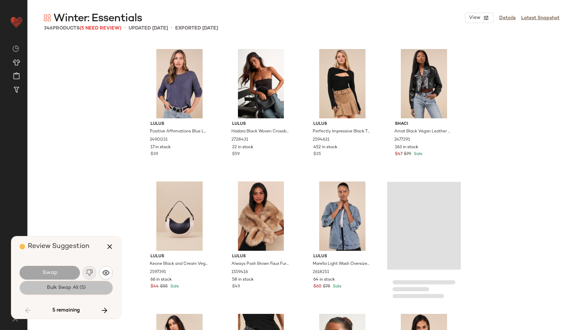
click at [68, 291] on button "Bulk Swap All (5)" at bounding box center [66, 288] width 93 height 14
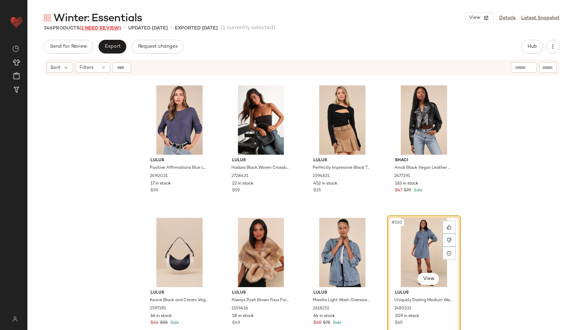
click at [113, 29] on span "(1 Need Review)" at bounding box center [100, 28] width 41 height 5
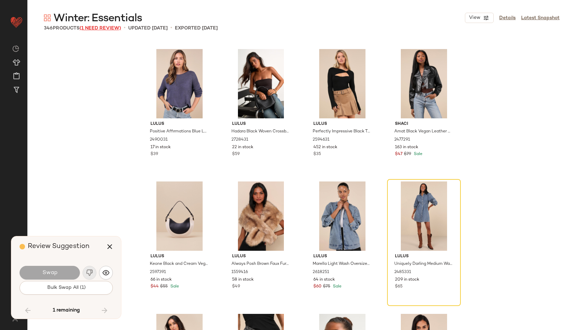
scroll to position [10848, 0]
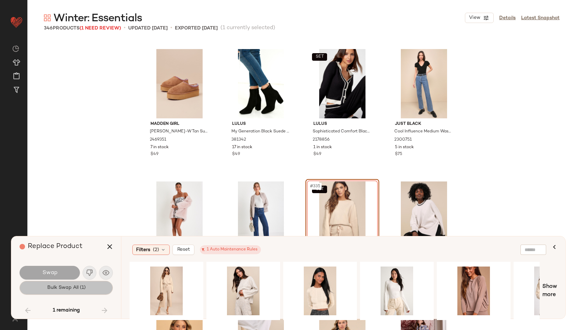
click at [106, 285] on button "Bulk Swap All (1)" at bounding box center [66, 288] width 93 height 14
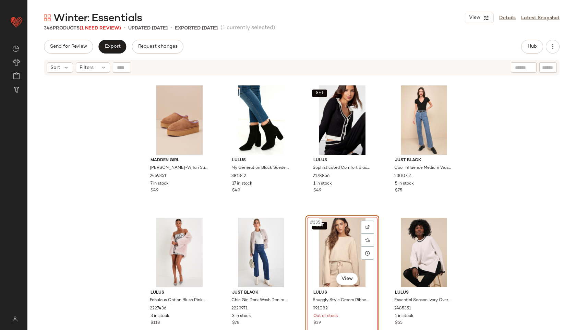
click at [342, 239] on div "SET #335 View" at bounding box center [342, 252] width 69 height 69
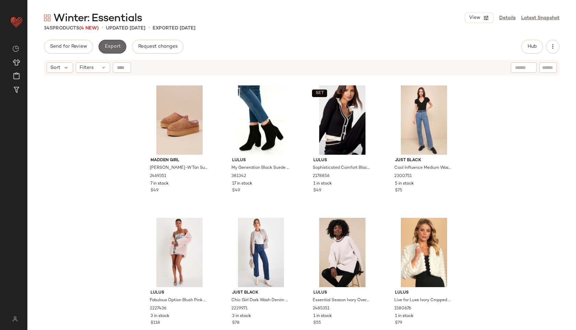
click at [119, 50] on button "Export" at bounding box center [112, 47] width 28 height 14
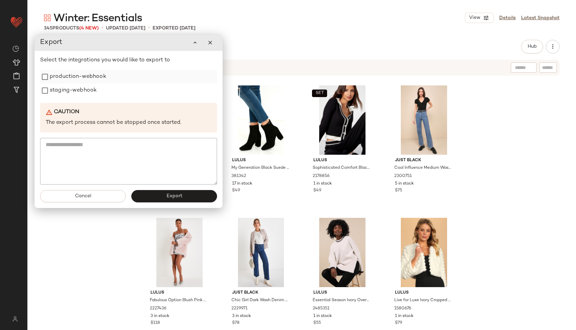
click at [88, 77] on label "production-webhook" at bounding box center [78, 77] width 57 height 14
click at [91, 94] on label "staging-webhook" at bounding box center [73, 91] width 47 height 14
click at [162, 190] on button "Export" at bounding box center [174, 196] width 86 height 12
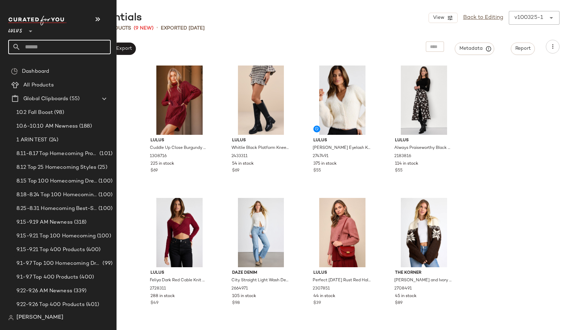
click at [34, 47] on input "text" at bounding box center [66, 47] width 90 height 14
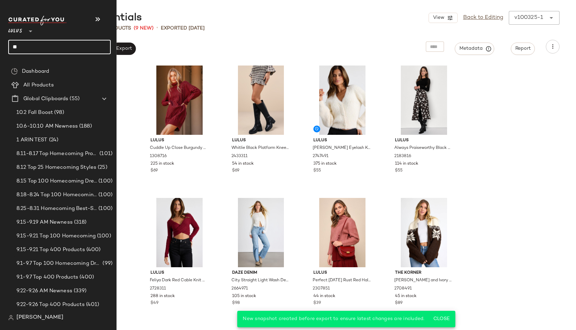
type input "*"
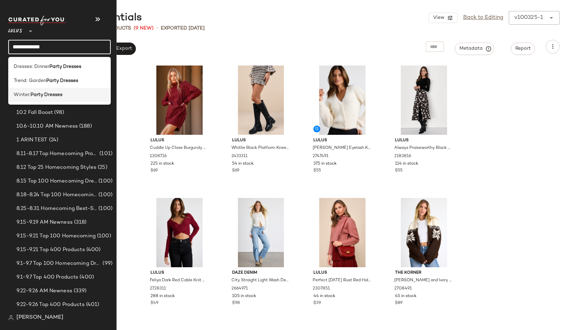
type input "**********"
click at [33, 93] on b "Party Dresses" at bounding box center [47, 94] width 32 height 7
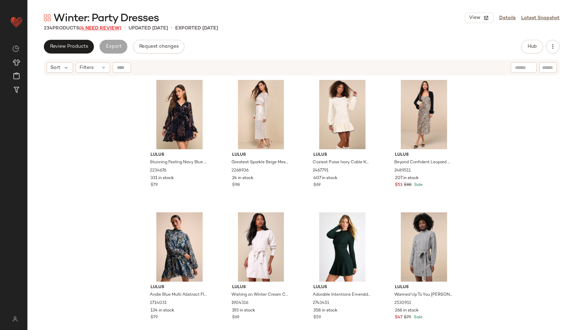
click at [106, 31] on span "(4 Need Review)" at bounding box center [100, 28] width 42 height 5
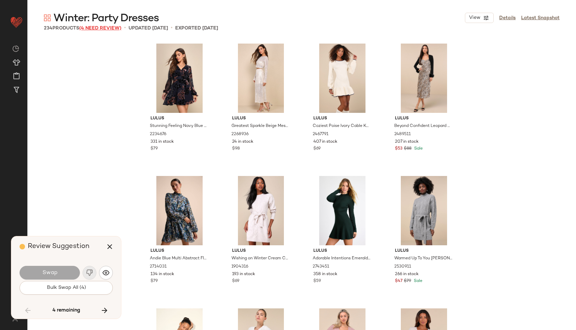
scroll to position [6085, 0]
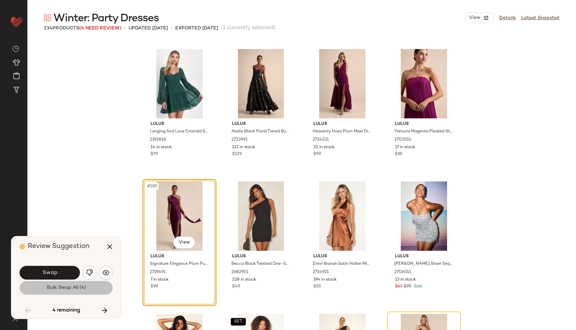
click at [57, 290] on span "Bulk Swap All (4)" at bounding box center [65, 287] width 39 height 5
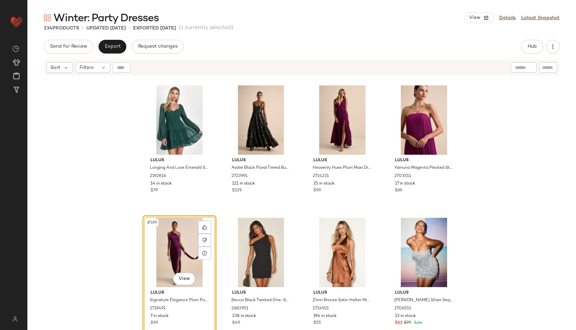
click at [543, 45] on div "Hub" at bounding box center [540, 47] width 38 height 14
click at [531, 48] on span "Hub" at bounding box center [532, 46] width 10 height 5
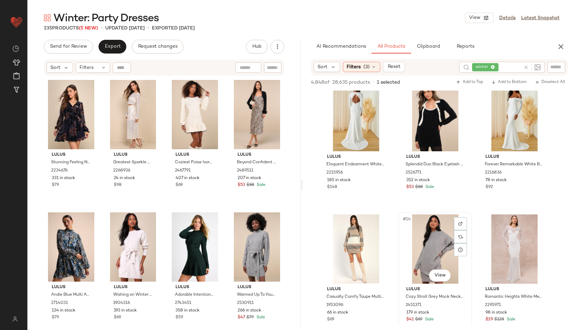
scroll to position [462, 0]
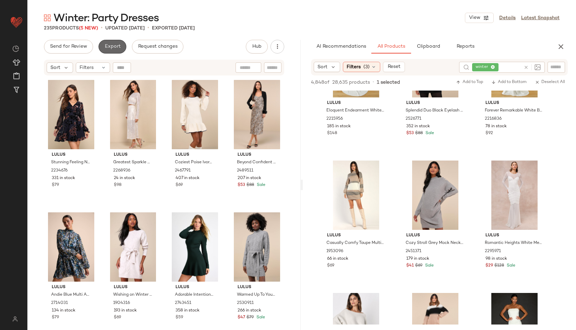
click at [120, 44] on button "Export" at bounding box center [112, 47] width 28 height 14
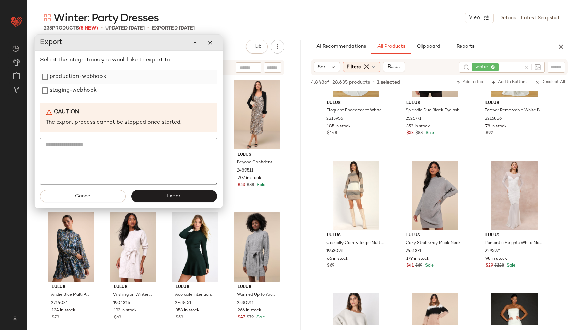
click at [99, 77] on label "production-webhook" at bounding box center [78, 77] width 57 height 14
click at [84, 96] on label "staging-webhook" at bounding box center [73, 91] width 47 height 14
click at [162, 196] on button "Export" at bounding box center [174, 196] width 86 height 12
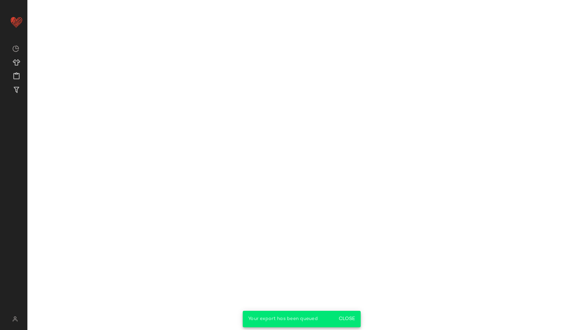
scroll to position [594, 0]
